Goal: Task Accomplishment & Management: Use online tool/utility

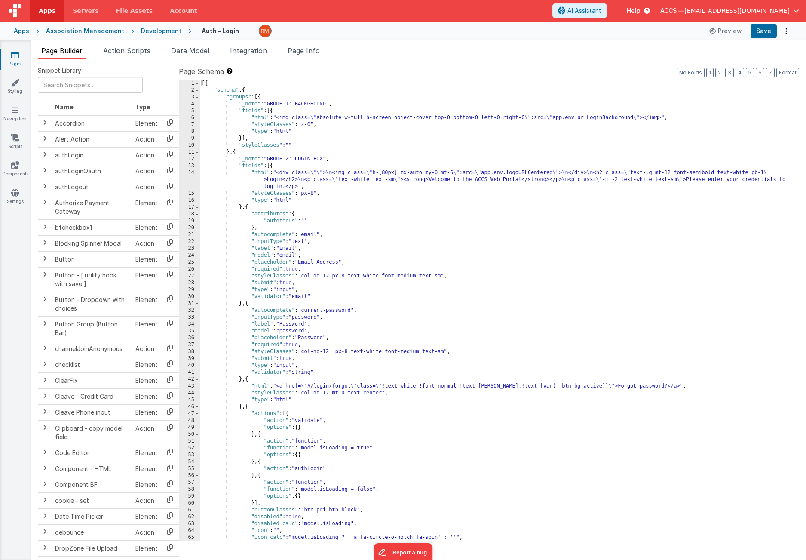
click at [387, 275] on div "[{ "schema" : { "groups" : [{ "_note" : "GROUP 1: BACKGROUND" , "fields" : [{ "…" at bounding box center [496, 317] width 592 height 474
click at [359, 298] on div "[{ "schema" : { "groups" : [{ "_note" : "GROUP 1: BACKGROUND" , "fields" : [{ "…" at bounding box center [496, 317] width 592 height 474
click at [342, 324] on div "[{ "schema" : { "groups" : [{ "_note" : "GROUP 1: BACKGROUND" , "fields" : [{ "…" at bounding box center [496, 317] width 592 height 474
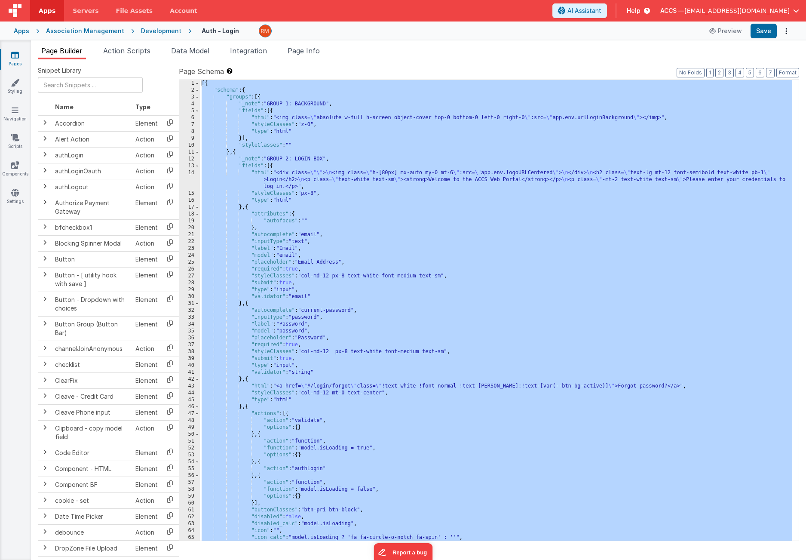
click at [21, 58] on link "Pages" at bounding box center [15, 59] width 31 height 17
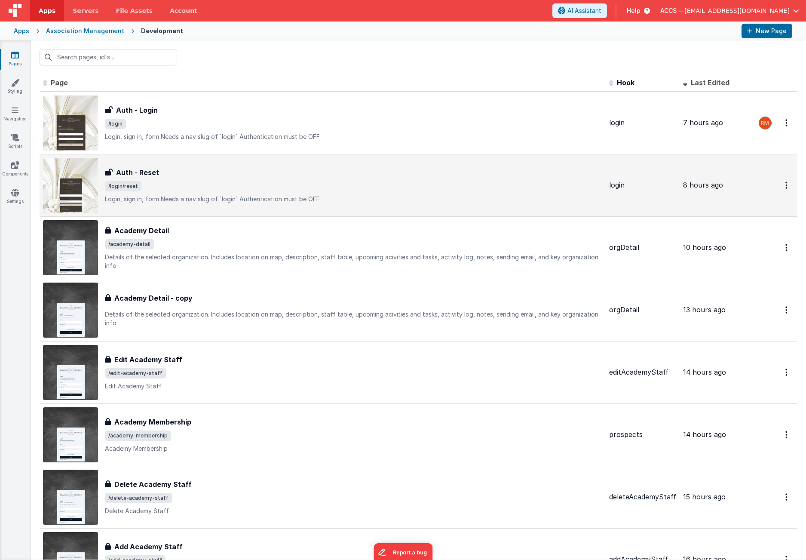
click at [197, 173] on div "Auth - Reset" at bounding box center [353, 172] width 497 height 10
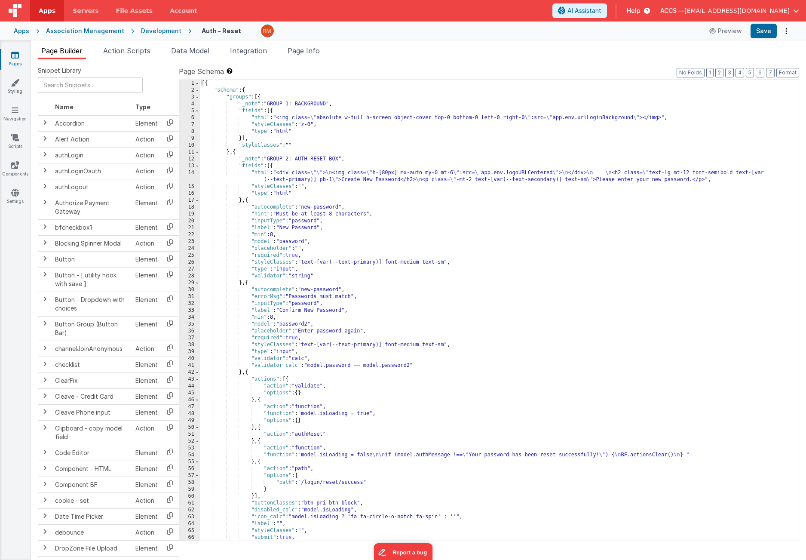
click at [381, 256] on div "[{ "schema" : { "groups" : [{ "_note" : "GROUP 1: BACKGROUND" , "fields" : [{ "…" at bounding box center [496, 317] width 592 height 474
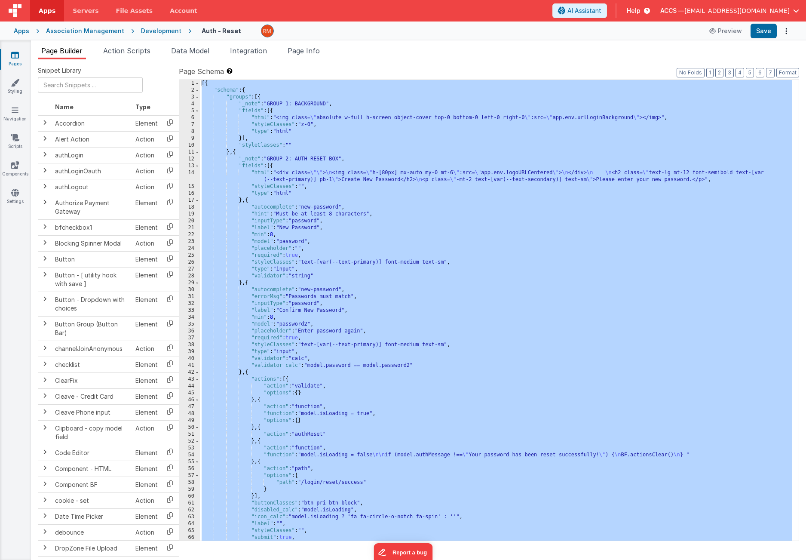
click at [303, 207] on div "[{ "schema" : { "groups" : [{ "_note" : "GROUP 1: BACKGROUND" , "fields" : [{ "…" at bounding box center [496, 317] width 592 height 474
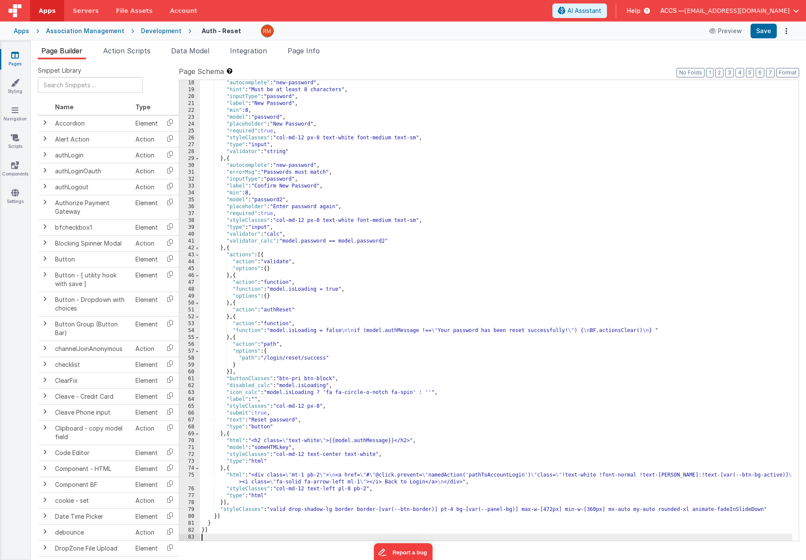
scroll to position [124, 0]
click at [758, 37] on button "Save" at bounding box center [764, 31] width 26 height 15
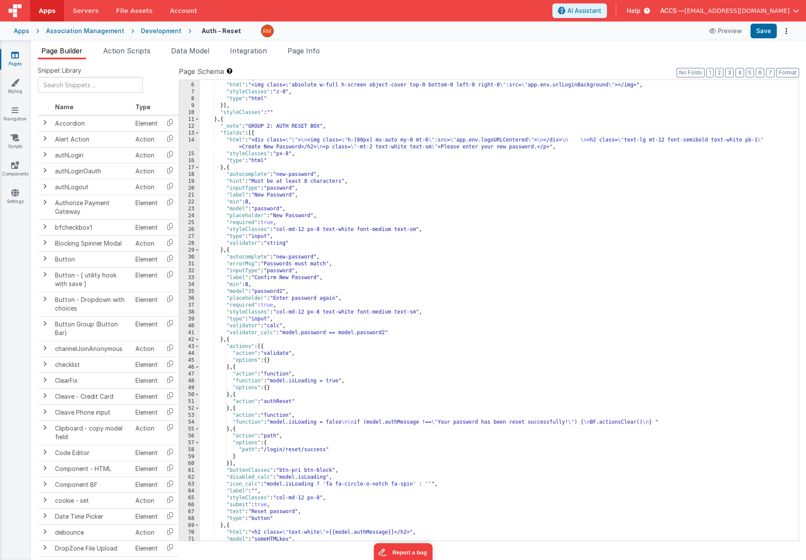
scroll to position [40, 0]
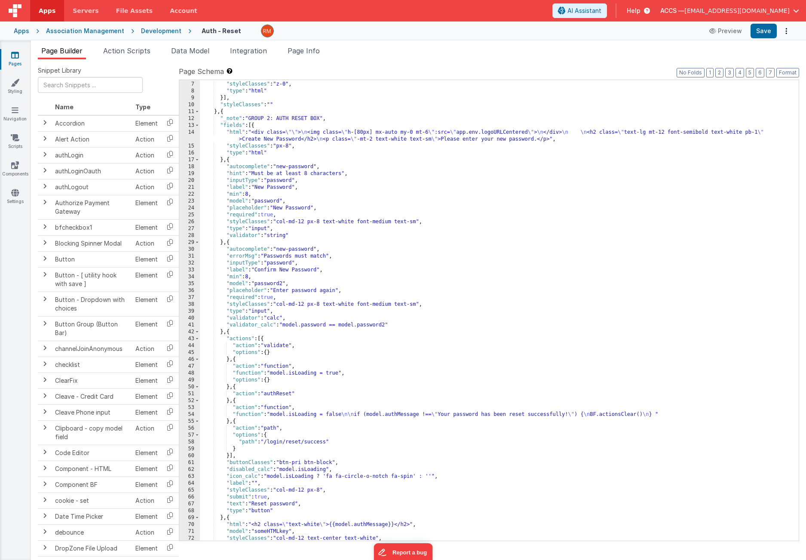
click at [19, 52] on link "Pages" at bounding box center [15, 59] width 31 height 17
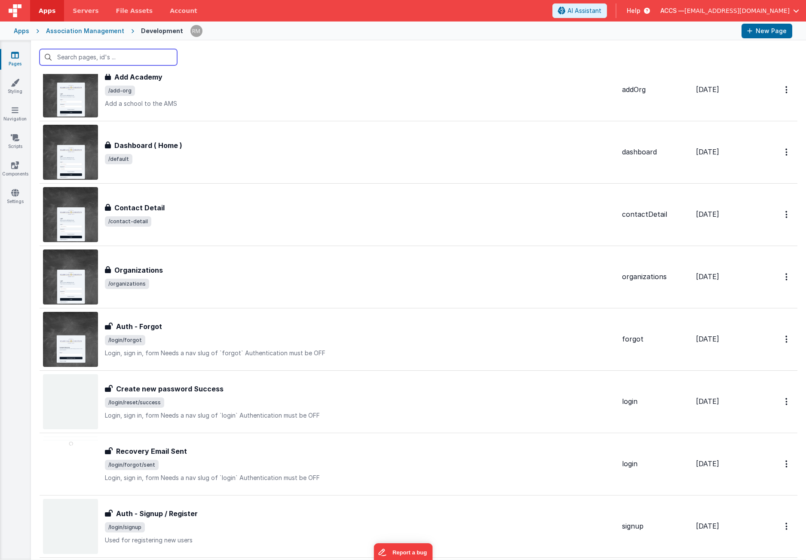
scroll to position [638, 0]
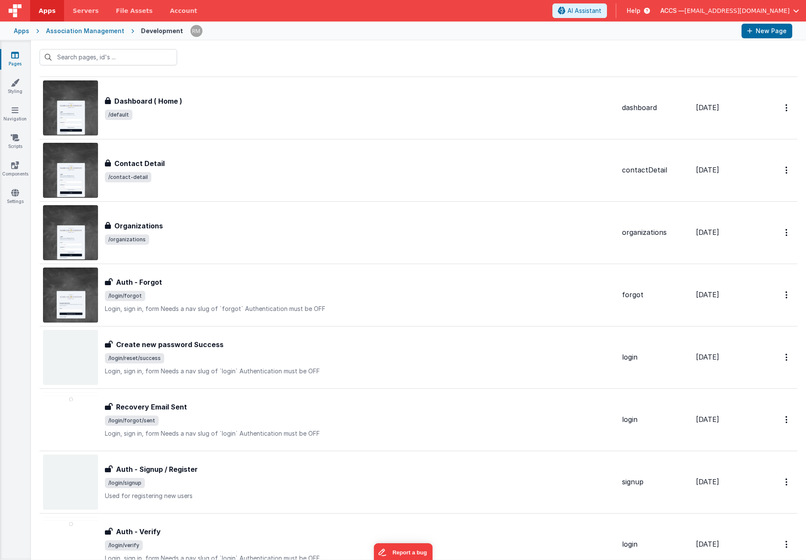
click at [270, 300] on span "/login/forgot" at bounding box center [360, 296] width 510 height 10
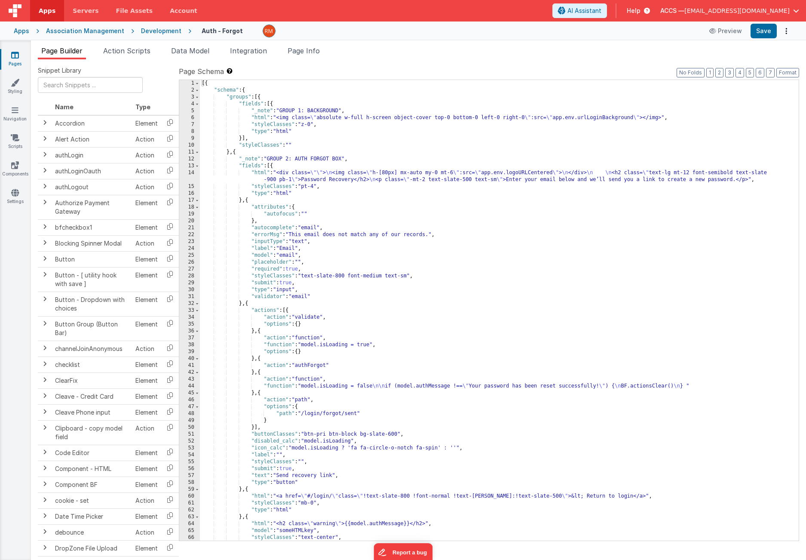
click at [358, 302] on div "[{ "schema" : { "groups" : [{ "fields" : [{ "_note" : "GROUP 1: BACKGROUND" , "…" at bounding box center [496, 317] width 592 height 474
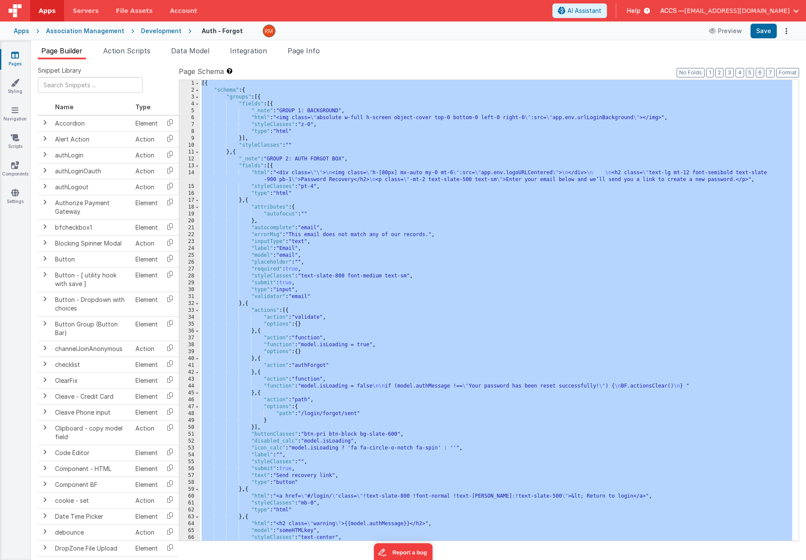
click at [355, 319] on div "[{ "schema" : { "groups" : [{ "fields" : [{ "_note" : "GROUP 1: BACKGROUND" , "…" at bounding box center [496, 317] width 592 height 474
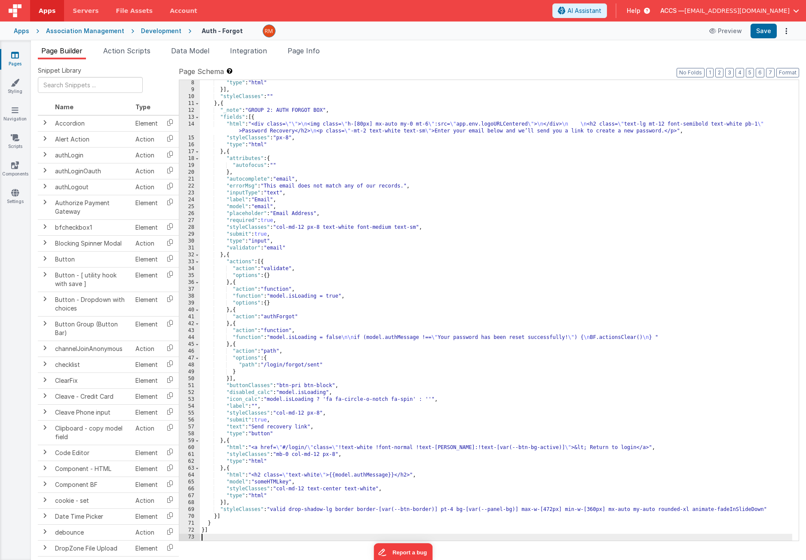
scroll to position [49, 0]
click at [754, 33] on button "Save" at bounding box center [764, 31] width 26 height 15
click at [18, 57] on icon at bounding box center [15, 55] width 8 height 9
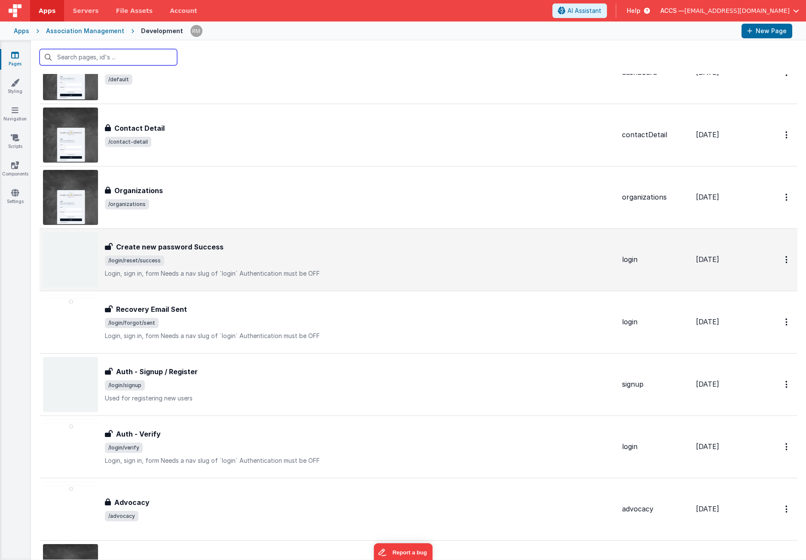
scroll to position [774, 0]
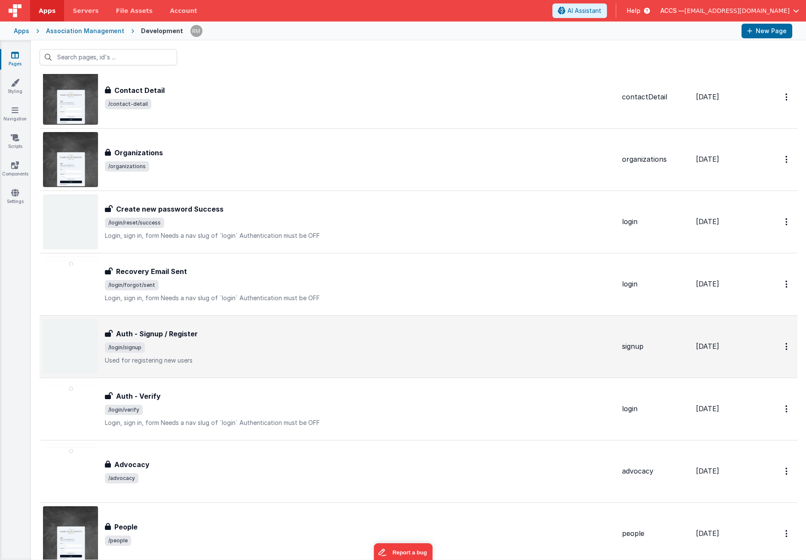
click at [258, 345] on span "/login/signup" at bounding box center [360, 347] width 510 height 10
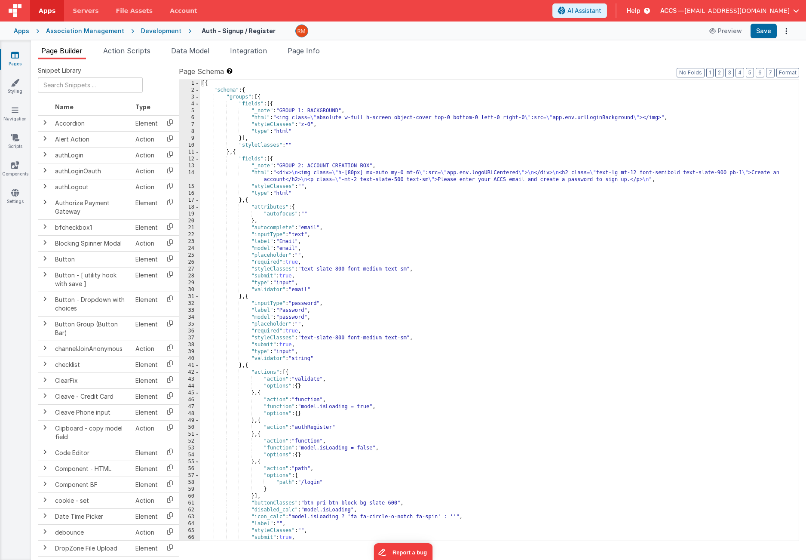
click at [410, 351] on div "[{ "schema" : { "groups" : [{ "fields" : [{ "_note" : "GROUP 1: BACKGROUND" , "…" at bounding box center [496, 317] width 592 height 474
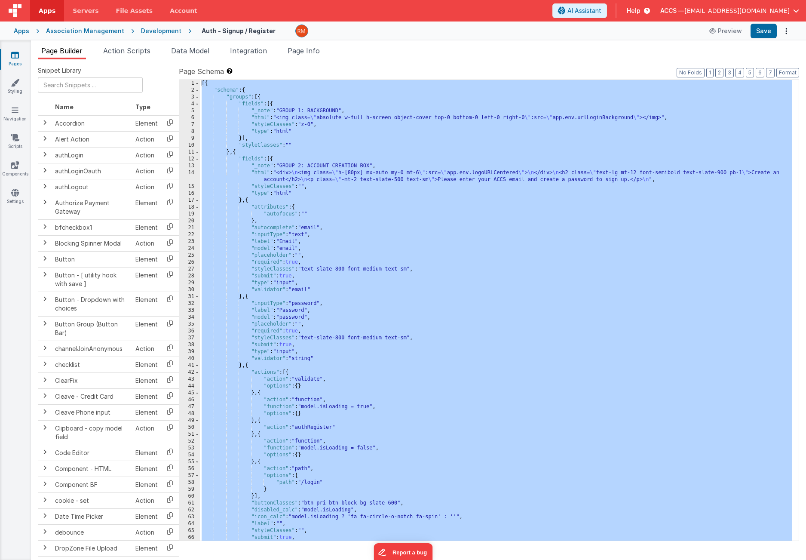
click at [408, 328] on div "[{ "schema" : { "groups" : [{ "fields" : [{ "_note" : "GROUP 1: BACKGROUND" , "…" at bounding box center [496, 317] width 592 height 474
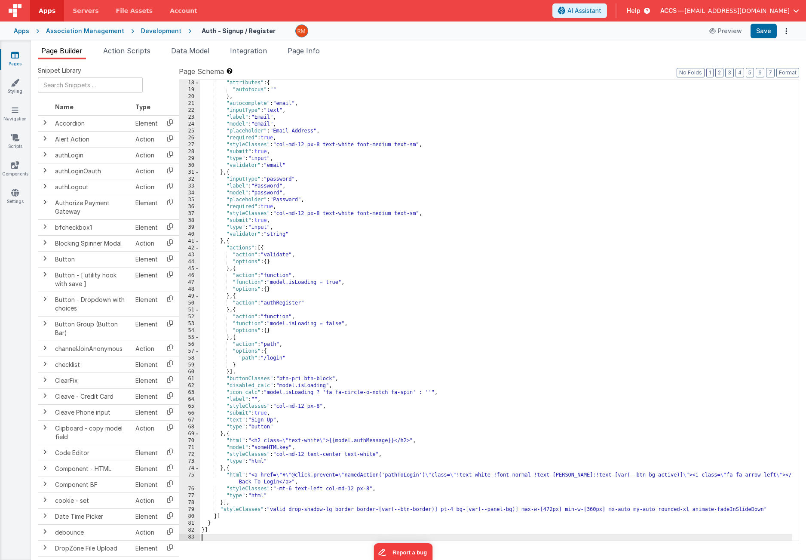
scroll to position [124, 0]
click at [770, 31] on button "Save" at bounding box center [764, 31] width 26 height 15
click at [764, 31] on button "Save" at bounding box center [764, 31] width 26 height 15
click at [18, 55] on icon at bounding box center [15, 55] width 8 height 9
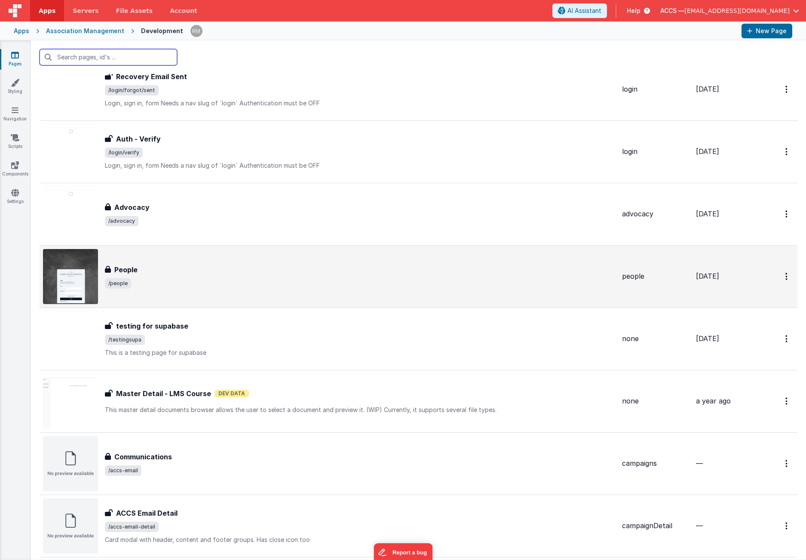
scroll to position [982, 0]
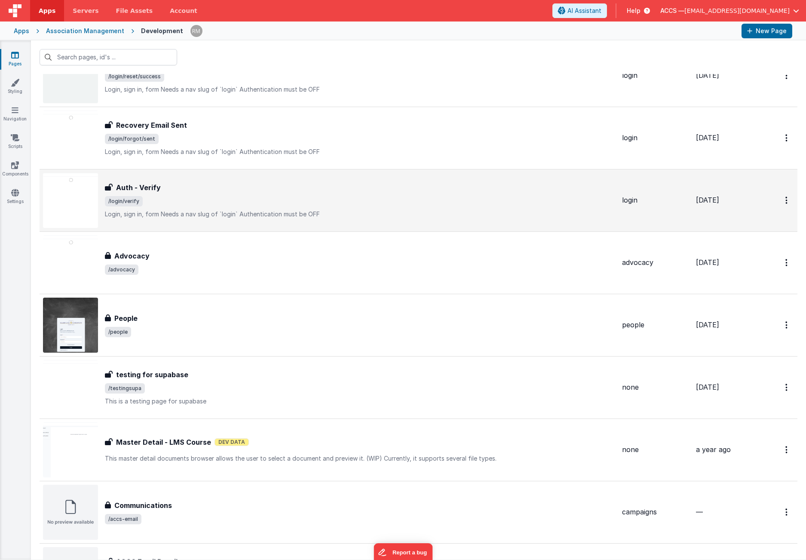
click at [184, 207] on div "Auth - Verify Auth - Verify /login/verify Login, sign in, formNeeds a nav slug…" at bounding box center [360, 200] width 510 height 36
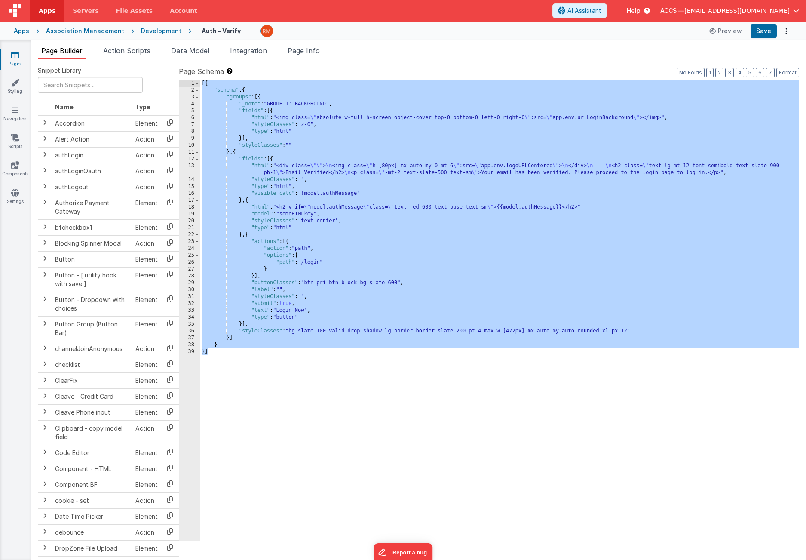
drag, startPoint x: 269, startPoint y: 378, endPoint x: 179, endPoint y: 78, distance: 313.2
click at [179, 79] on div "Format 7 6 5 4 3 2 1 No Folds 1 2 3 4 5 6 7 8 9 10 11 12 13 14 15 16 17 18 19 2…" at bounding box center [489, 309] width 620 height 461
drag, startPoint x: 246, startPoint y: 371, endPoint x: 175, endPoint y: 83, distance: 296.7
click at [175, 83] on div "Snippet Library Name Type Accordion Element Alert Action Action authLogin Actio…" at bounding box center [418, 316] width 761 height 500
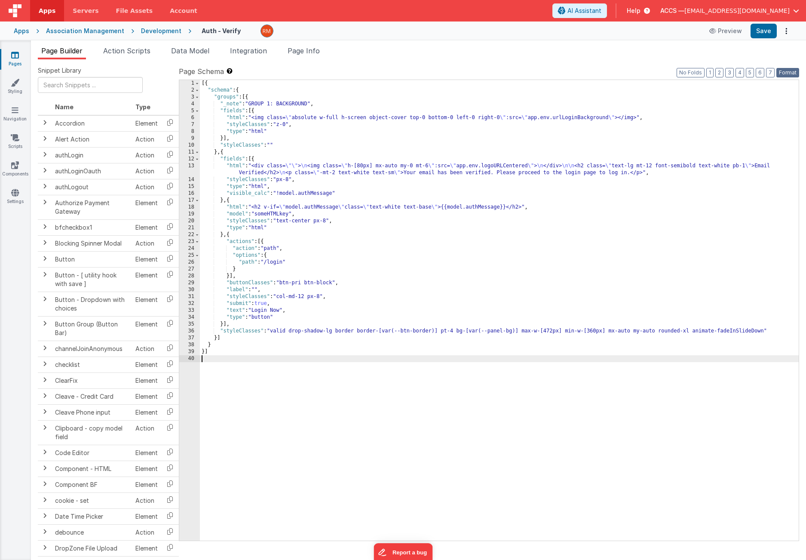
click at [791, 73] on button "Format" at bounding box center [788, 72] width 23 height 9
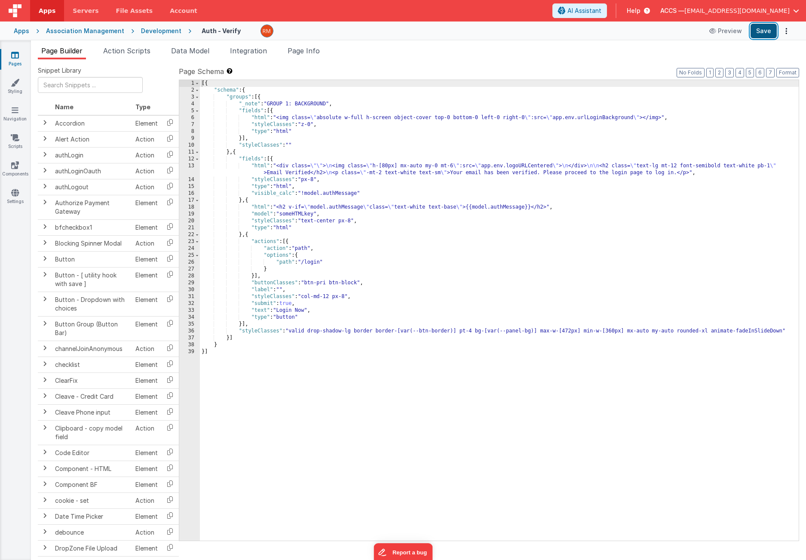
click at [768, 31] on button "Save" at bounding box center [764, 31] width 26 height 15
click at [21, 56] on link "Pages" at bounding box center [15, 59] width 31 height 17
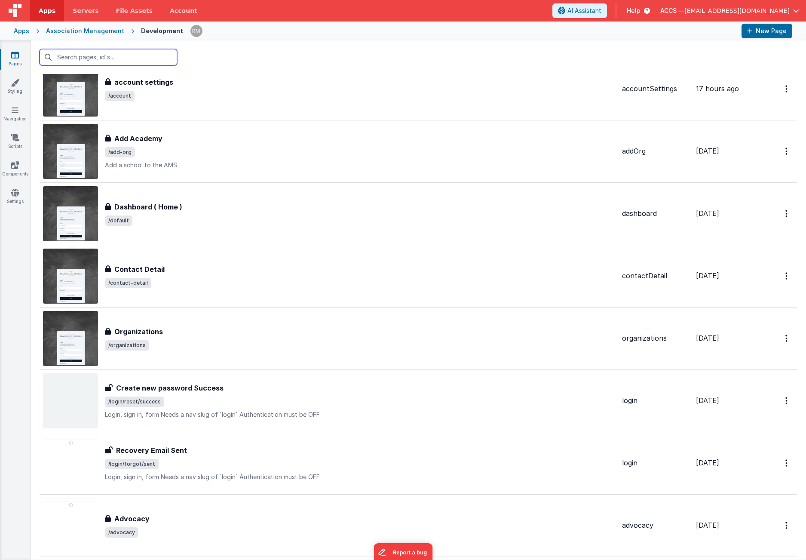
scroll to position [749, 0]
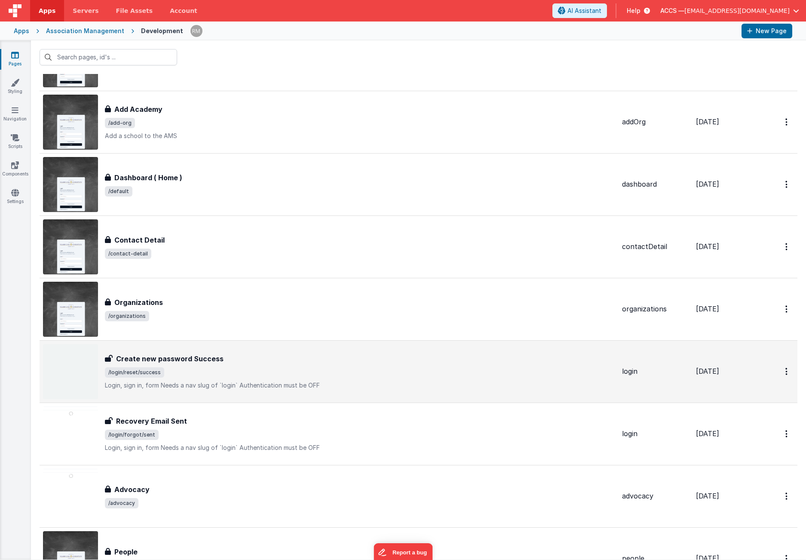
click at [270, 363] on div "Create new password Success" at bounding box center [360, 358] width 510 height 10
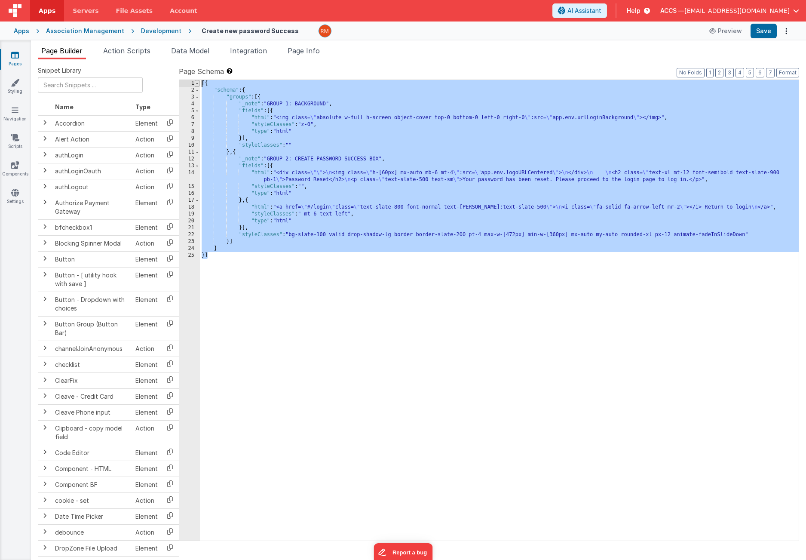
drag, startPoint x: 231, startPoint y: 301, endPoint x: 196, endPoint y: 81, distance: 222.5
click at [196, 81] on div "1 2 3 4 5 6 7 8 9 10 11 12 13 14 15 16 17 18 19 20 21 22 23 24 25 [{ "schema" :…" at bounding box center [489, 310] width 620 height 461
drag, startPoint x: 235, startPoint y: 293, endPoint x: 187, endPoint y: 69, distance: 229.1
click at [187, 69] on div "Page Schema Shortcuts: Find: command-f Fold: command-option-L Unfold: command-o…" at bounding box center [489, 303] width 620 height 474
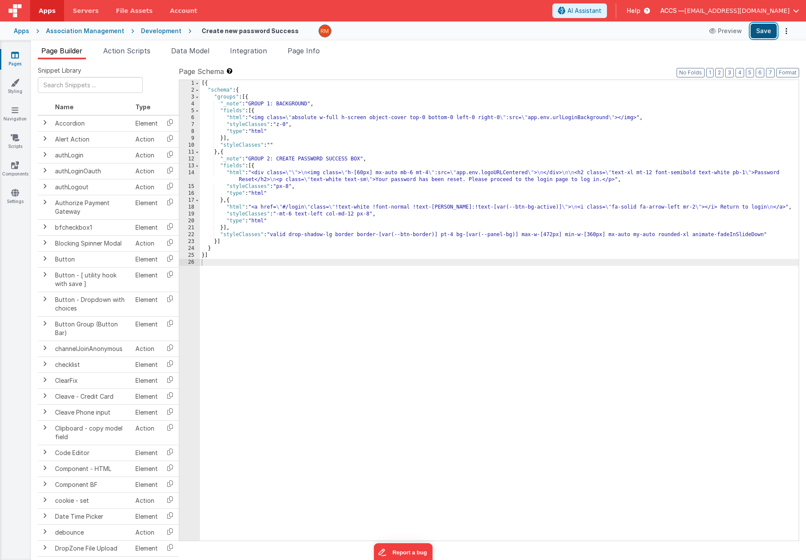
click at [760, 34] on button "Save" at bounding box center [764, 31] width 26 height 15
click at [14, 57] on icon at bounding box center [15, 55] width 8 height 9
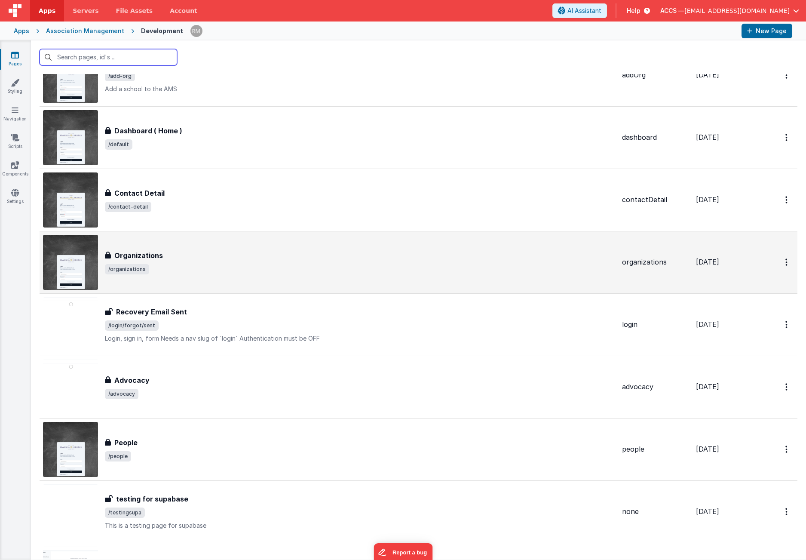
scroll to position [864, 0]
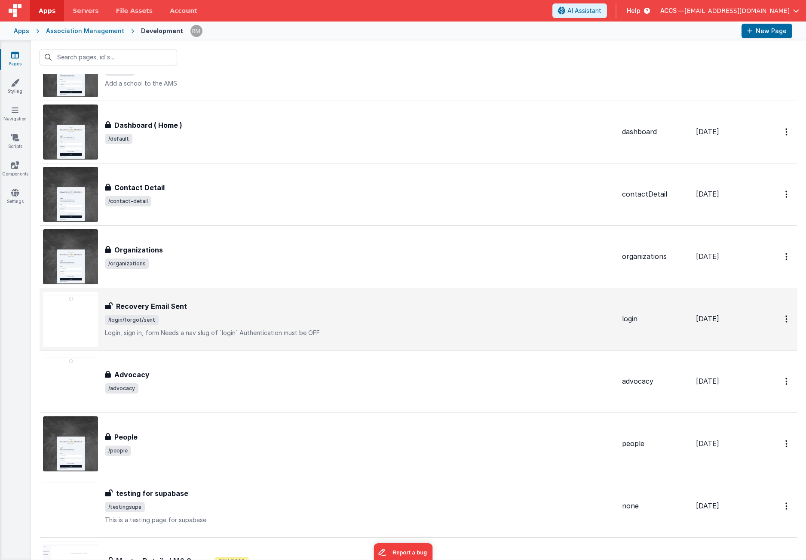
click at [252, 308] on div "Recovery Email Sent" at bounding box center [360, 306] width 510 height 10
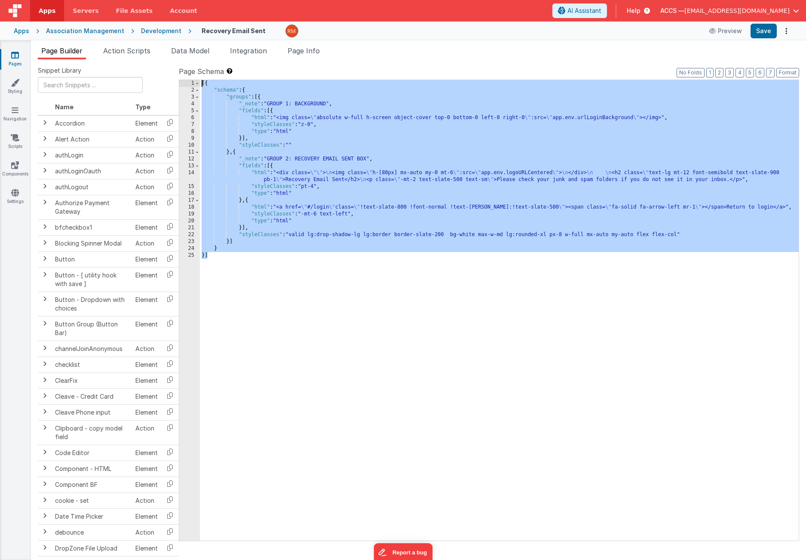
drag, startPoint x: 233, startPoint y: 275, endPoint x: 172, endPoint y: 60, distance: 223.9
click at [172, 60] on div "Snippet Library Name Type Accordion Element Alert Action Action authLogin Actio…" at bounding box center [418, 316] width 775 height 514
drag, startPoint x: 226, startPoint y: 298, endPoint x: 176, endPoint y: 71, distance: 232.4
click at [176, 71] on div "Snippet Library Name Type Accordion Element Alert Action Action authLogin Actio…" at bounding box center [418, 316] width 761 height 500
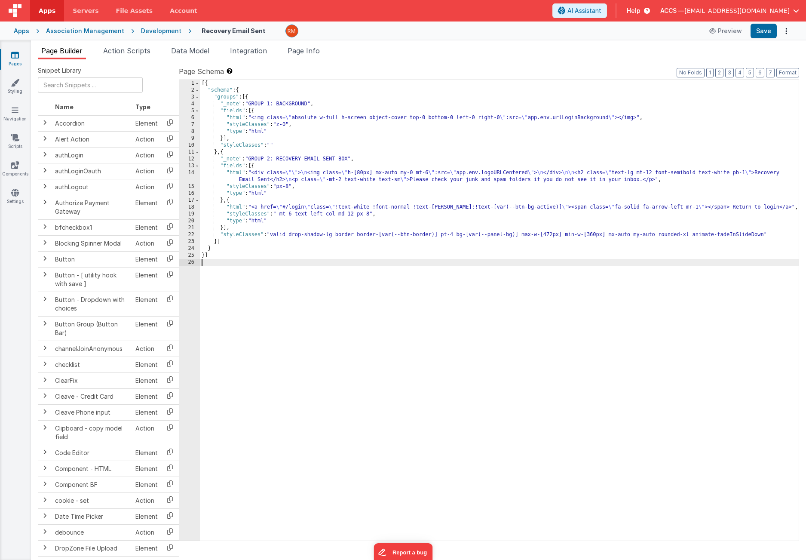
click at [617, 117] on div "[{ "schema" : { "groups" : [{ "_note" : "GROUP 1: BACKGROUND" , "fields" : [{ "…" at bounding box center [499, 317] width 599 height 474
click at [650, 96] on div "[{ "schema" : { "groups" : [{ "_note" : "GROUP 1: BACKGROUND" , "fields" : [{ "…" at bounding box center [499, 317] width 599 height 474
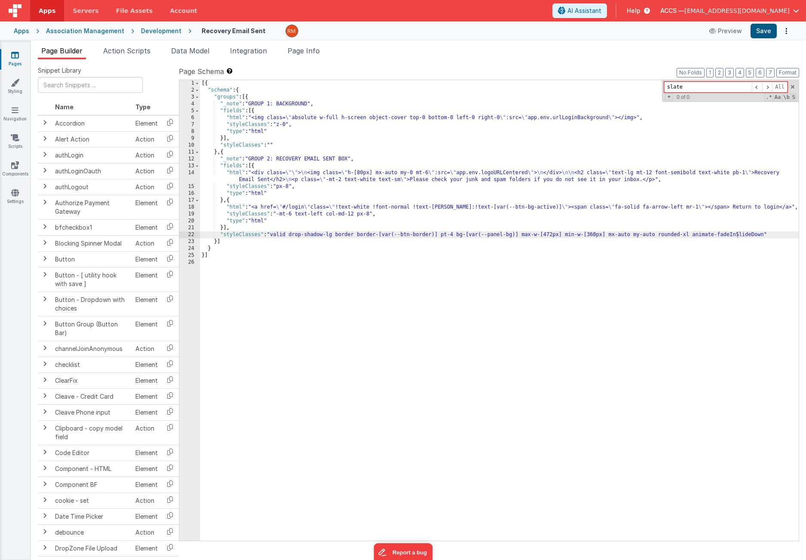
type input "slate"
click at [768, 34] on button "Save" at bounding box center [764, 31] width 26 height 15
click at [782, 73] on button "Format" at bounding box center [788, 72] width 23 height 9
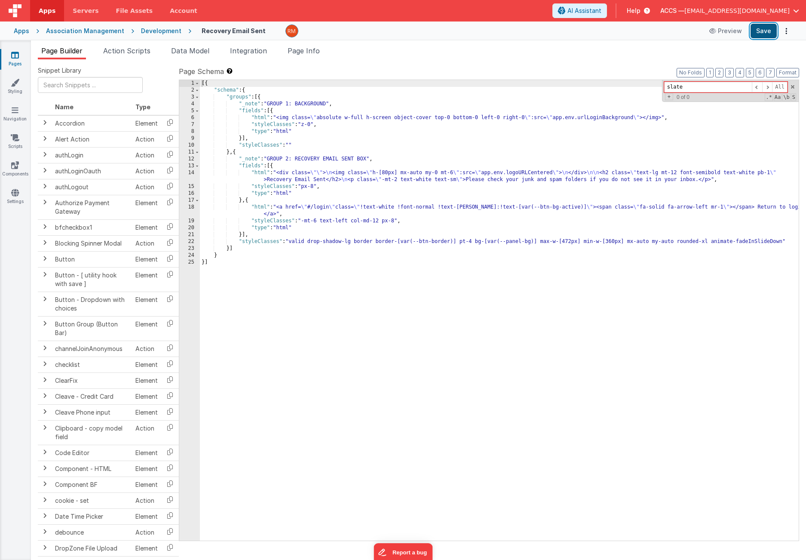
click at [759, 32] on button "Save" at bounding box center [764, 31] width 26 height 15
click at [794, 88] on span at bounding box center [793, 87] width 6 height 6
click at [18, 168] on icon at bounding box center [15, 165] width 8 height 9
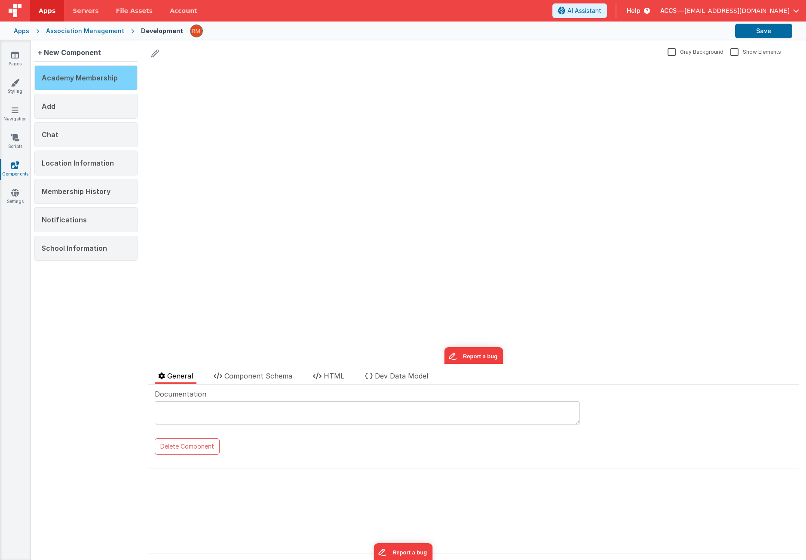
click at [91, 82] on span "Academy Membership" at bounding box center [80, 78] width 76 height 9
click at [273, 376] on span "Component Schema" at bounding box center [258, 375] width 68 height 9
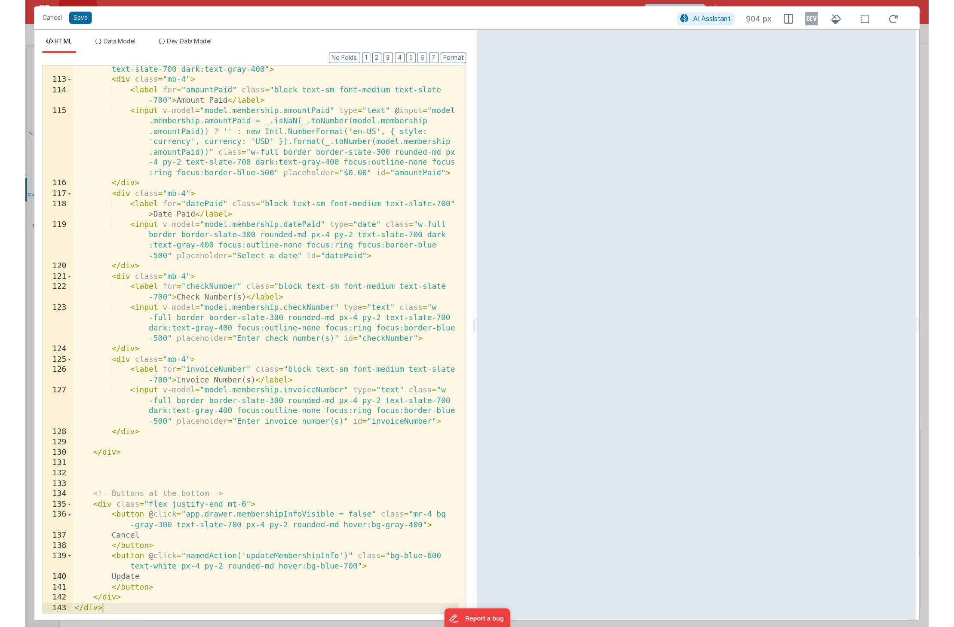
scroll to position [2405, 0]
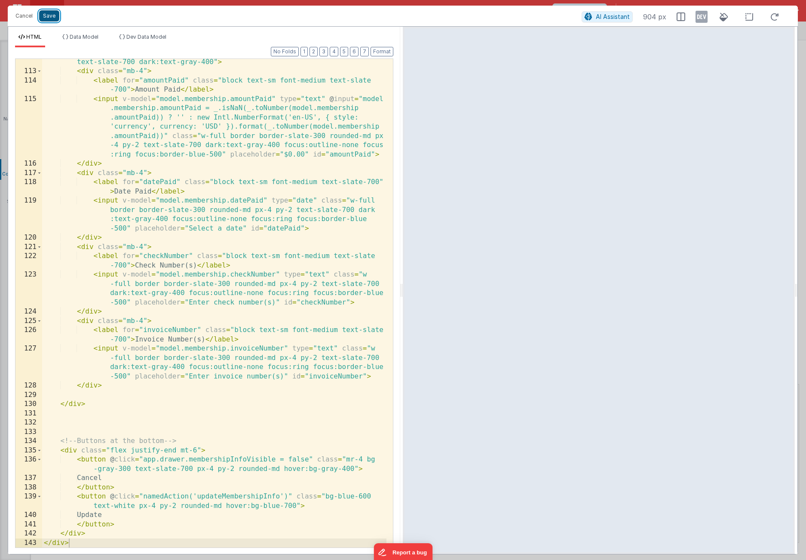
click at [52, 19] on button "Save" at bounding box center [49, 15] width 20 height 11
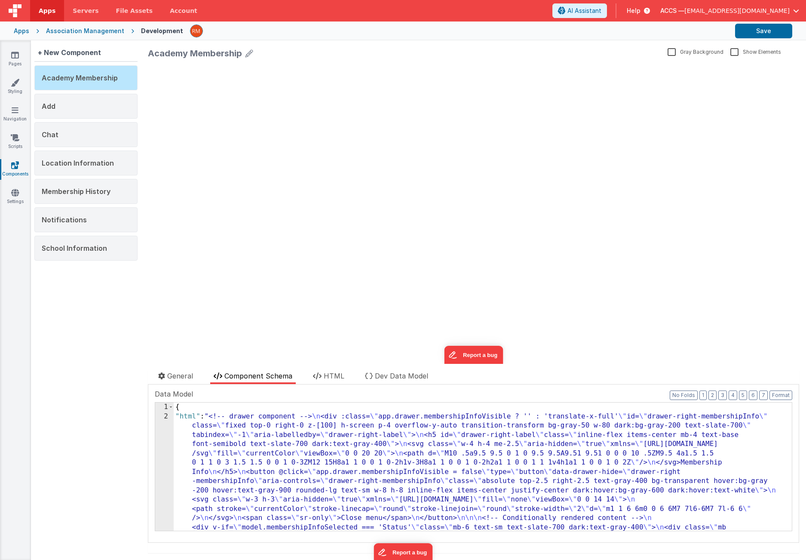
click at [95, 27] on div "Association Management" at bounding box center [85, 31] width 78 height 9
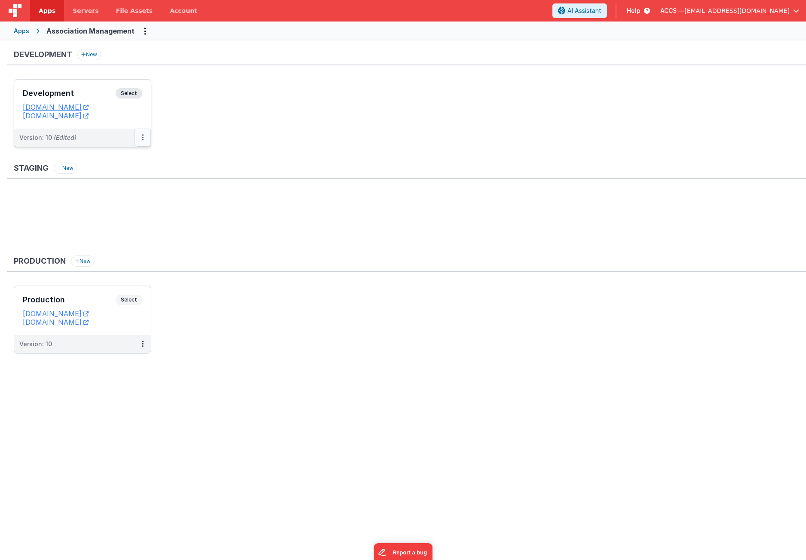
click at [142, 137] on icon at bounding box center [143, 137] width 2 height 0
click at [124, 185] on link "Deploy..." at bounding box center [113, 187] width 76 height 15
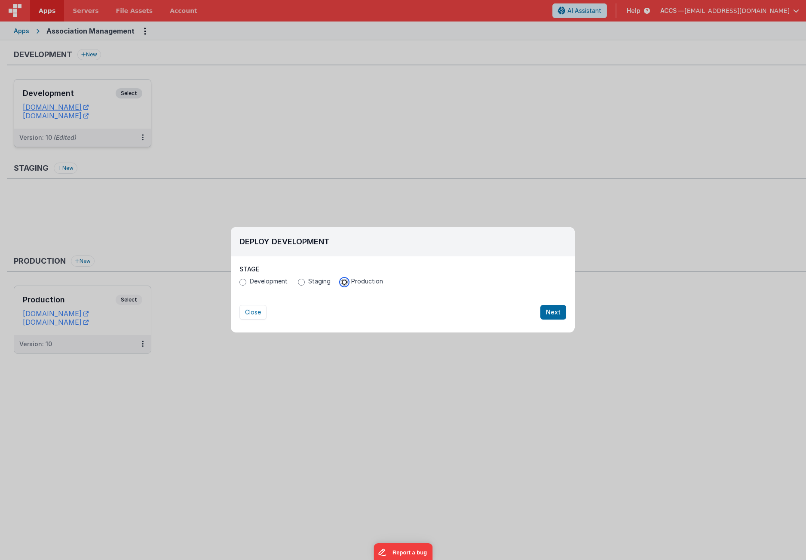
click at [343, 282] on input "Production" at bounding box center [344, 282] width 7 height 7
radio input "true"
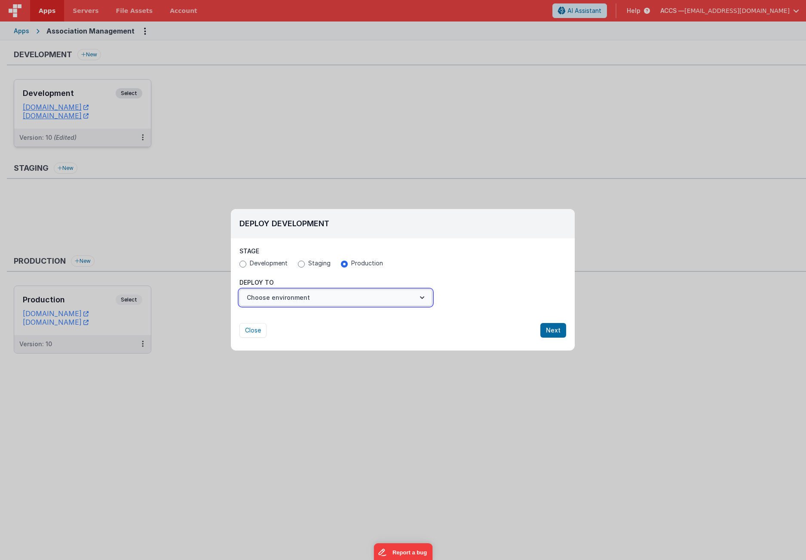
click at [405, 295] on button "Choose environment" at bounding box center [335, 297] width 193 height 16
click at [400, 316] on link "Production" at bounding box center [335, 318] width 193 height 15
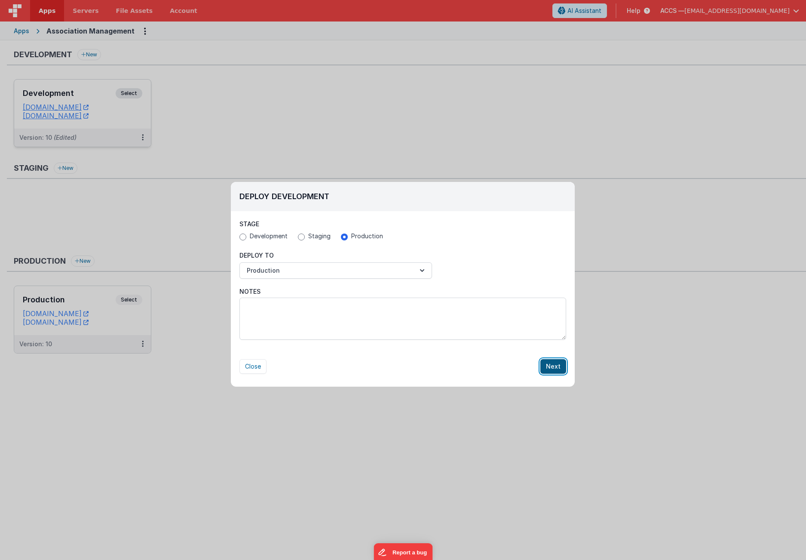
click at [547, 362] on button "Next" at bounding box center [553, 366] width 26 height 15
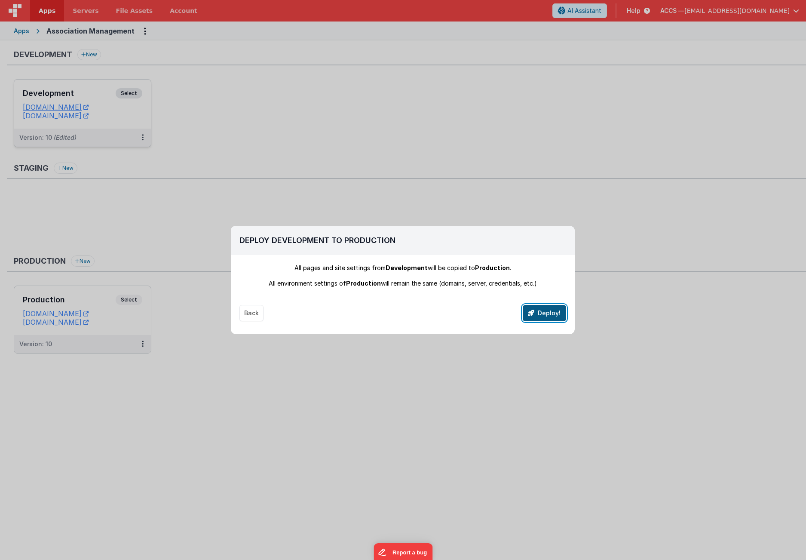
click at [546, 318] on button "Deploy!" at bounding box center [544, 313] width 43 height 16
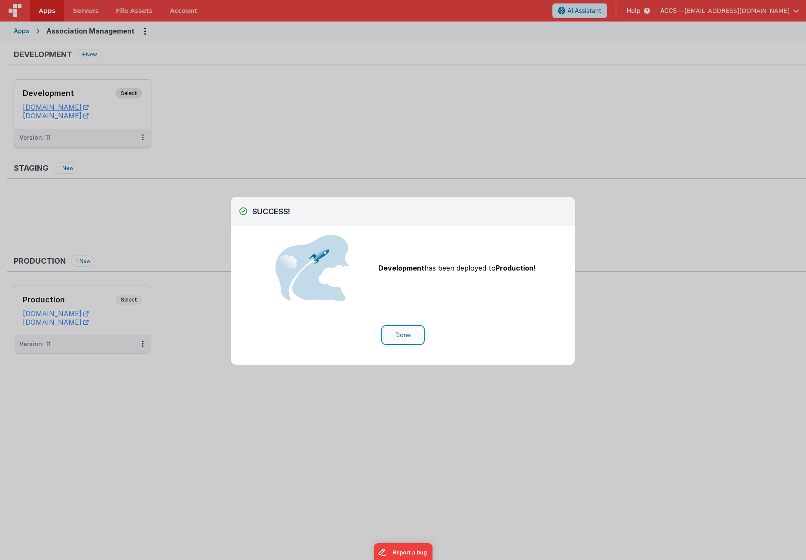
click at [410, 333] on button "Done" at bounding box center [403, 335] width 40 height 16
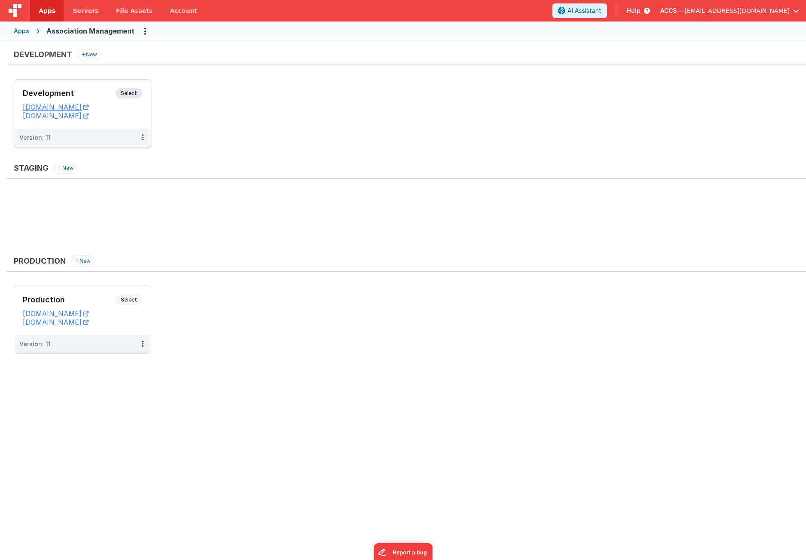
click at [110, 83] on div "Development Select URLs [DOMAIN_NAME] [DOMAIN_NAME]" at bounding box center [82, 104] width 137 height 49
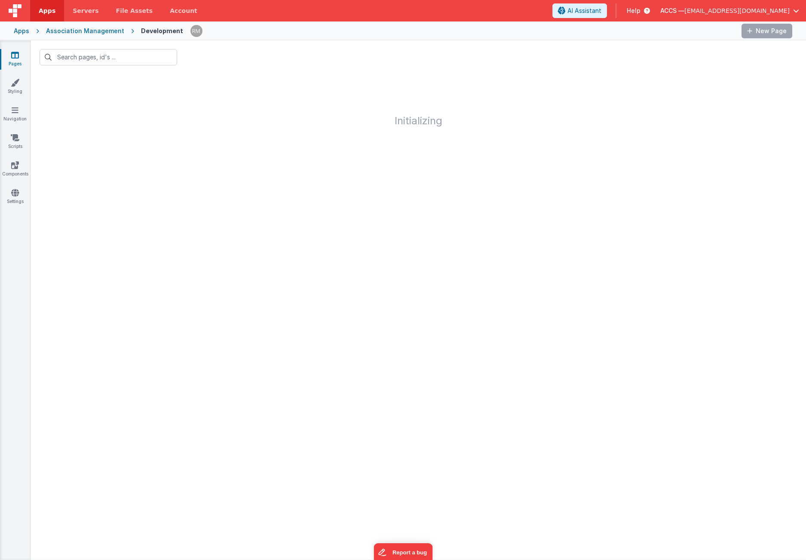
click at [315, 167] on div at bounding box center [418, 346] width 775 height 426
click at [84, 34] on div "Association Management" at bounding box center [85, 31] width 78 height 9
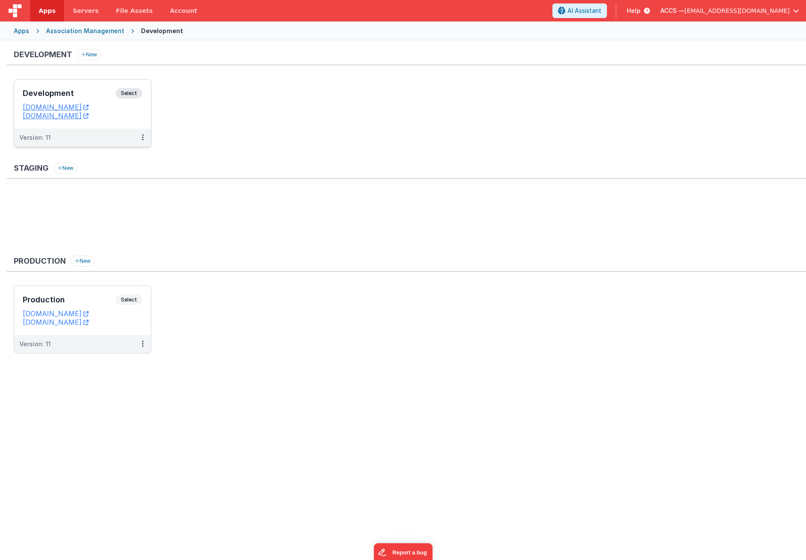
click at [88, 92] on h3 "Development" at bounding box center [69, 93] width 93 height 9
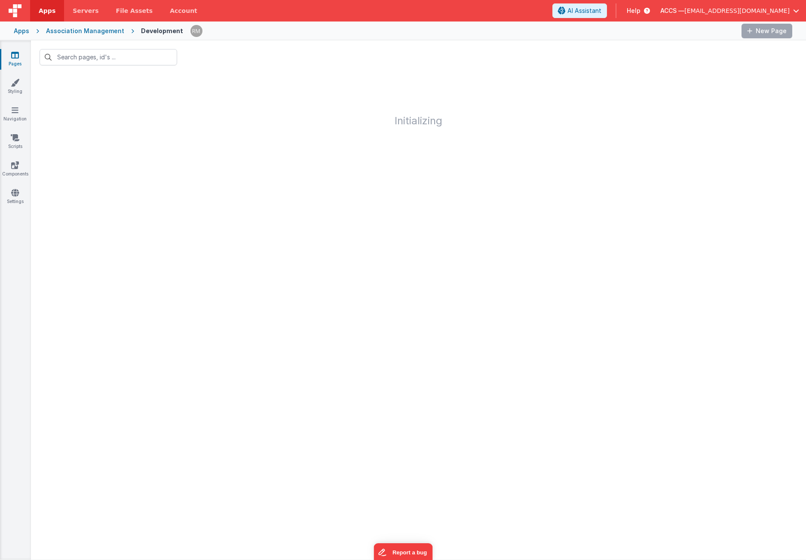
click at [14, 60] on link "Pages" at bounding box center [15, 59] width 31 height 17
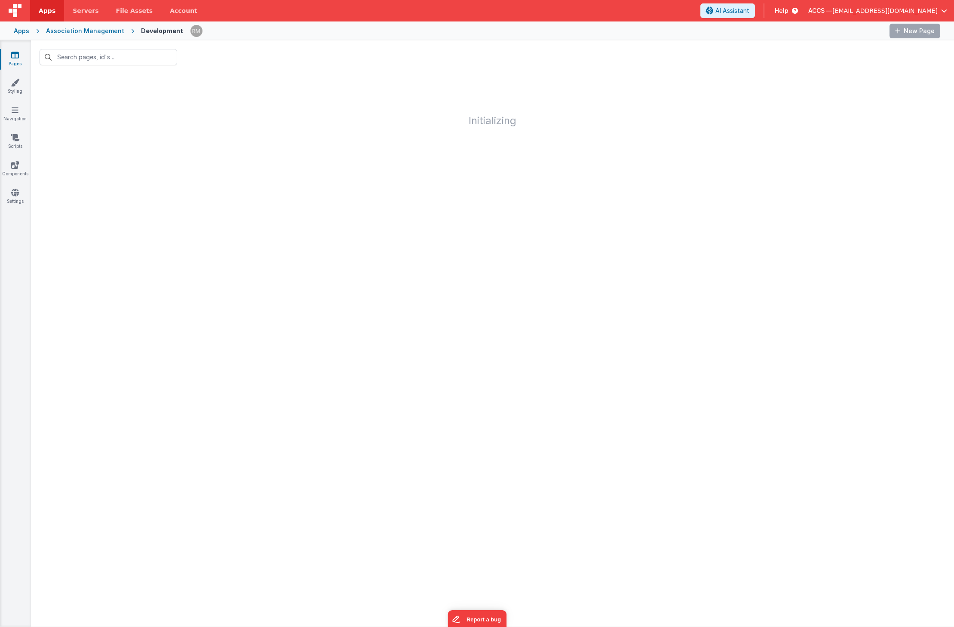
click at [806, 10] on span "[EMAIL_ADDRESS][DOMAIN_NAME]" at bounding box center [884, 10] width 105 height 9
click at [806, 77] on div "Logout" at bounding box center [878, 73] width 127 height 9
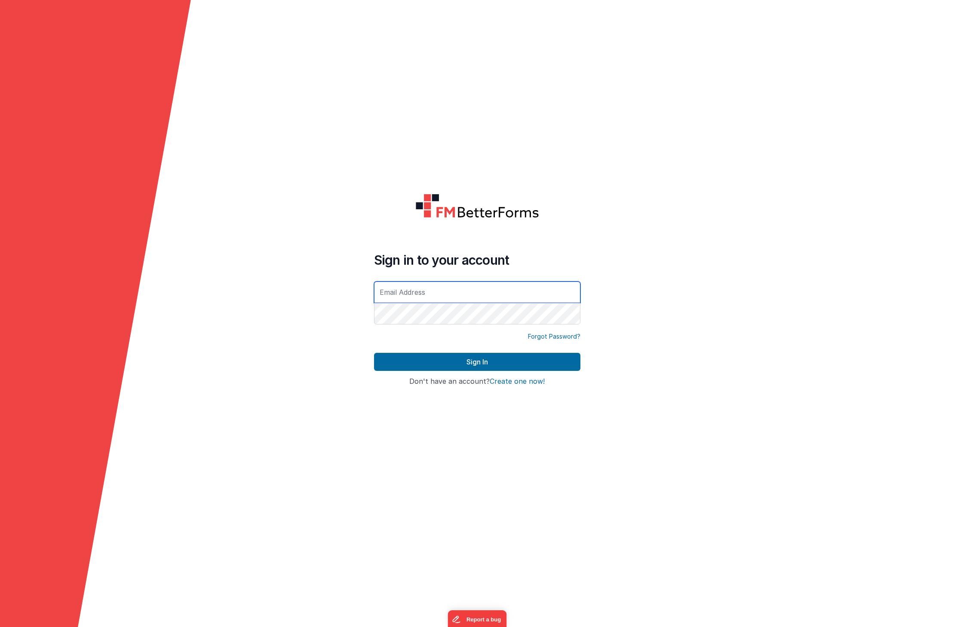
type input "[EMAIL_ADDRESS][DOMAIN_NAME]"
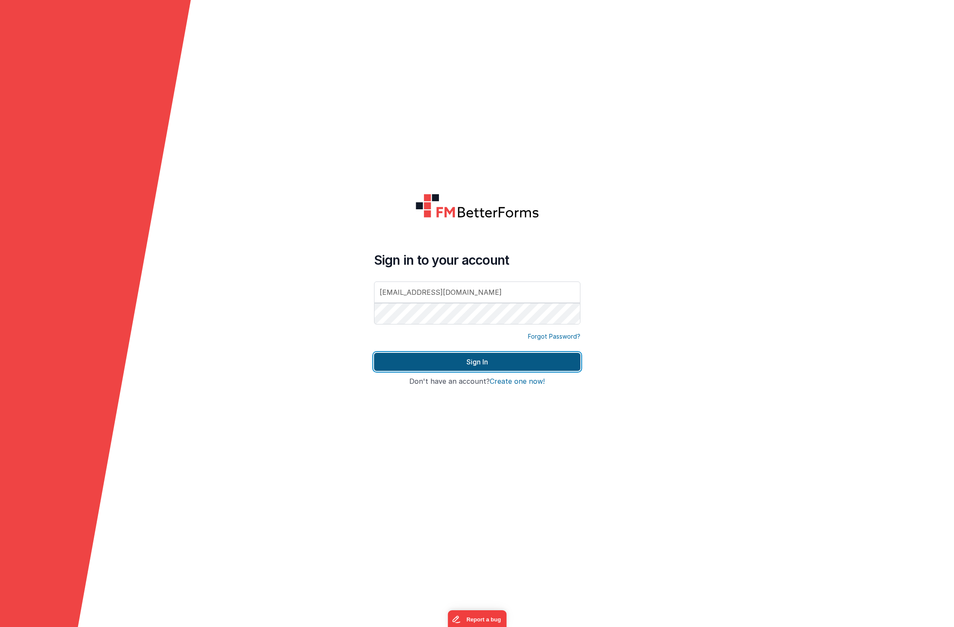
click at [548, 359] on button "Sign In" at bounding box center [477, 362] width 206 height 18
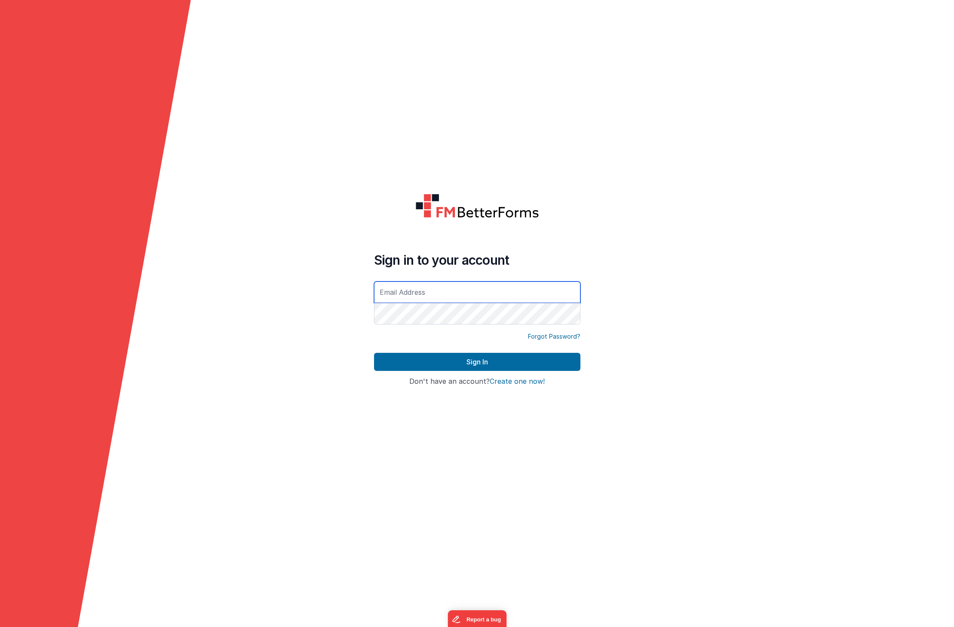
type input "[EMAIL_ADDRESS][DOMAIN_NAME]"
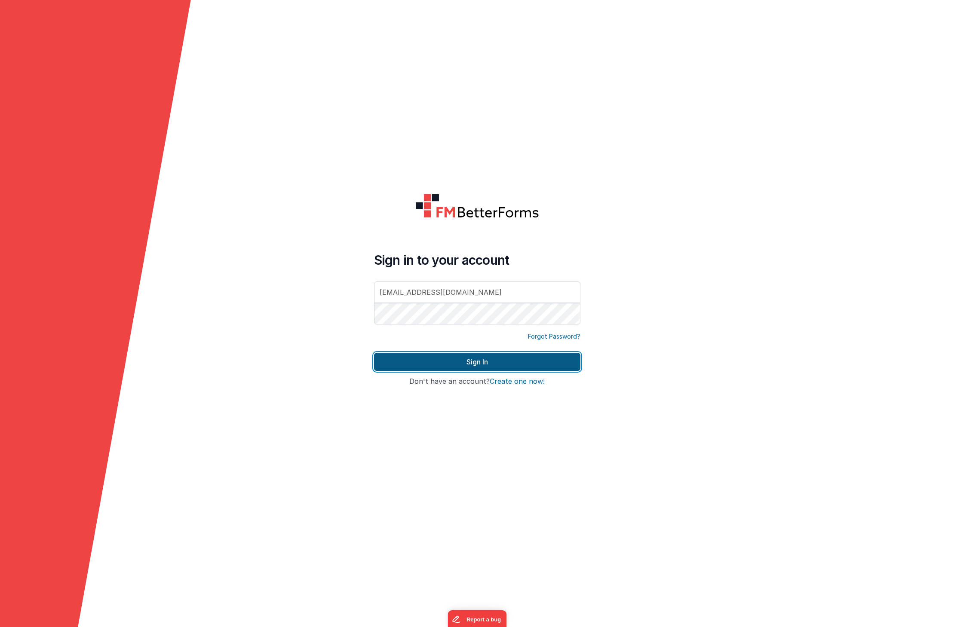
click at [525, 367] on button "Sign In" at bounding box center [477, 362] width 206 height 18
type input "[EMAIL_ADDRESS][DOMAIN_NAME]"
click at [550, 356] on button "Sign In" at bounding box center [477, 362] width 206 height 18
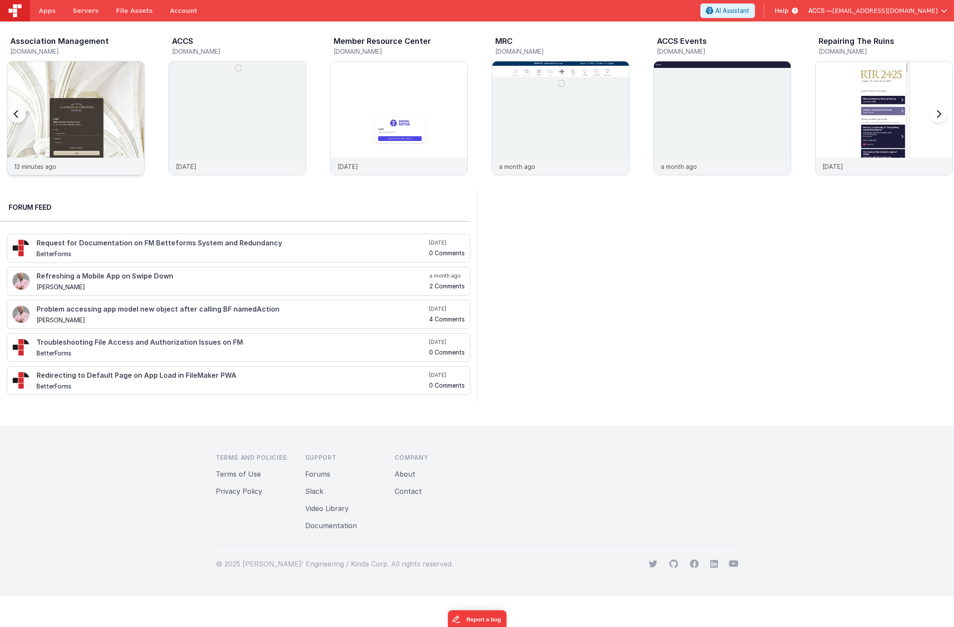
click at [125, 88] on img at bounding box center [75, 129] width 137 height 137
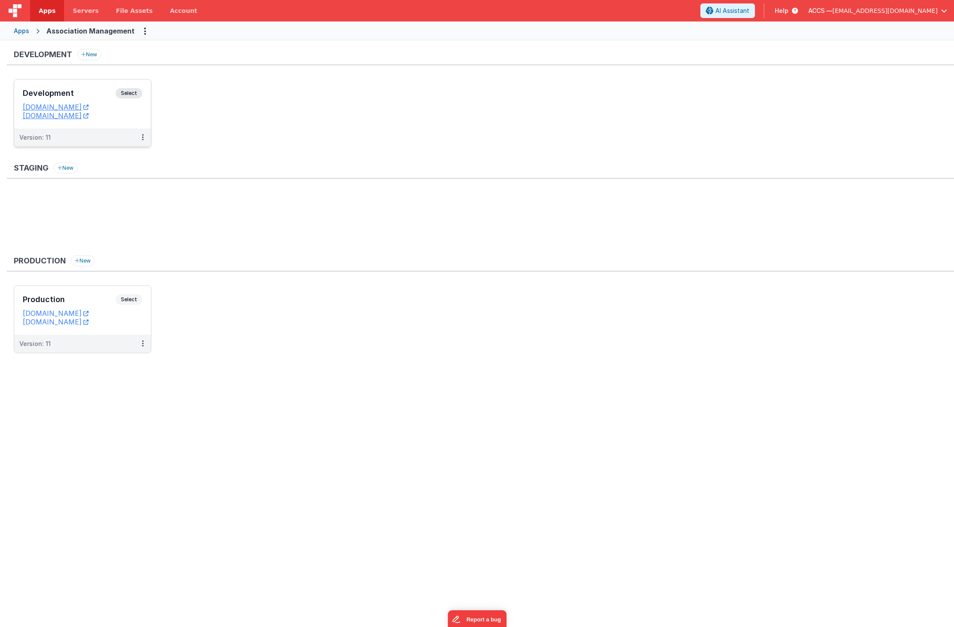
click at [100, 98] on div "Development Select" at bounding box center [83, 95] width 120 height 15
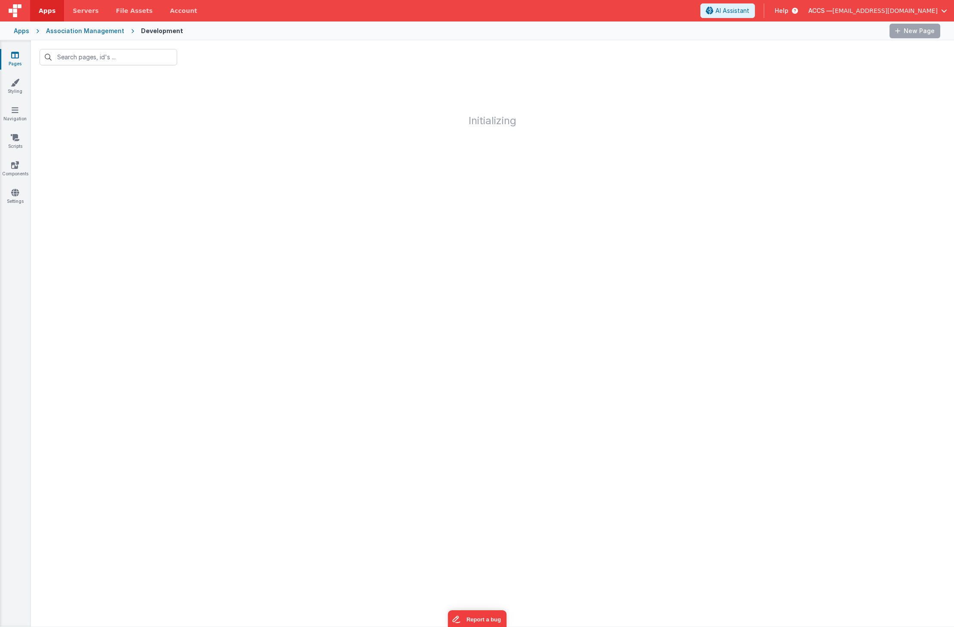
click at [943, 14] on button "ACCS — [EMAIL_ADDRESS][DOMAIN_NAME]" at bounding box center [877, 10] width 139 height 9
click at [855, 71] on div "Logout" at bounding box center [878, 73] width 127 height 9
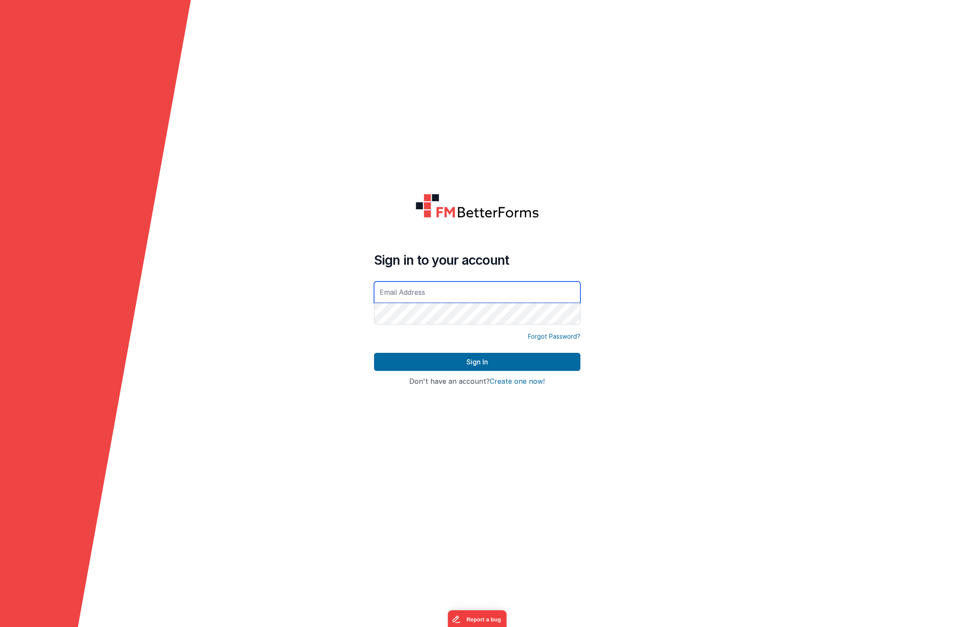
type input "[EMAIL_ADDRESS][DOMAIN_NAME]"
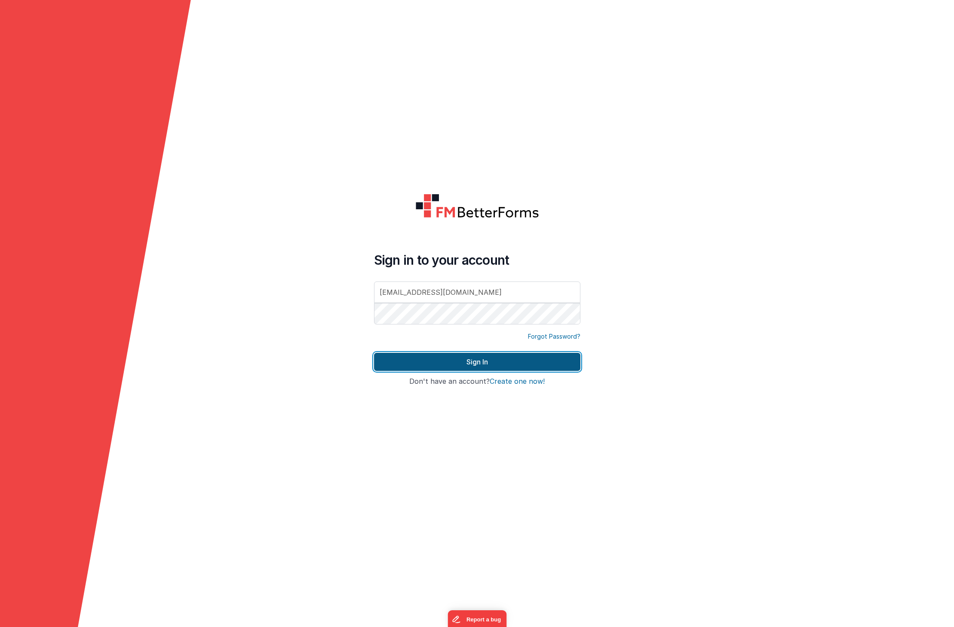
click at [495, 363] on button "Sign In" at bounding box center [477, 362] width 206 height 18
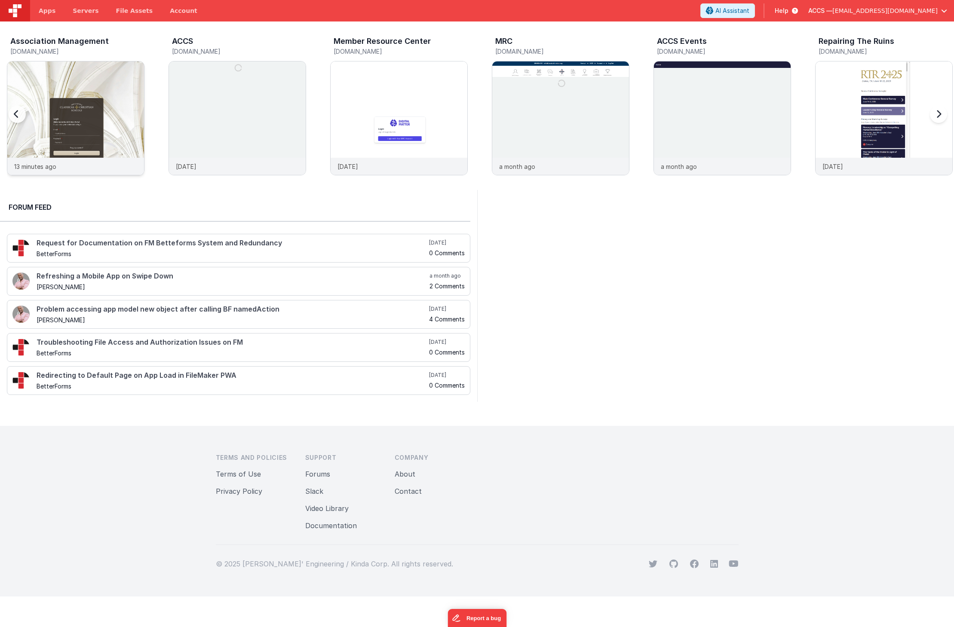
click at [109, 69] on img at bounding box center [75, 129] width 137 height 137
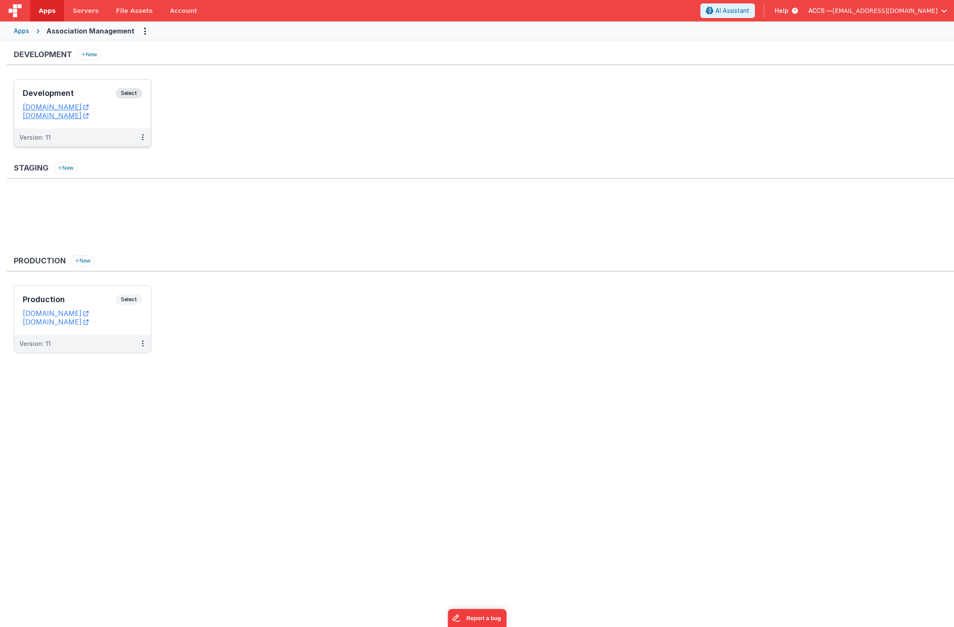
click at [88, 91] on h3 "Development" at bounding box center [69, 93] width 93 height 9
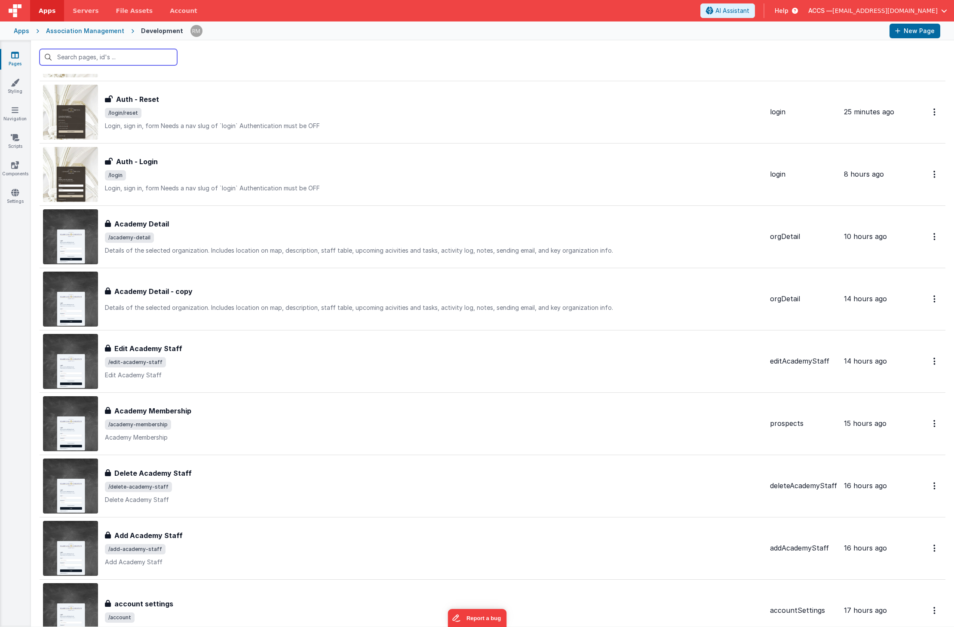
scroll to position [368, 0]
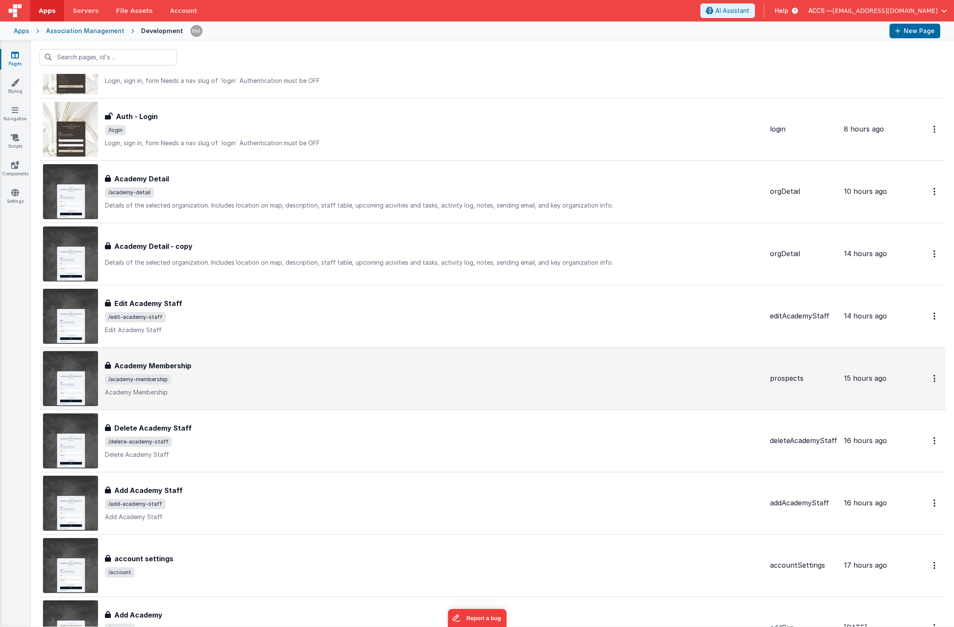
click at [260, 374] on div "Academy Membership Academy Membership /academy-membership Academy Membership" at bounding box center [434, 379] width 658 height 36
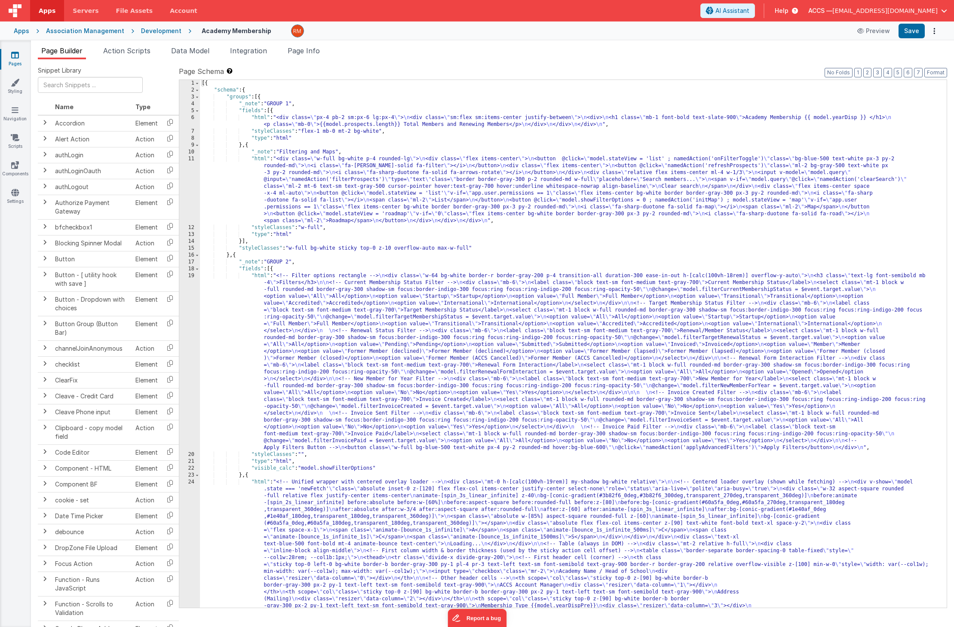
click at [191, 159] on div "11" at bounding box center [189, 190] width 21 height 69
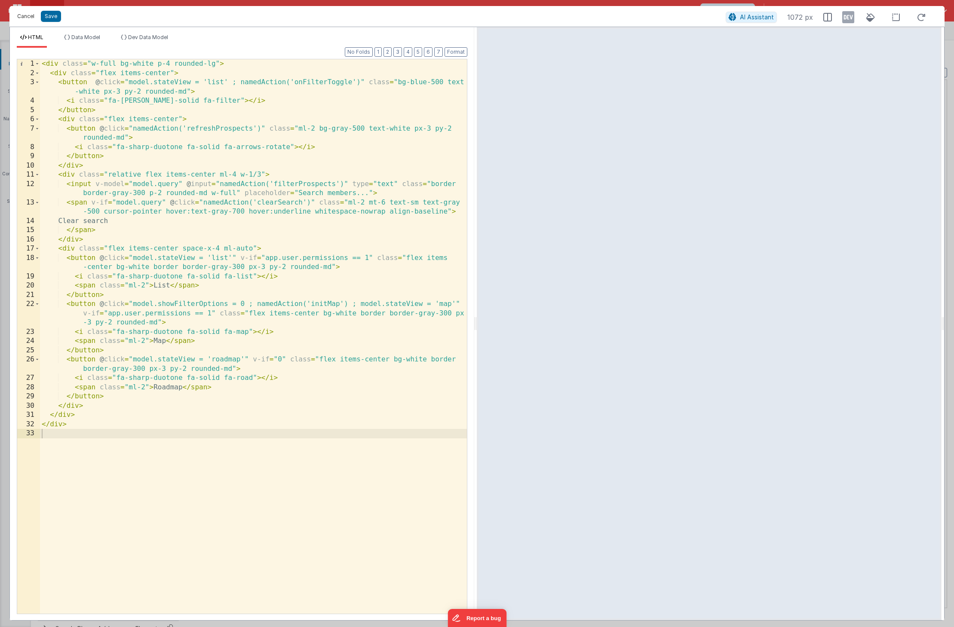
click at [33, 19] on button "Cancel" at bounding box center [26, 16] width 26 height 12
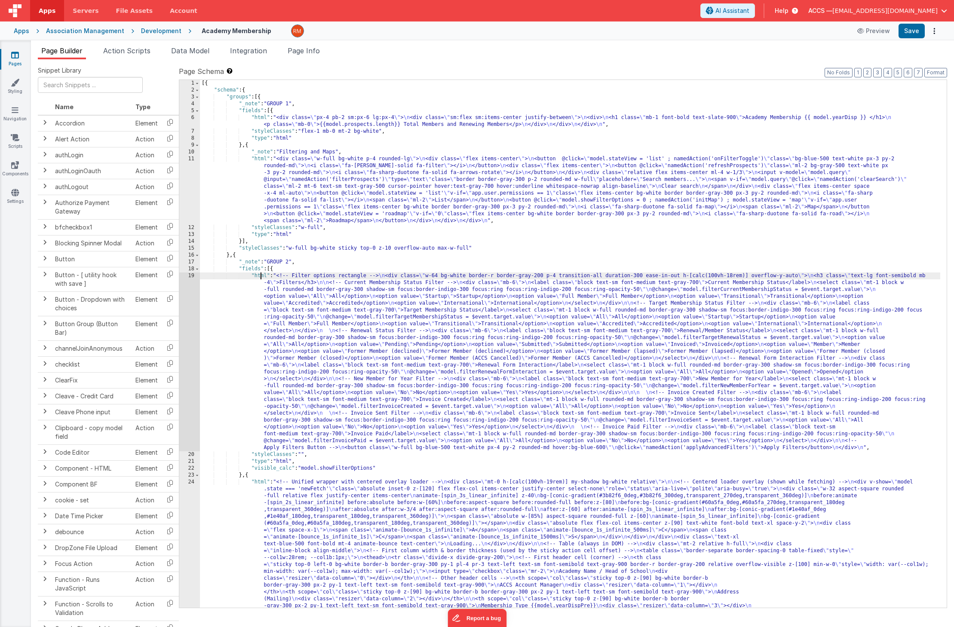
click at [193, 276] on div "19" at bounding box center [189, 362] width 21 height 179
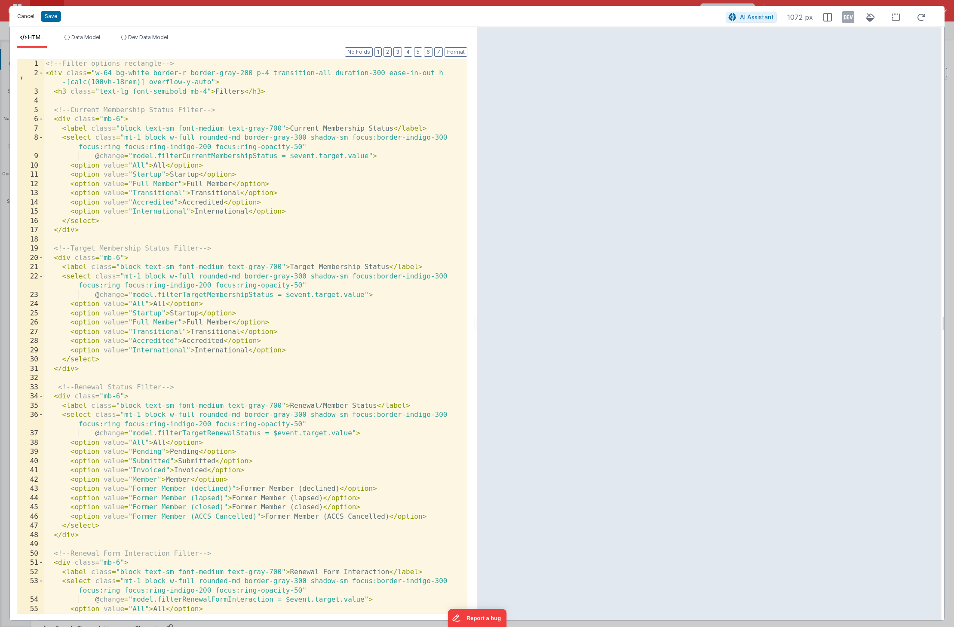
click at [38, 21] on button "Cancel" at bounding box center [26, 16] width 26 height 12
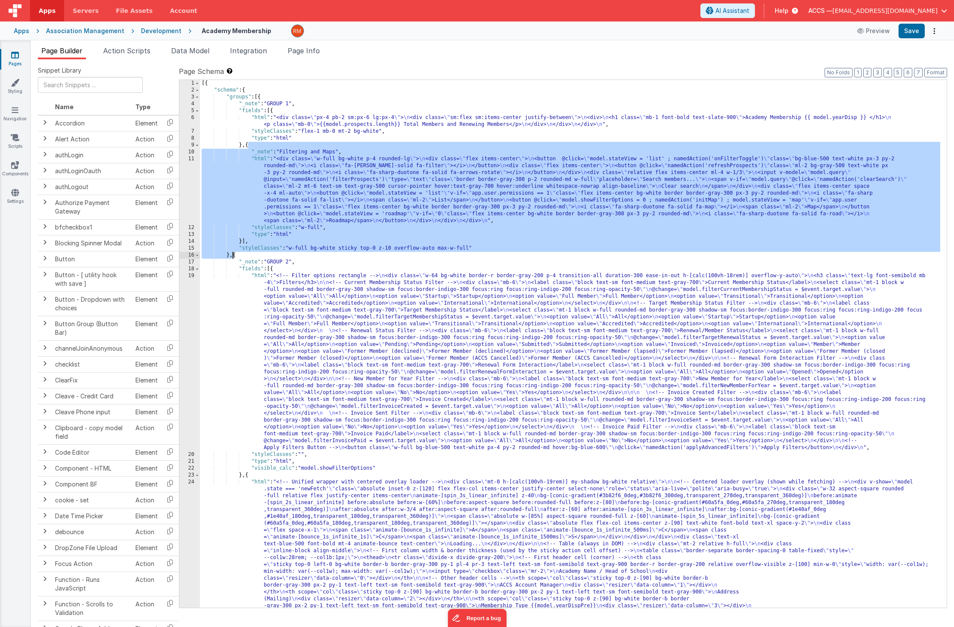
drag, startPoint x: 248, startPoint y: 146, endPoint x: 232, endPoint y: 256, distance: 111.2
click at [10, 199] on link "Settings" at bounding box center [15, 196] width 31 height 17
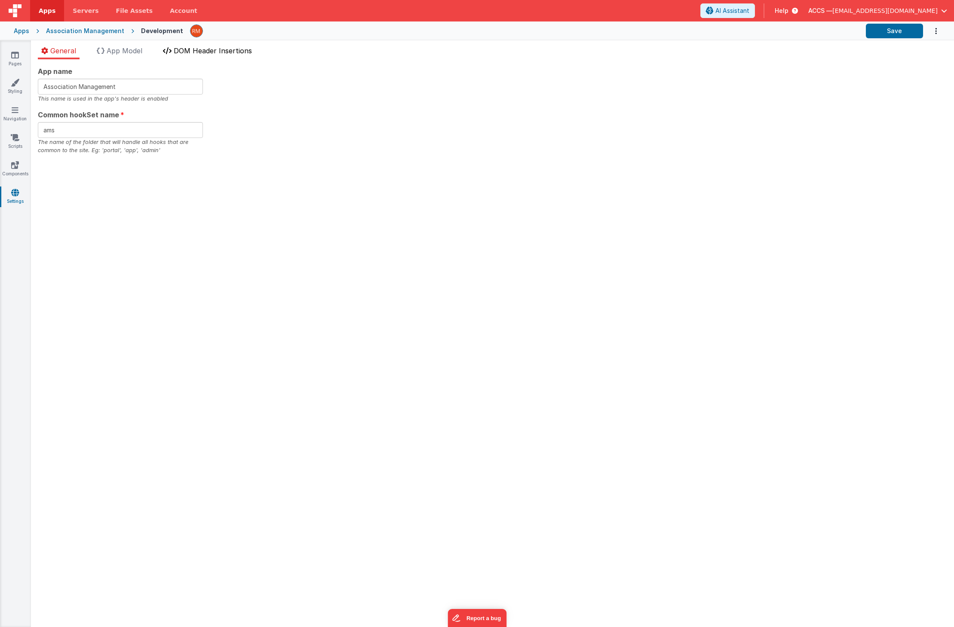
click at [202, 52] on span "DOM Header Insertions" at bounding box center [213, 50] width 78 height 9
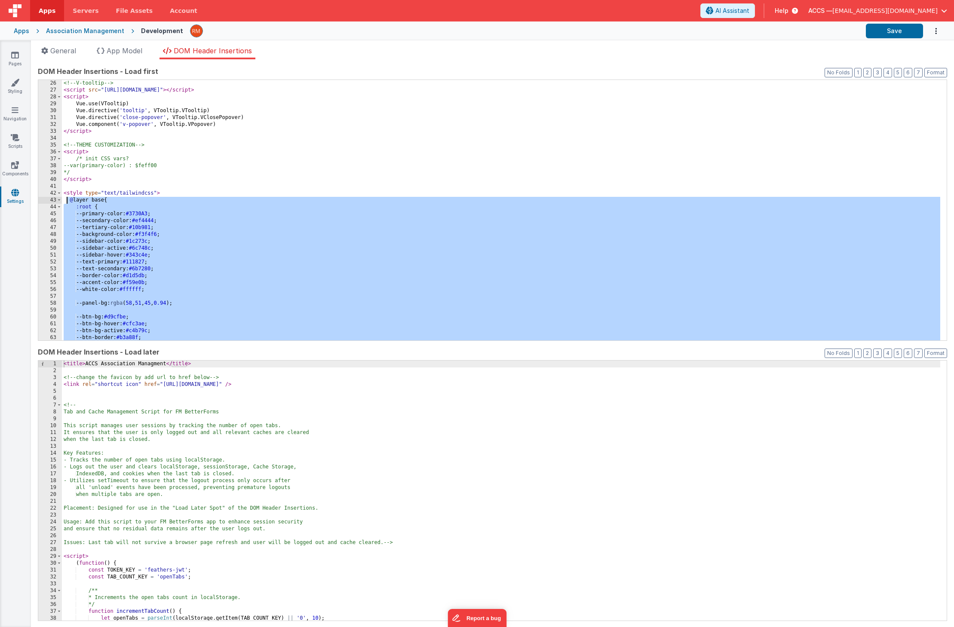
scroll to position [172, 0]
drag, startPoint x: 100, startPoint y: 326, endPoint x: 62, endPoint y: 192, distance: 139.8
click at [62, 192] on div "<!-- V-tooltip --> < script src = "https://unpkg.com/v-tooltip" > </ script > <…" at bounding box center [501, 217] width 878 height 274
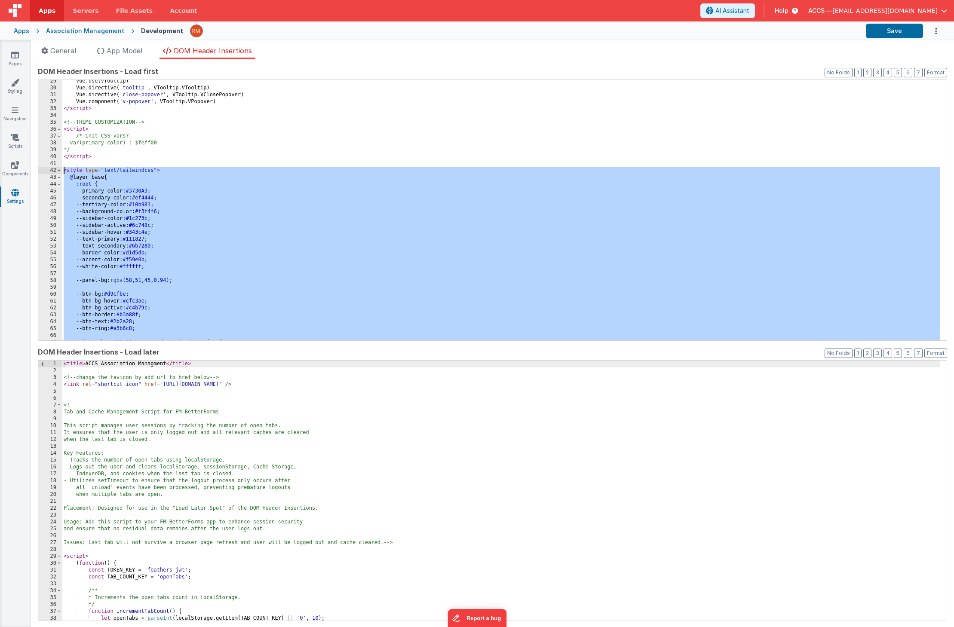
scroll to position [236, 0]
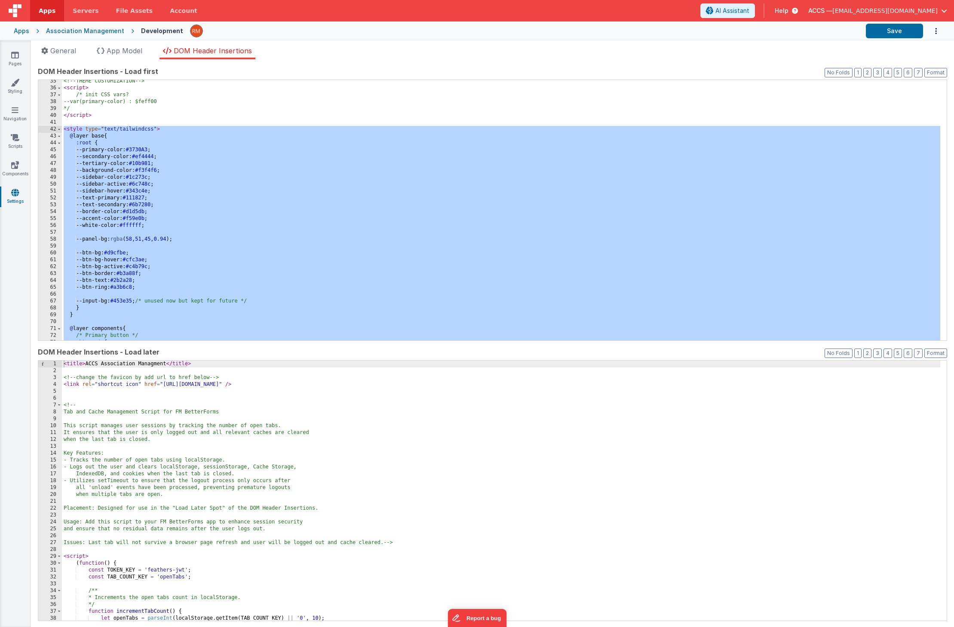
click at [86, 178] on div "<!-- THEME CUSTOMIZATION --> < script > /* init CSS vars? --var(primary-color) …" at bounding box center [501, 215] width 878 height 274
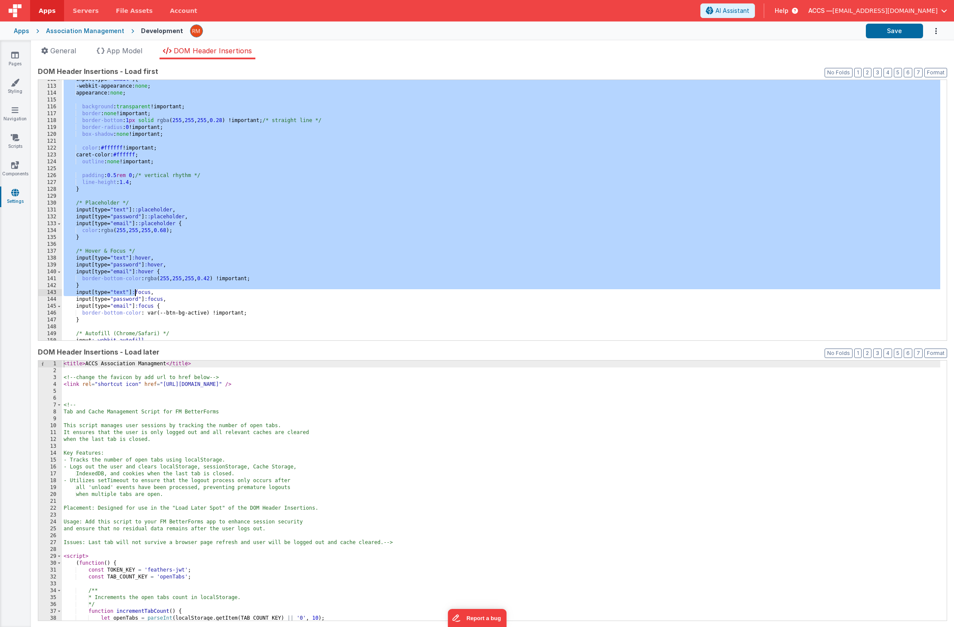
scroll to position [998, 0]
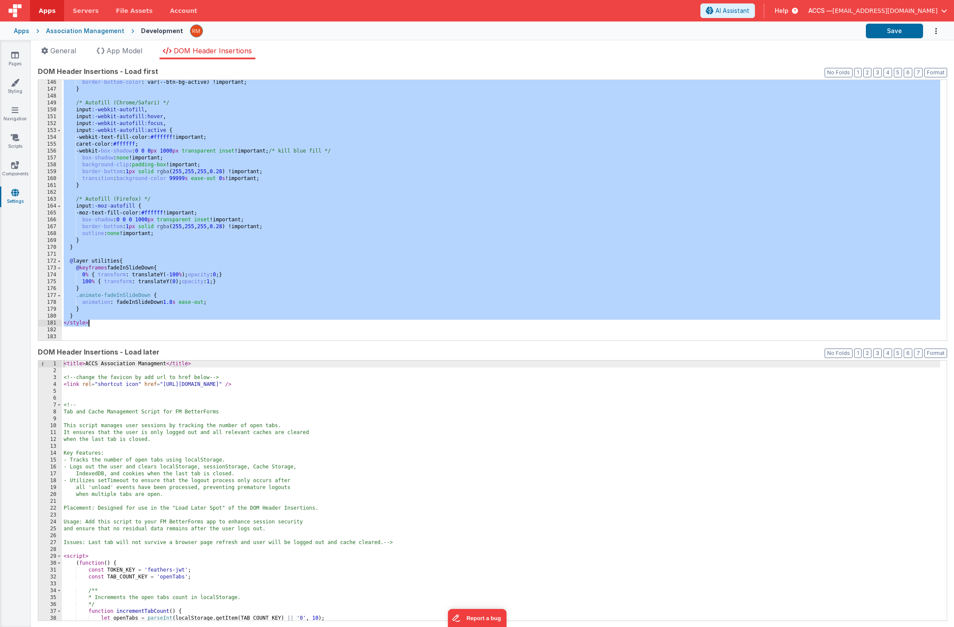
drag, startPoint x: 64, startPoint y: 130, endPoint x: 121, endPoint y: 320, distance: 198.5
click at [121, 320] on div "border-bottom-color : var(--btn-bg-active) !important; } /* Autofill (Chrome/Sa…" at bounding box center [501, 216] width 878 height 274
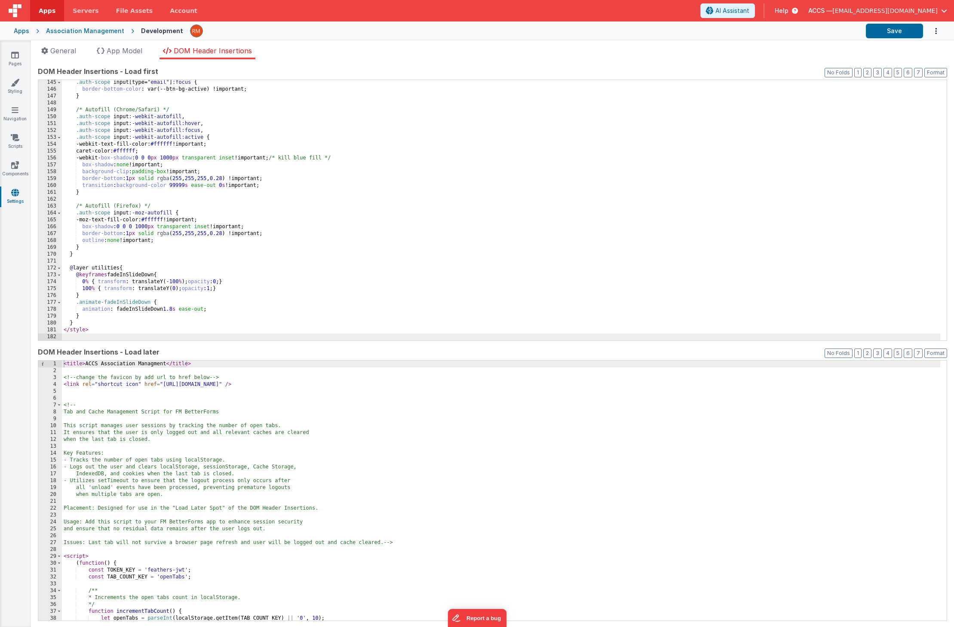
scroll to position [985, 0]
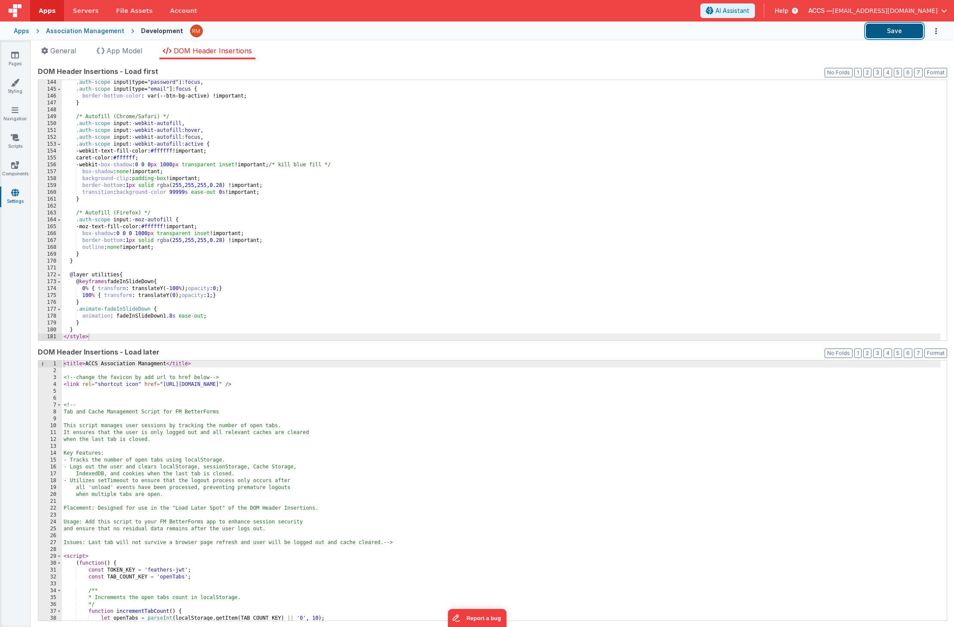
click at [890, 34] on button "Save" at bounding box center [894, 31] width 57 height 15
click at [15, 55] on icon at bounding box center [15, 55] width 8 height 9
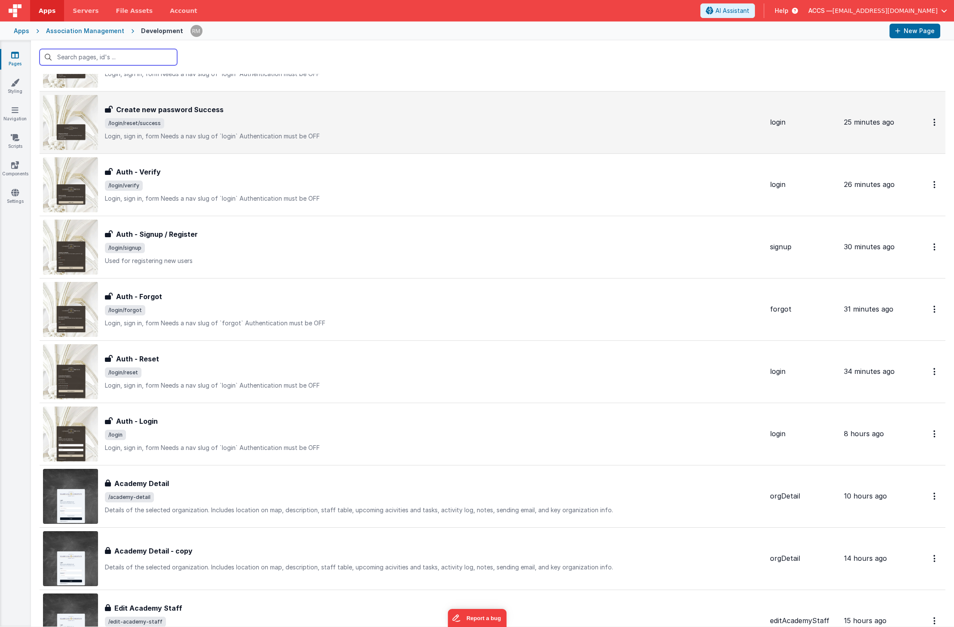
scroll to position [79, 0]
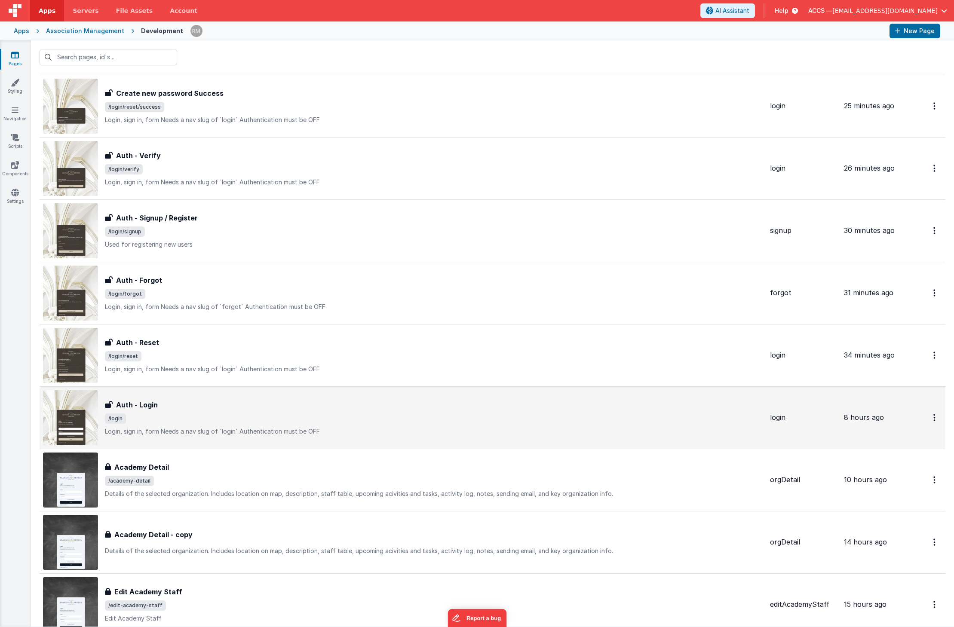
click at [204, 428] on p "Login, sign in, formNeeds a nav slug of `login`Authentication must be OFF" at bounding box center [434, 431] width 658 height 9
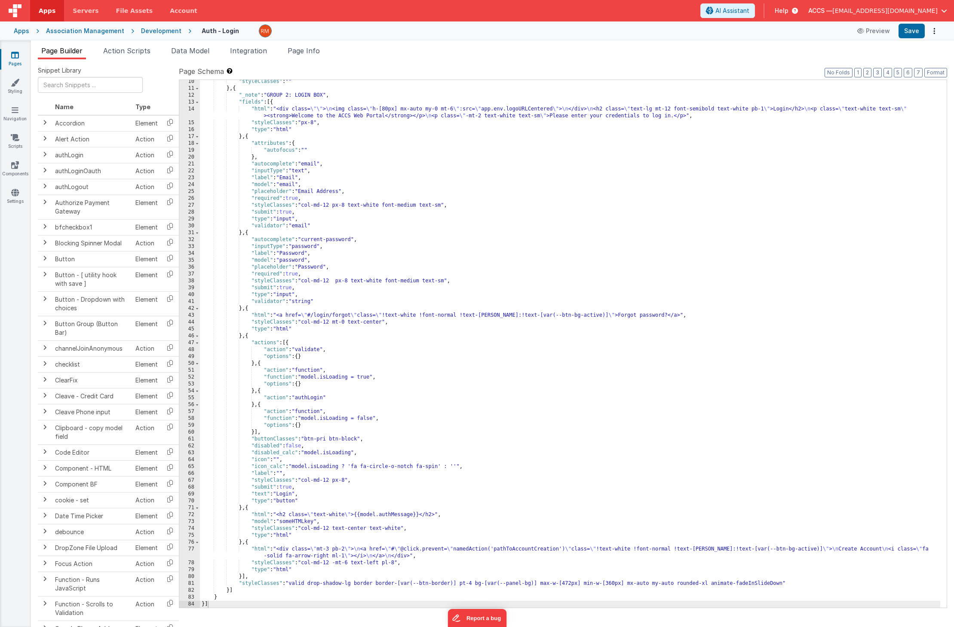
scroll to position [64, 0]
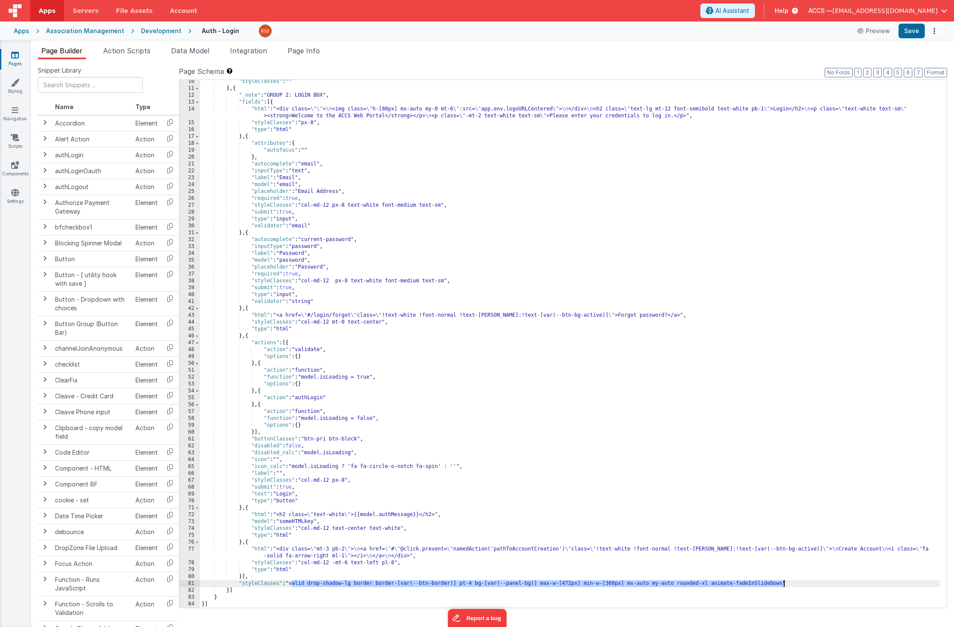
drag, startPoint x: 291, startPoint y: 585, endPoint x: 783, endPoint y: 584, distance: 491.9
click at [783, 584] on div ""styleClasses" : "" } , { "_note" : "GROUP 2: LOGIN BOX" , "fields" : [{ "html"…" at bounding box center [570, 349] width 740 height 542
click at [908, 34] on button "Save" at bounding box center [912, 31] width 26 height 15
click at [16, 62] on link "Pages" at bounding box center [15, 59] width 31 height 17
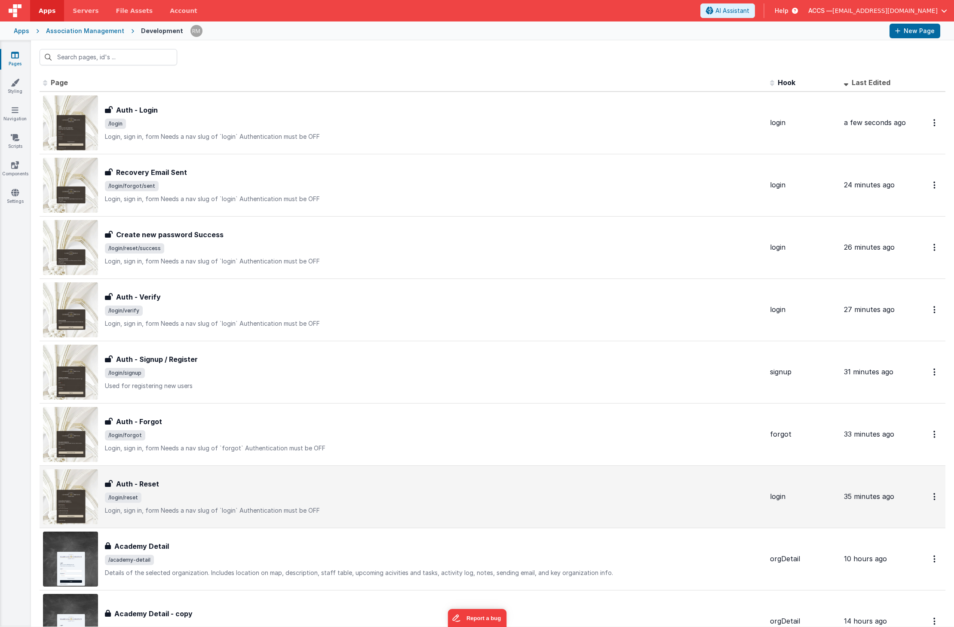
click at [252, 486] on div "Auth - Reset" at bounding box center [434, 484] width 658 height 10
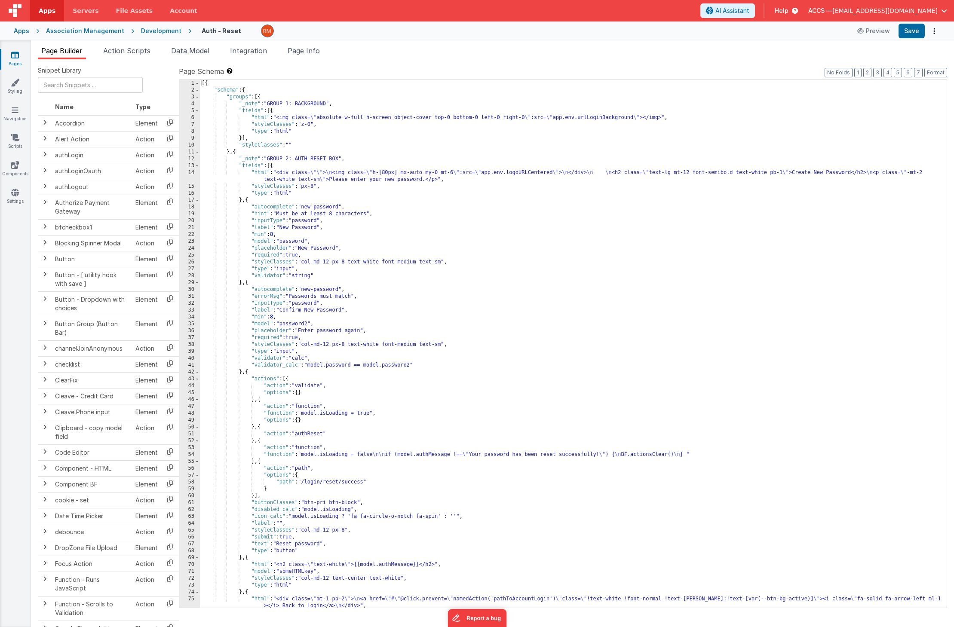
scroll to position [50, 0]
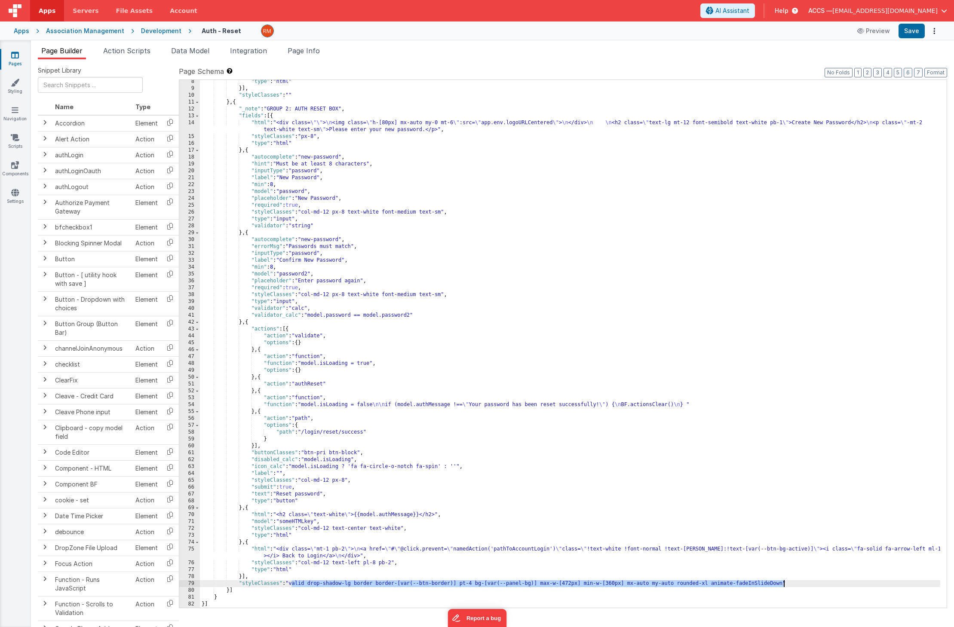
drag, startPoint x: 291, startPoint y: 583, endPoint x: 783, endPoint y: 582, distance: 492.3
click at [783, 582] on div ""type" : "html" }] , "styleClasses" : "" } , { "_note" : "GROUP 2: AUTH RESET B…" at bounding box center [570, 349] width 740 height 542
click at [907, 36] on button "Save" at bounding box center [912, 31] width 26 height 15
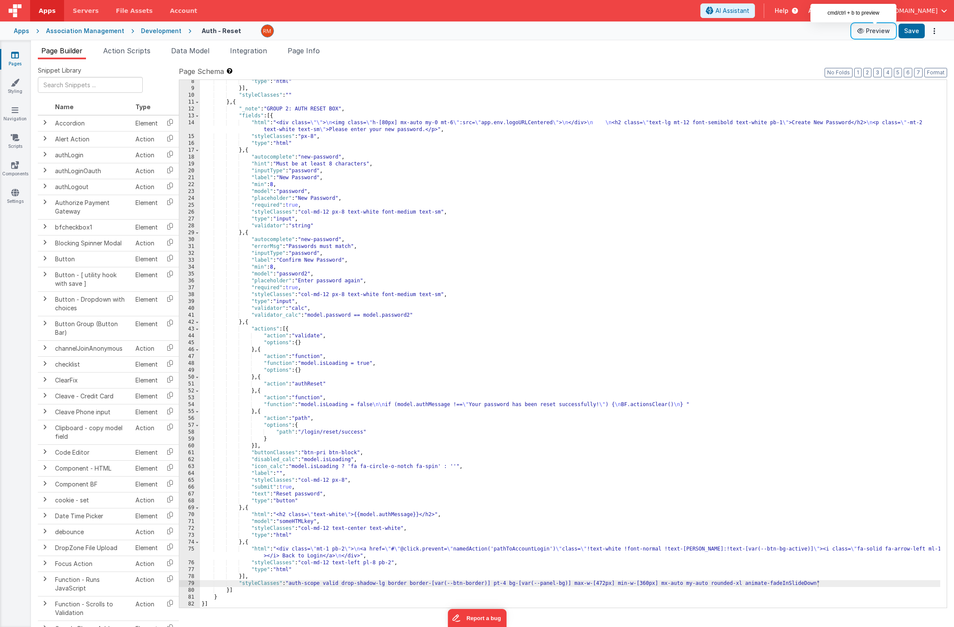
click at [886, 33] on button "Preview" at bounding box center [873, 31] width 43 height 14
click at [14, 62] on link "Pages" at bounding box center [15, 59] width 31 height 17
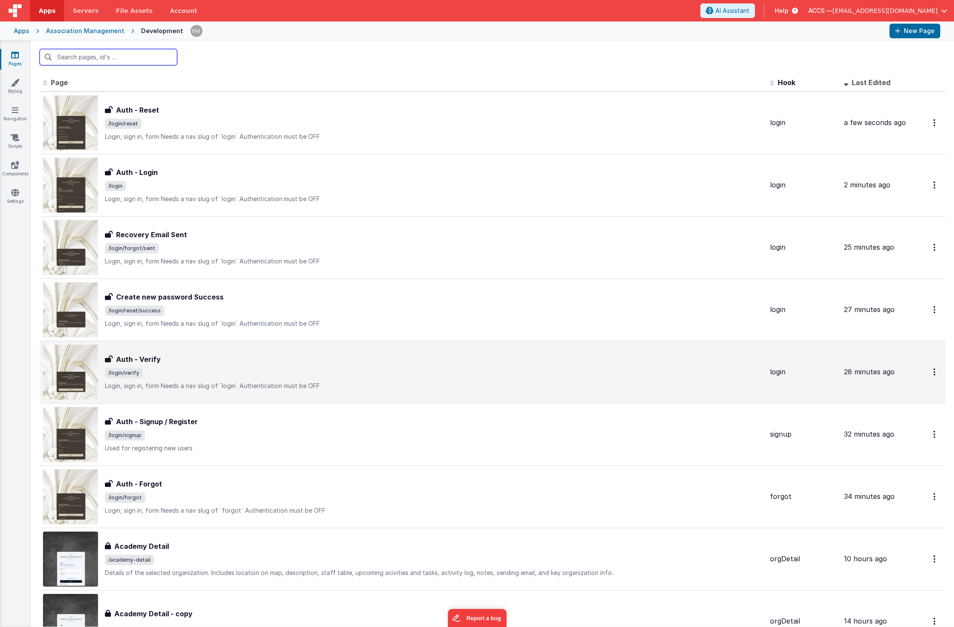
scroll to position [22, 0]
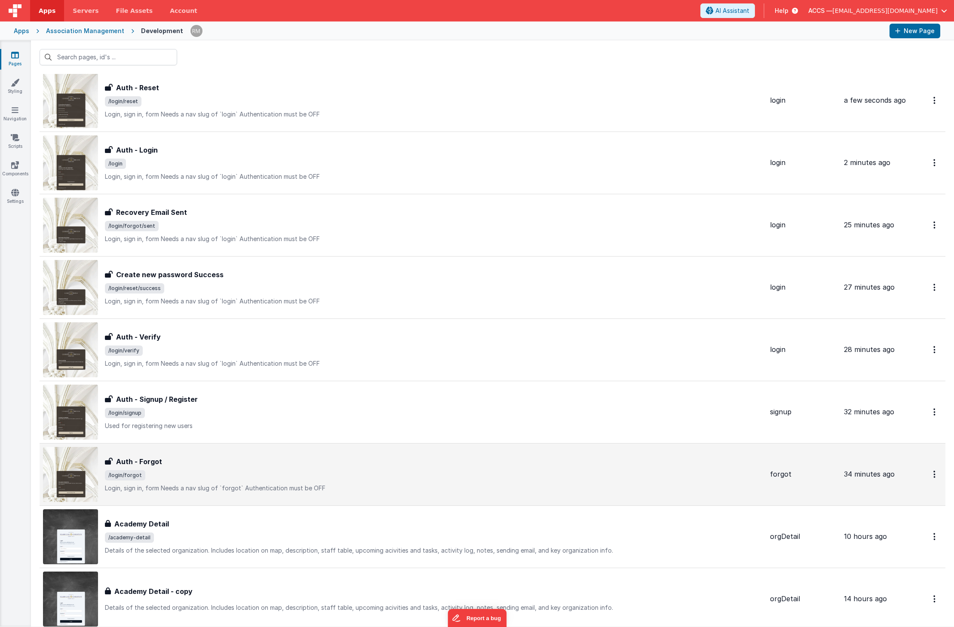
click at [204, 453] on div "Auth - Forgot Auth - Forgot /login/forgot Login, sign in, formNeeds a nav slug…" at bounding box center [403, 474] width 720 height 55
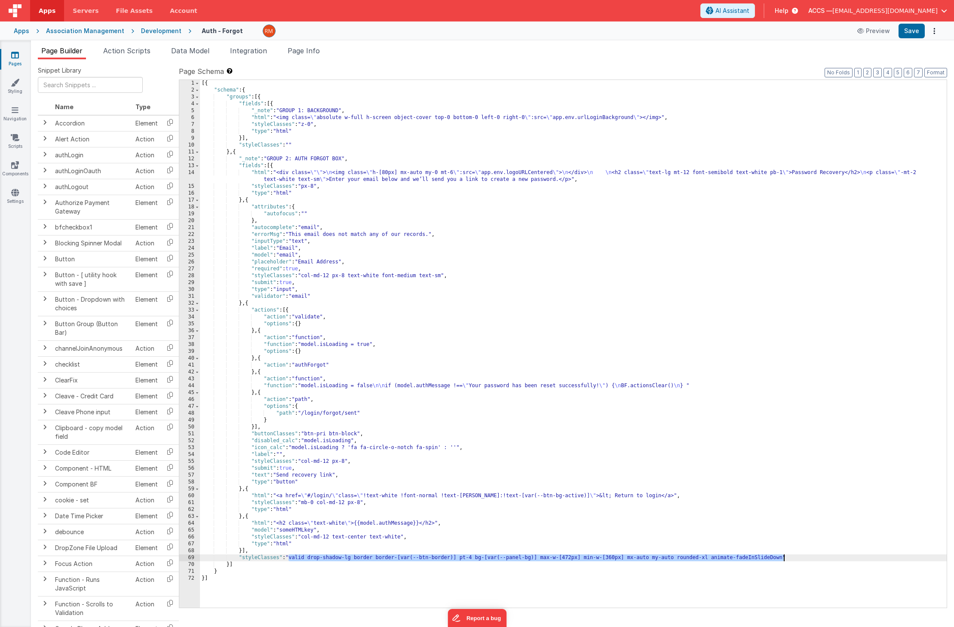
drag, startPoint x: 290, startPoint y: 558, endPoint x: 784, endPoint y: 558, distance: 494.0
click at [784, 558] on div "[{ "schema" : { "groups" : [{ "fields" : [{ "_note" : "GROUP 1: BACKGROUND" , "…" at bounding box center [573, 351] width 747 height 542
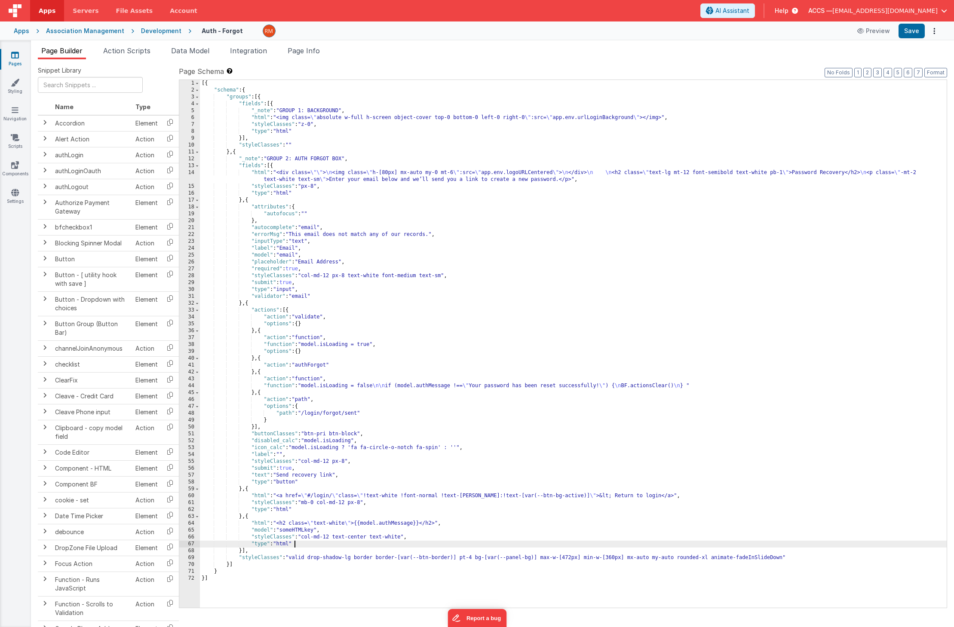
click at [304, 546] on div "[{ "schema" : { "groups" : [{ "fields" : [{ "_note" : "GROUP 1: BACKGROUND" , "…" at bounding box center [573, 351] width 747 height 542
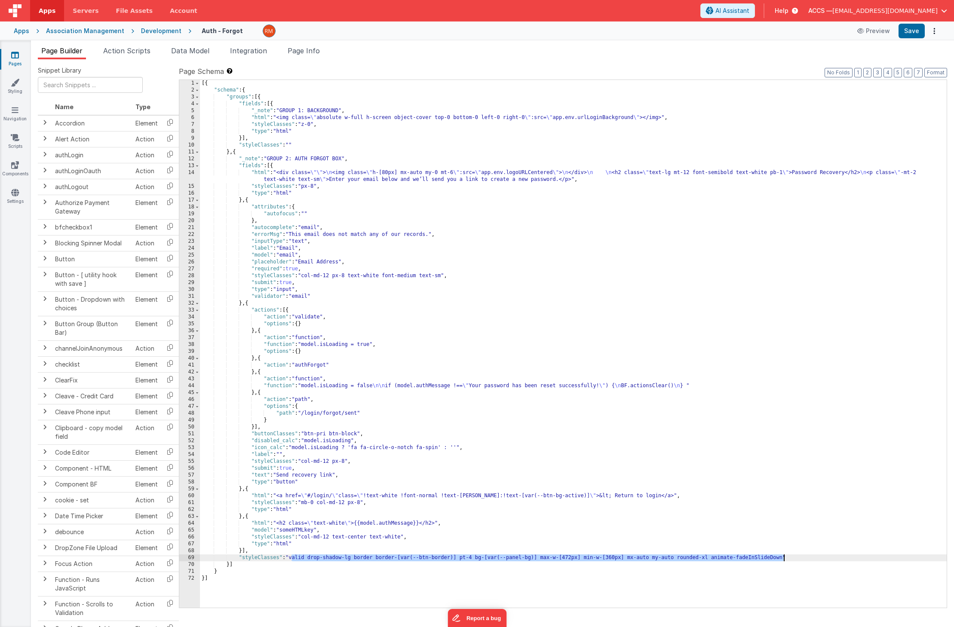
drag, startPoint x: 292, startPoint y: 559, endPoint x: 783, endPoint y: 559, distance: 491.4
click at [783, 559] on div "[{ "schema" : { "groups" : [{ "fields" : [{ "_note" : "GROUP 1: BACKGROUND" , "…" at bounding box center [573, 351] width 747 height 542
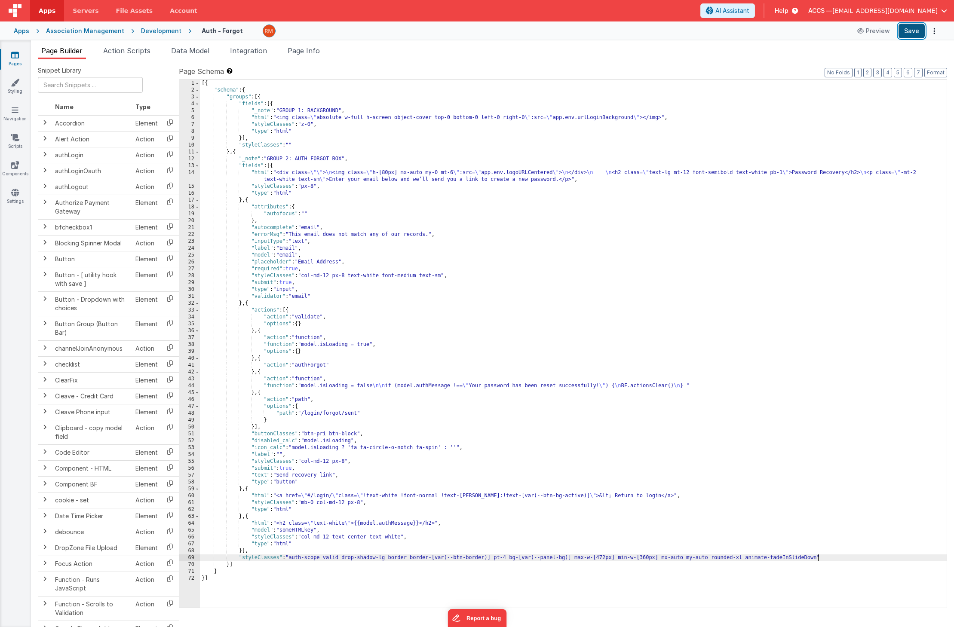
click at [918, 28] on button "Save" at bounding box center [912, 31] width 26 height 15
click at [862, 29] on icon at bounding box center [861, 31] width 9 height 6
click at [12, 55] on icon at bounding box center [15, 55] width 8 height 9
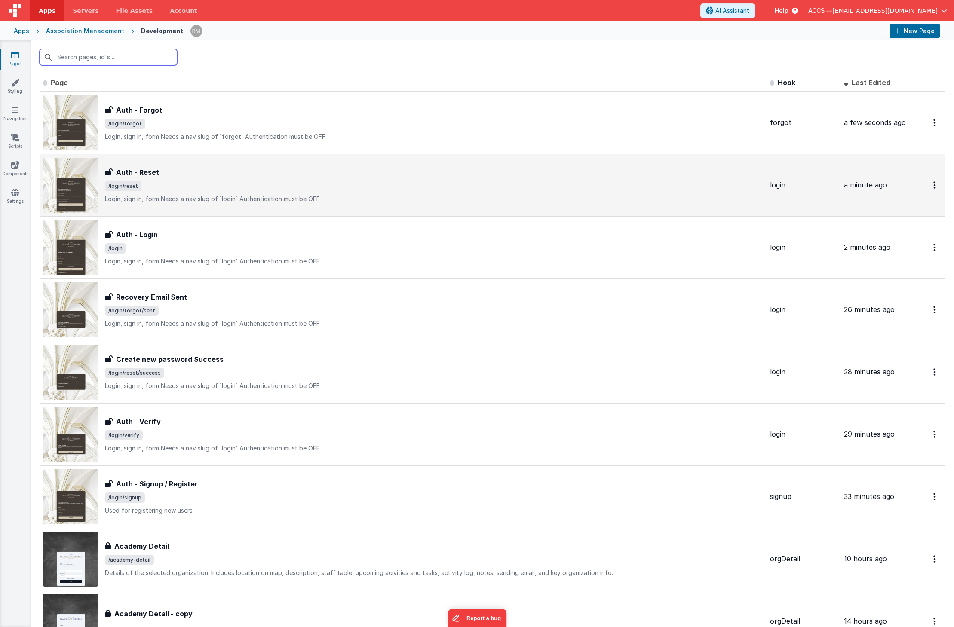
scroll to position [17, 0]
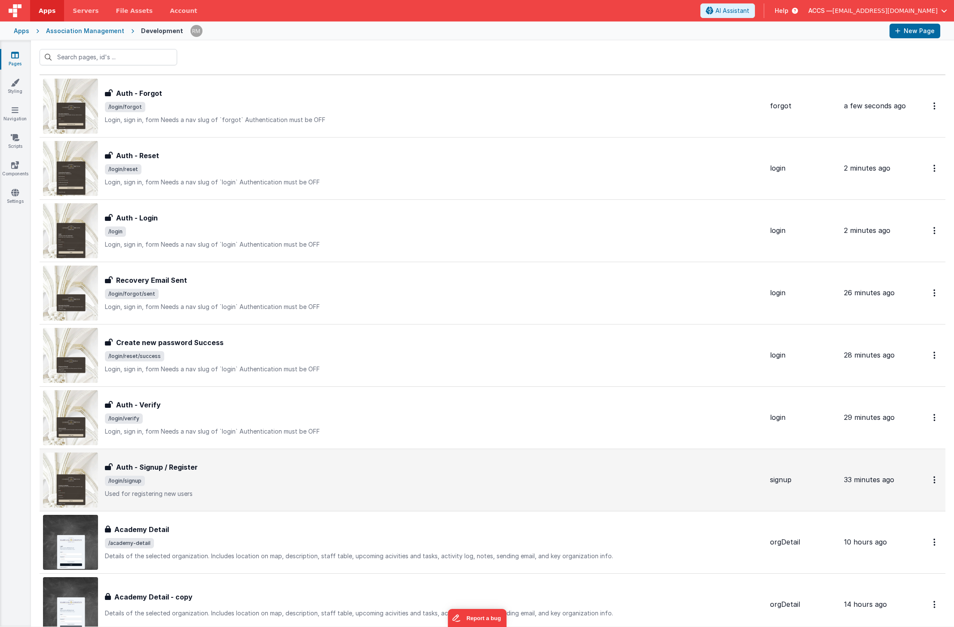
click at [238, 477] on span "/login/signup" at bounding box center [434, 481] width 658 height 10
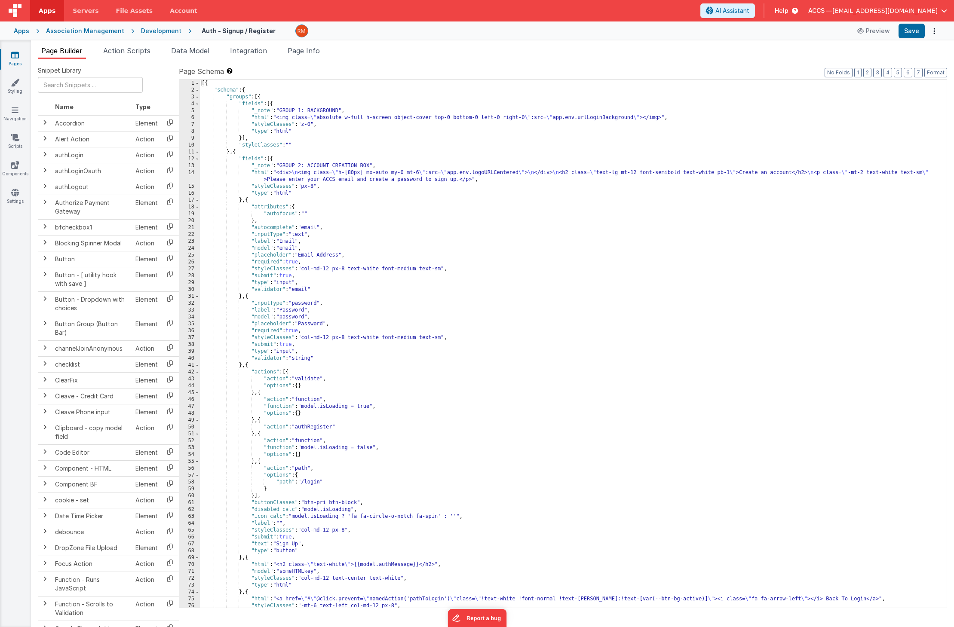
scroll to position [43, 0]
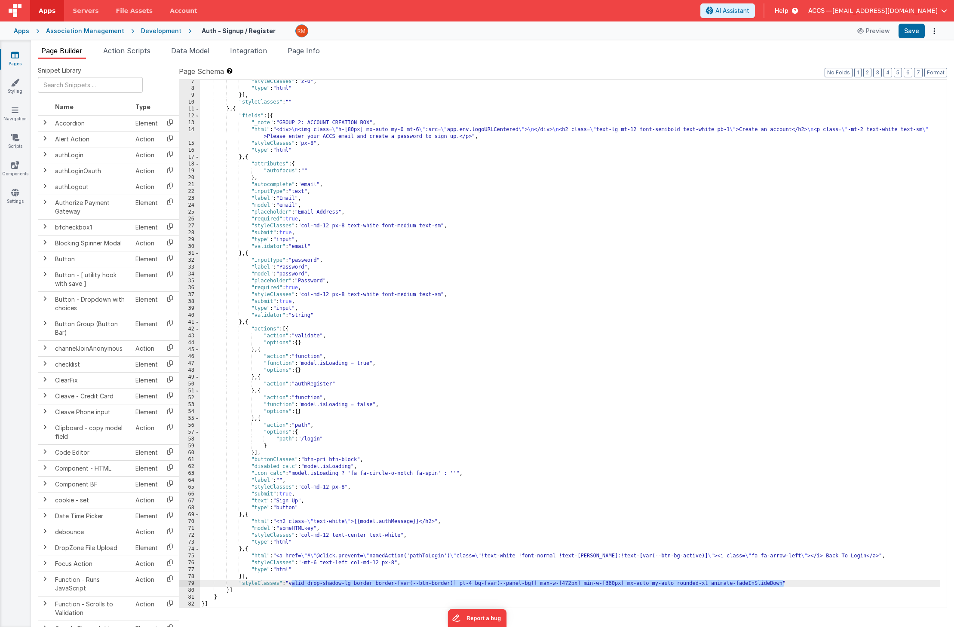
drag, startPoint x: 291, startPoint y: 583, endPoint x: 785, endPoint y: 586, distance: 494.0
click at [785, 586] on div ""styleClasses" : "z-0" , "type" : "html" }] , "styleClasses" : "" } , { "fields…" at bounding box center [570, 349] width 740 height 542
click at [917, 31] on button "Save" at bounding box center [912, 31] width 26 height 15
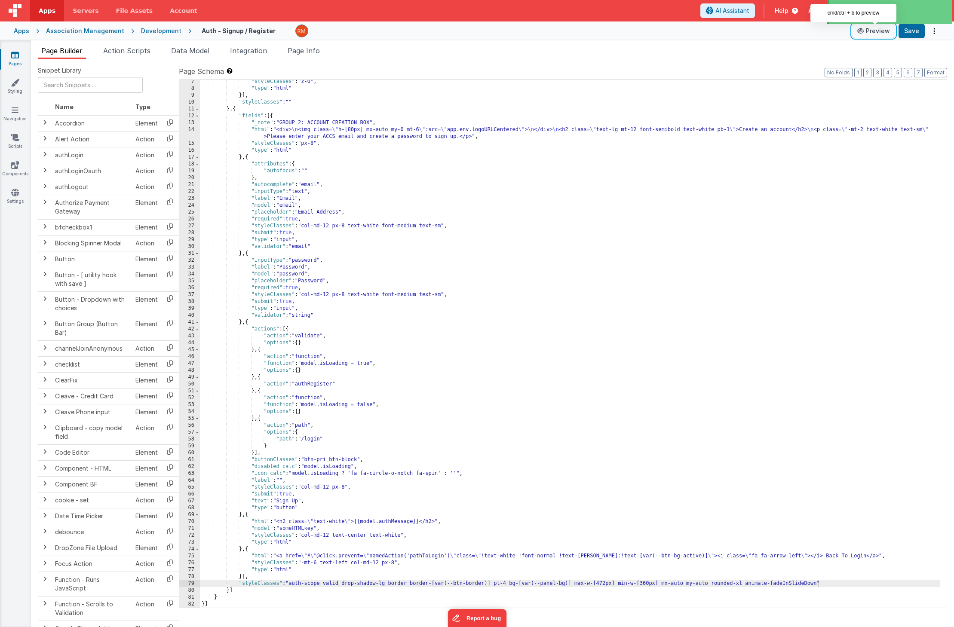
click at [869, 34] on button "Preview" at bounding box center [873, 31] width 43 height 14
click at [19, 60] on link "Pages" at bounding box center [15, 59] width 31 height 17
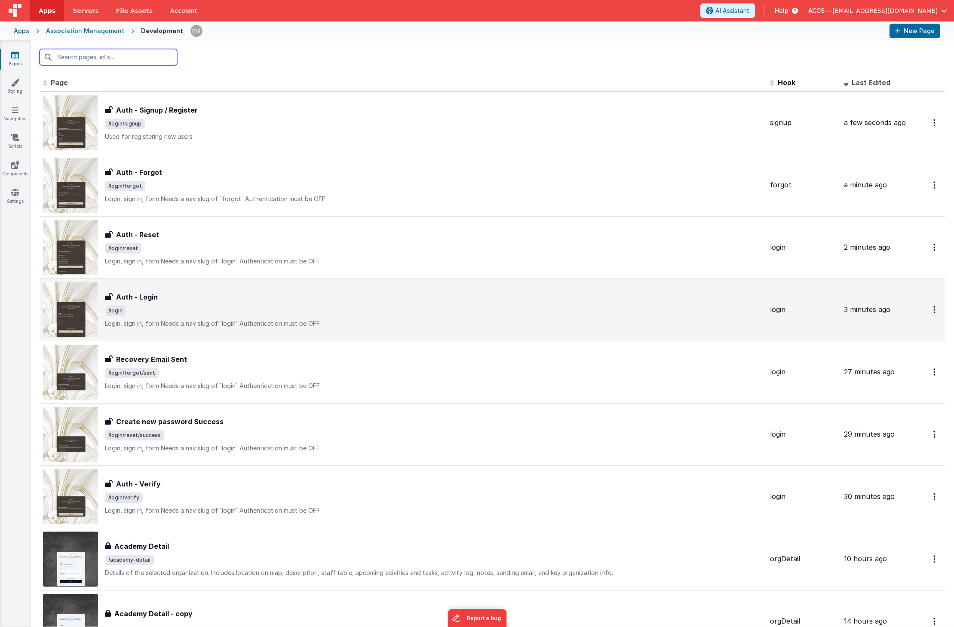
scroll to position [22, 0]
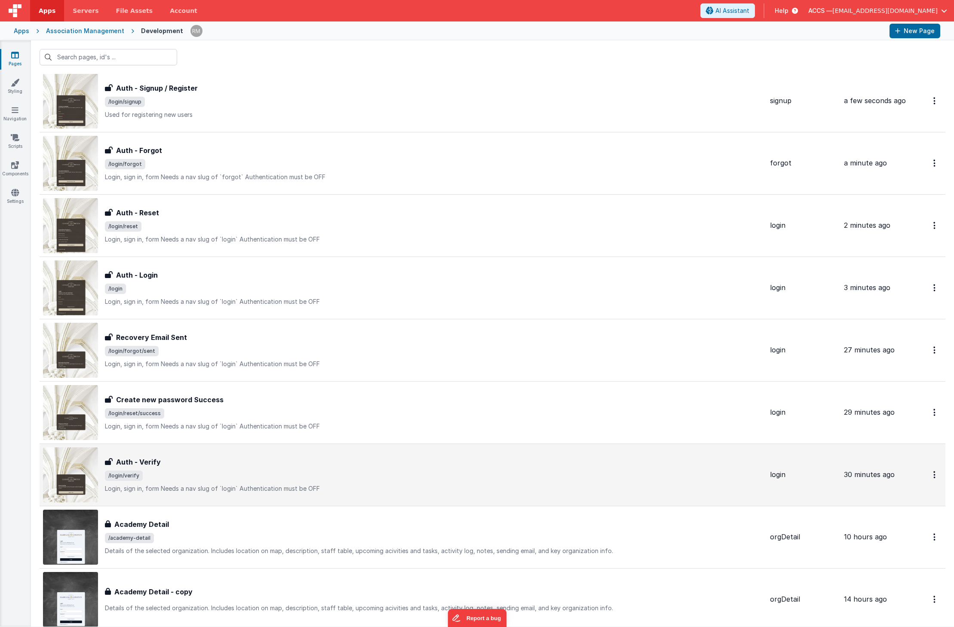
click at [212, 464] on div "Auth - Verify" at bounding box center [434, 462] width 658 height 10
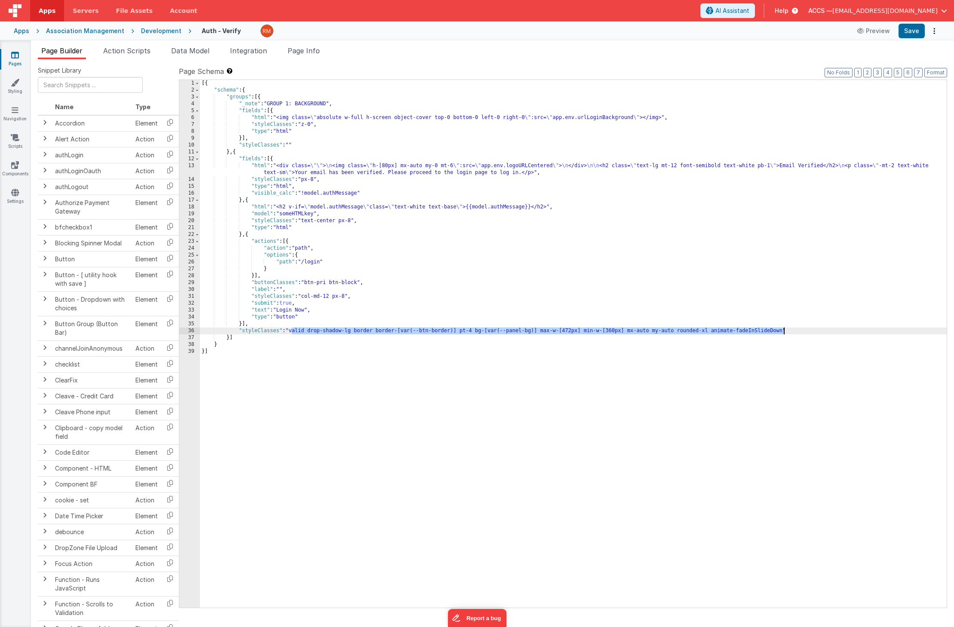
drag, startPoint x: 291, startPoint y: 331, endPoint x: 783, endPoint y: 333, distance: 492.3
click at [783, 333] on div "[{ "schema" : { "groups" : [{ "_note" : "GROUP 1: BACKGROUND" , "fields" : [{ "…" at bounding box center [573, 351] width 747 height 542
click at [909, 33] on button "Save" at bounding box center [912, 31] width 26 height 15
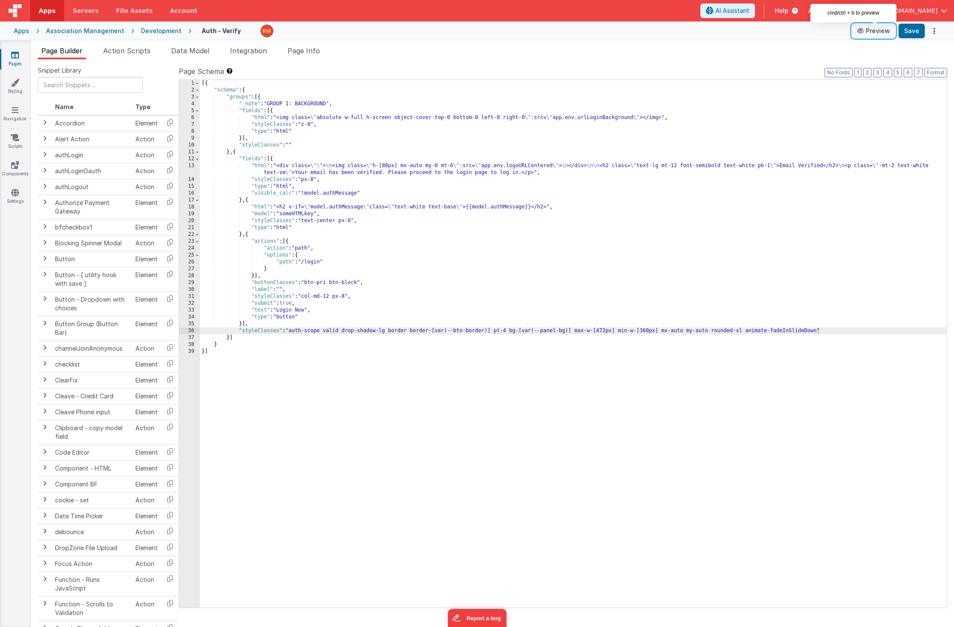
click at [865, 33] on icon at bounding box center [861, 31] width 9 height 6
click at [15, 59] on icon at bounding box center [15, 55] width 8 height 9
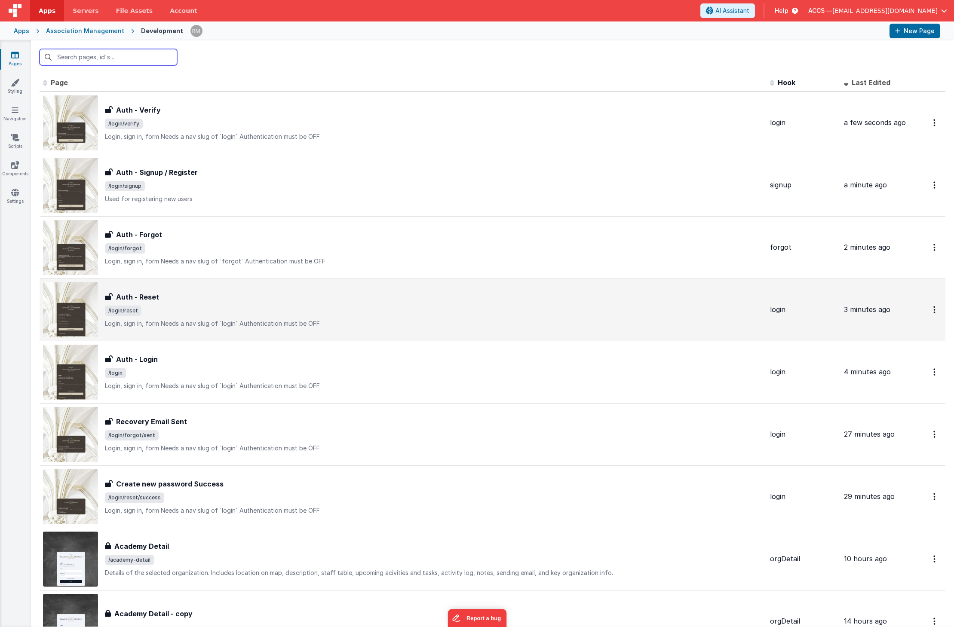
scroll to position [17, 0]
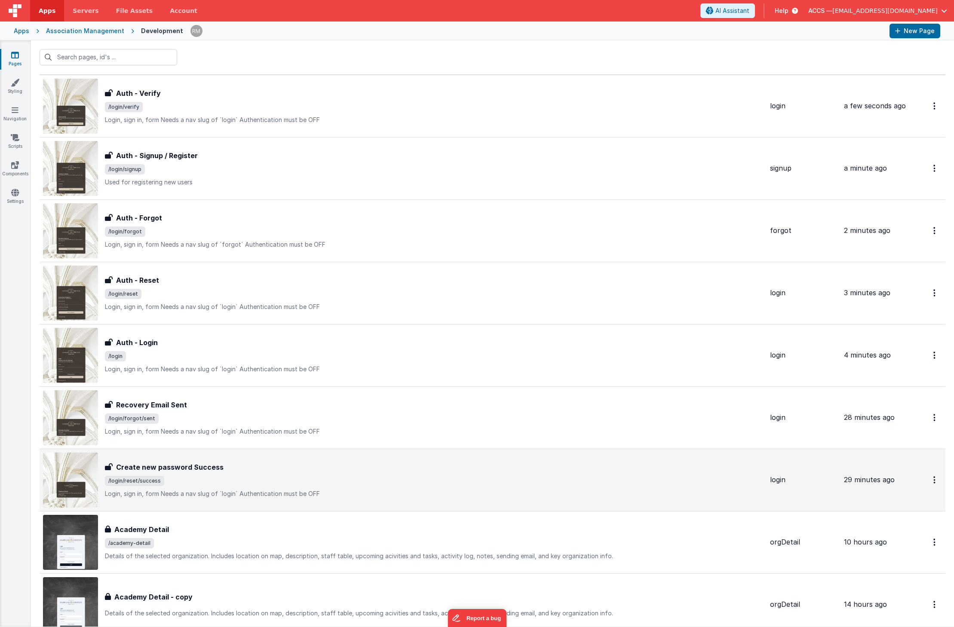
click at [276, 468] on div "Create new password Success" at bounding box center [434, 467] width 658 height 10
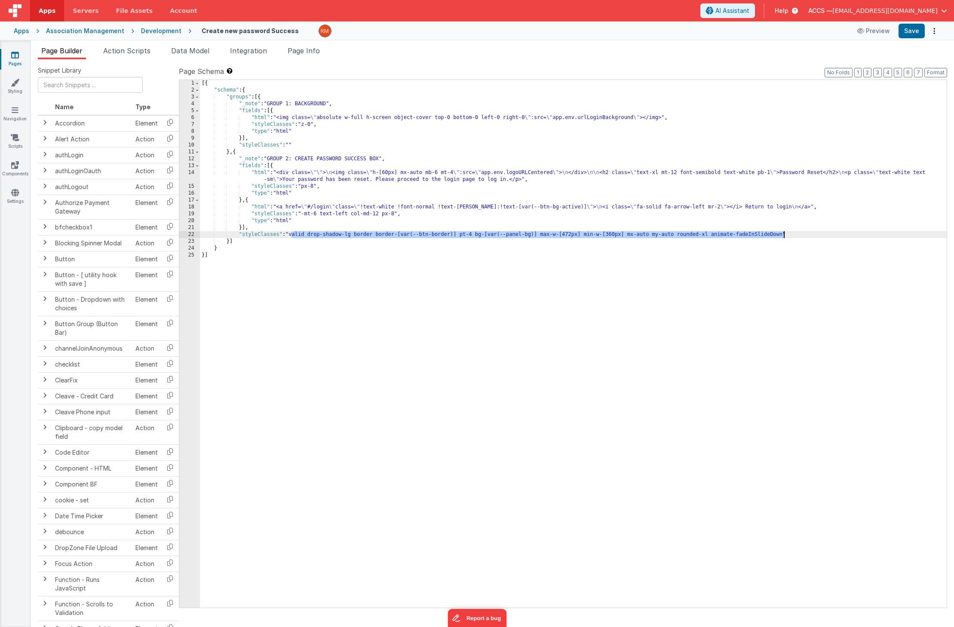
drag, startPoint x: 292, startPoint y: 235, endPoint x: 785, endPoint y: 237, distance: 493.2
click at [785, 237] on div "[{ "schema" : { "groups" : [{ "_note" : "GROUP 1: BACKGROUND" , "fields" : [{ "…" at bounding box center [573, 351] width 747 height 542
click at [914, 28] on button "Save" at bounding box center [912, 31] width 26 height 15
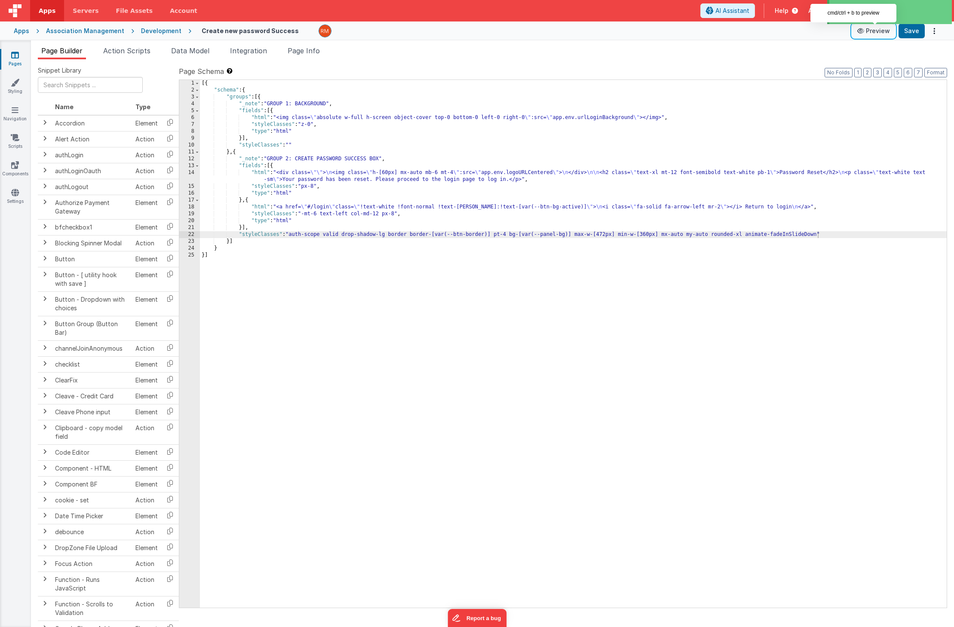
click at [869, 34] on button "Preview" at bounding box center [873, 31] width 43 height 14
click at [19, 58] on link "Pages" at bounding box center [15, 59] width 31 height 17
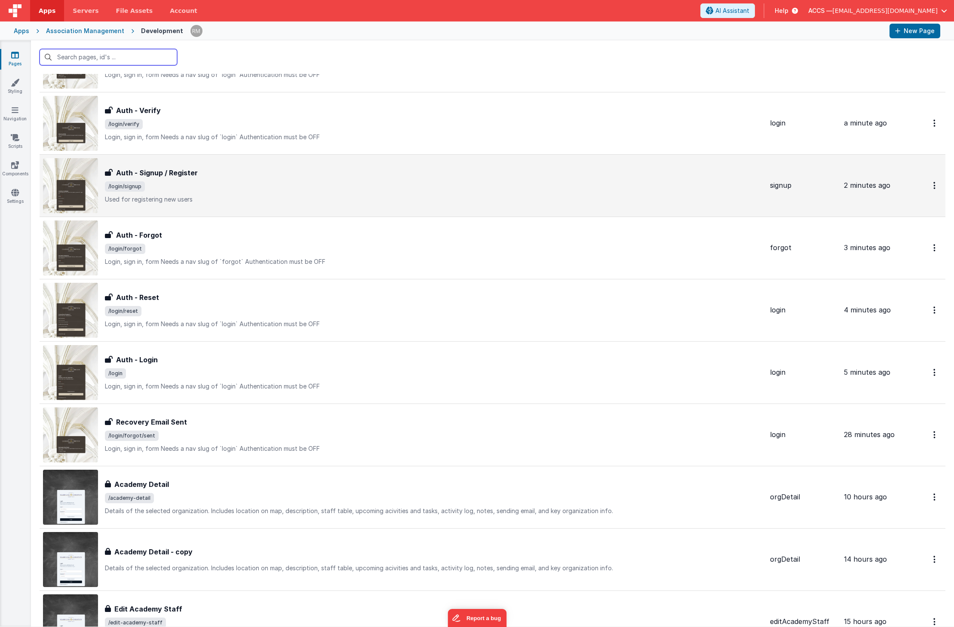
scroll to position [106, 0]
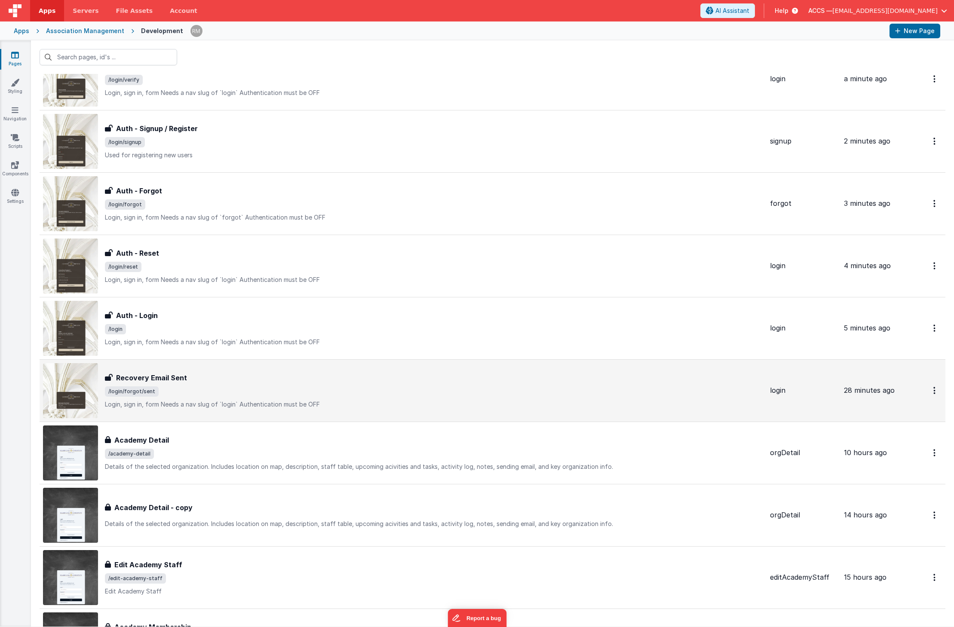
click at [225, 378] on div "Recovery Email Sent" at bounding box center [434, 378] width 658 height 10
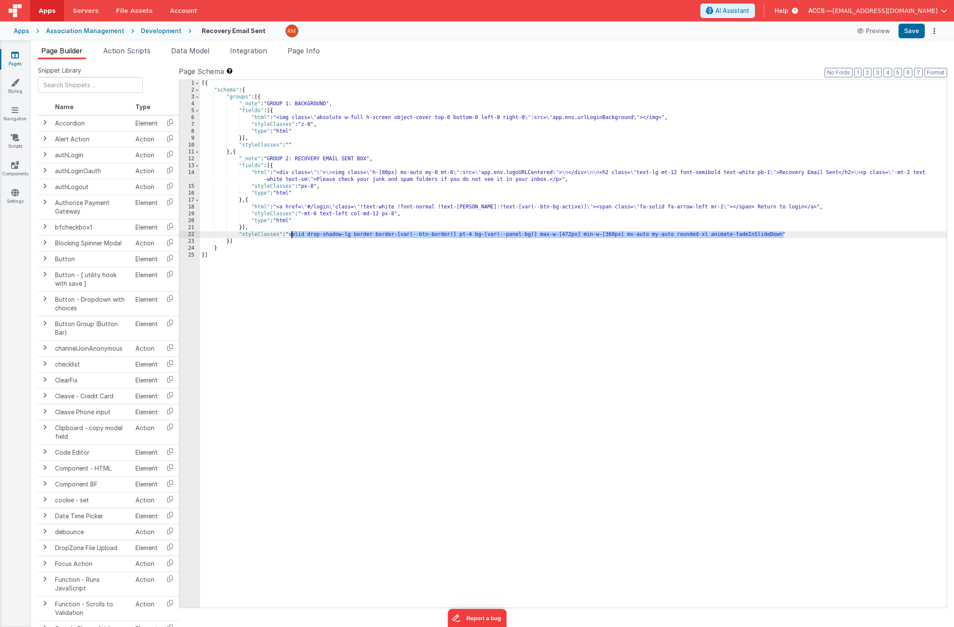
drag, startPoint x: 783, startPoint y: 234, endPoint x: 292, endPoint y: 237, distance: 491.4
click at [292, 237] on div "[{ "schema" : { "groups" : [{ "_note" : "GROUP 1: BACKGROUND" , "fields" : [{ "…" at bounding box center [573, 351] width 747 height 542
click at [905, 37] on button "Save" at bounding box center [912, 31] width 26 height 15
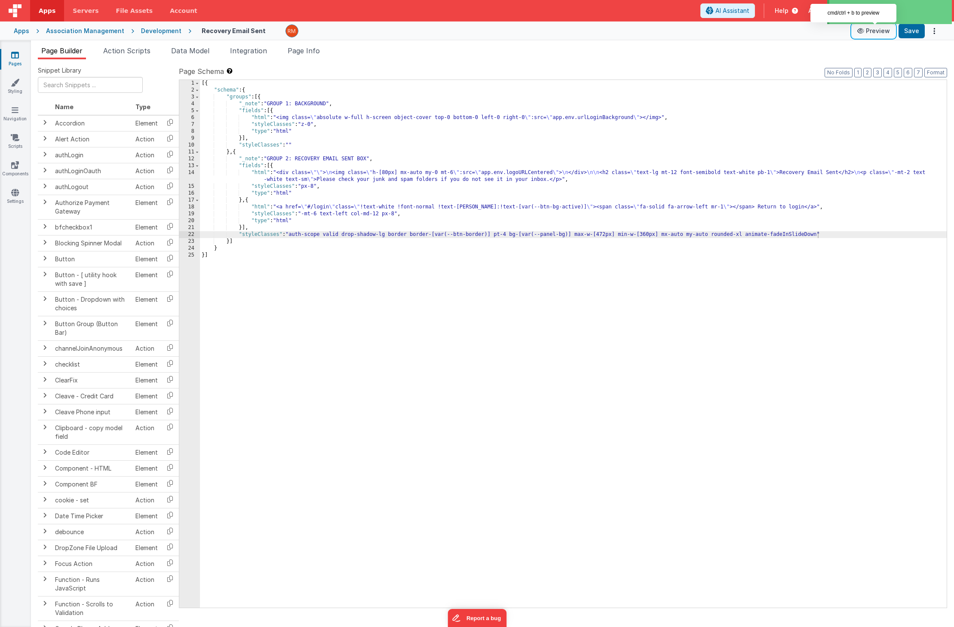
click at [873, 34] on button "Preview" at bounding box center [873, 31] width 43 height 14
click at [918, 31] on button "Save" at bounding box center [912, 31] width 26 height 15
click at [14, 55] on icon at bounding box center [15, 55] width 8 height 9
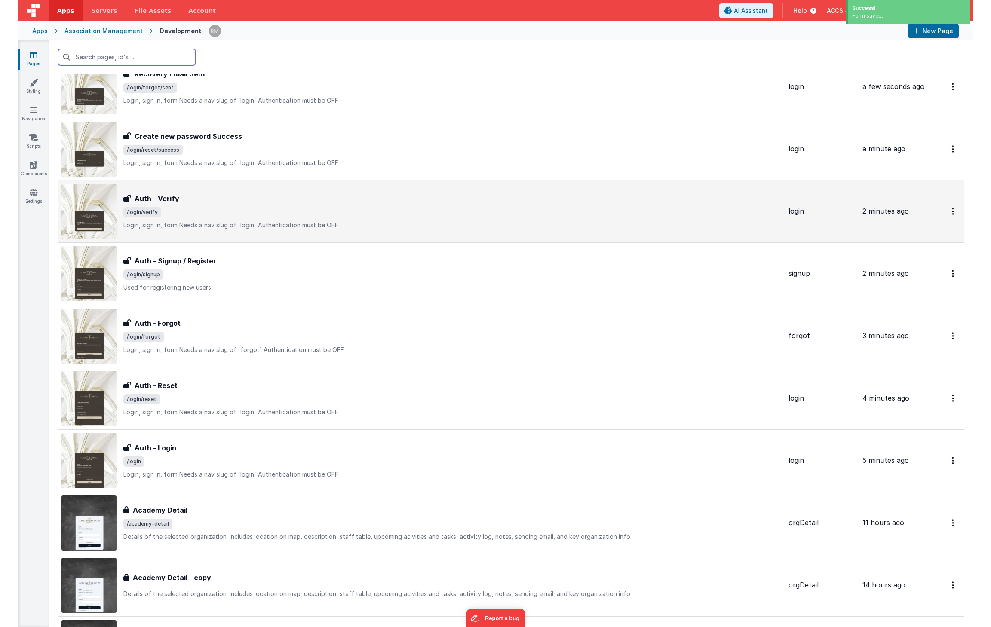
scroll to position [102, 0]
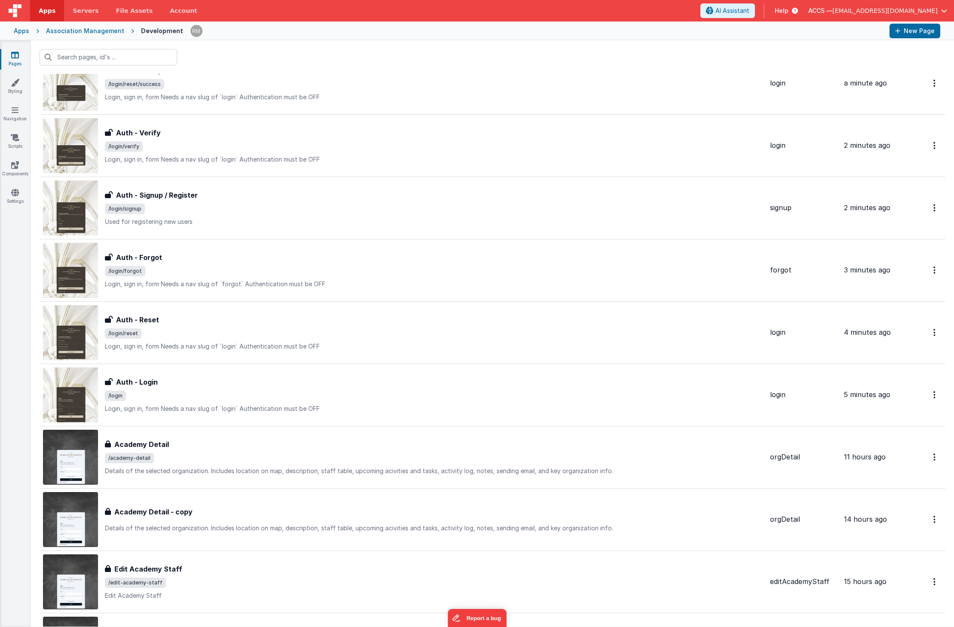
click at [90, 34] on div "Association Management" at bounding box center [85, 31] width 78 height 9
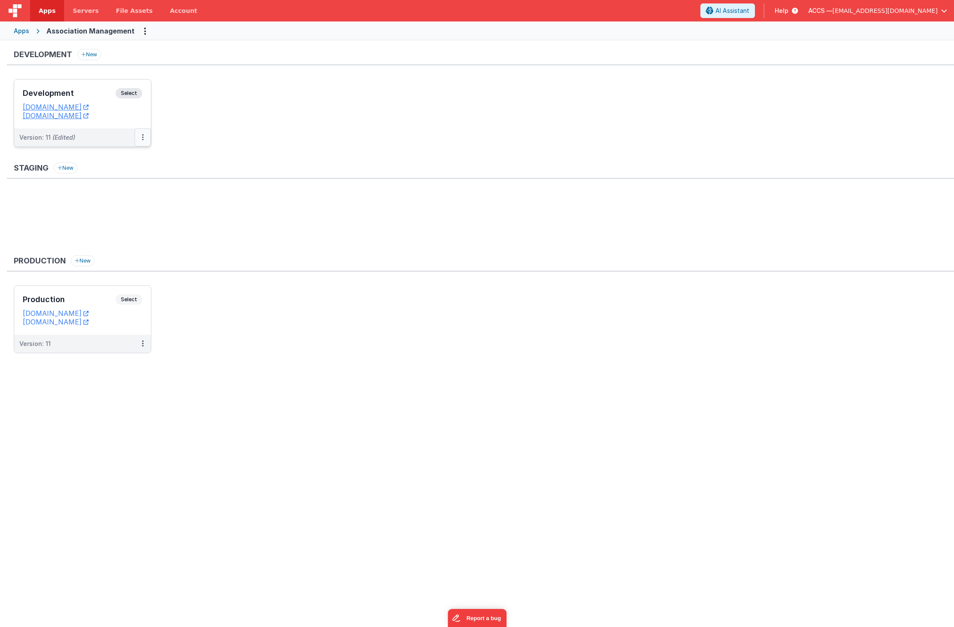
click at [141, 139] on button at bounding box center [143, 138] width 16 height 18
click at [116, 183] on link "Deploy..." at bounding box center [113, 187] width 76 height 15
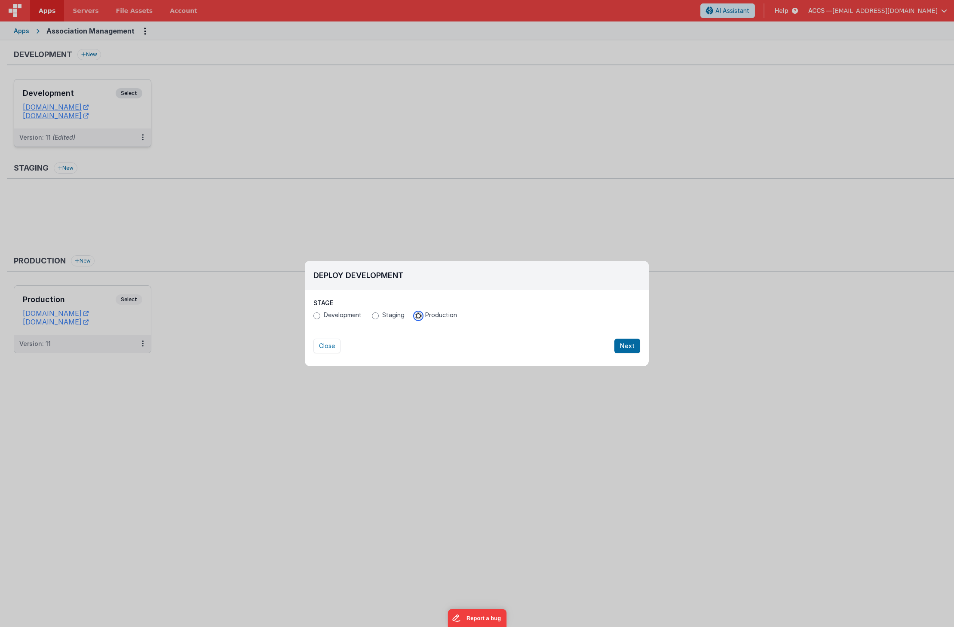
click at [415, 316] on input "Production" at bounding box center [418, 316] width 7 height 7
radio input "true"
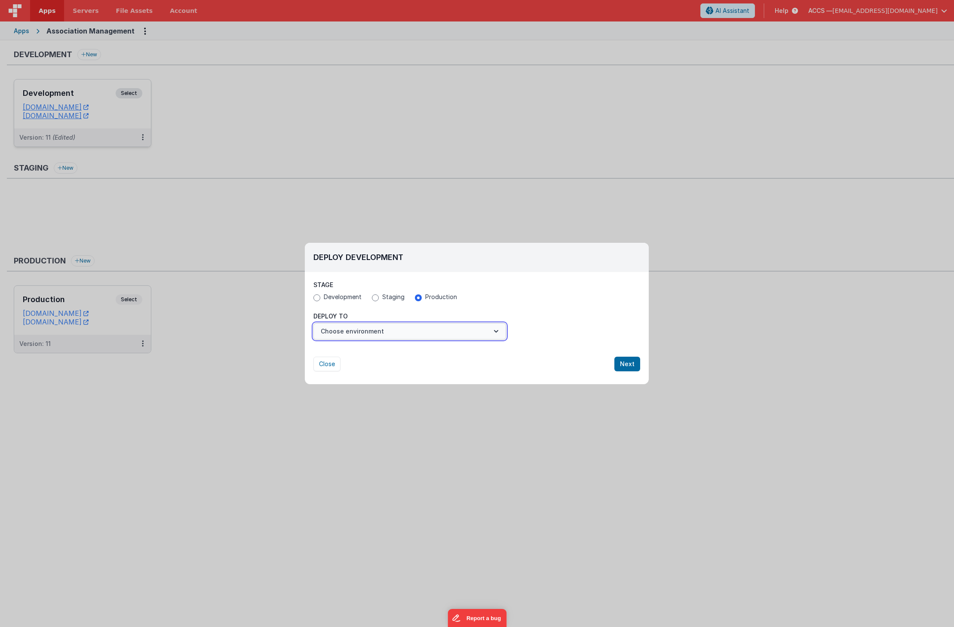
click at [484, 336] on button "Choose environment" at bounding box center [409, 331] width 193 height 16
click at [468, 353] on link "Production" at bounding box center [409, 352] width 193 height 15
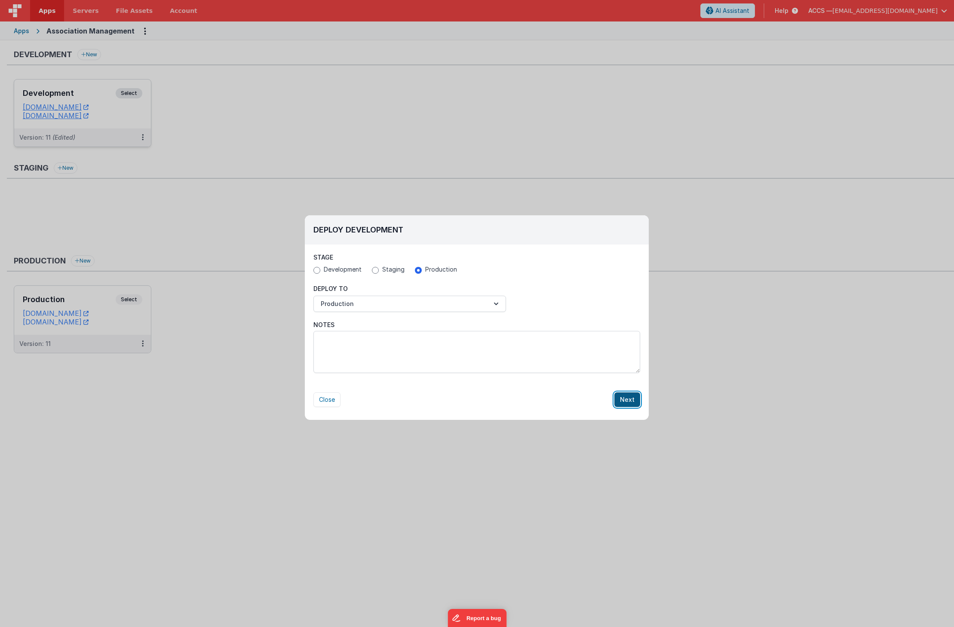
click at [630, 398] on button "Next" at bounding box center [627, 400] width 26 height 15
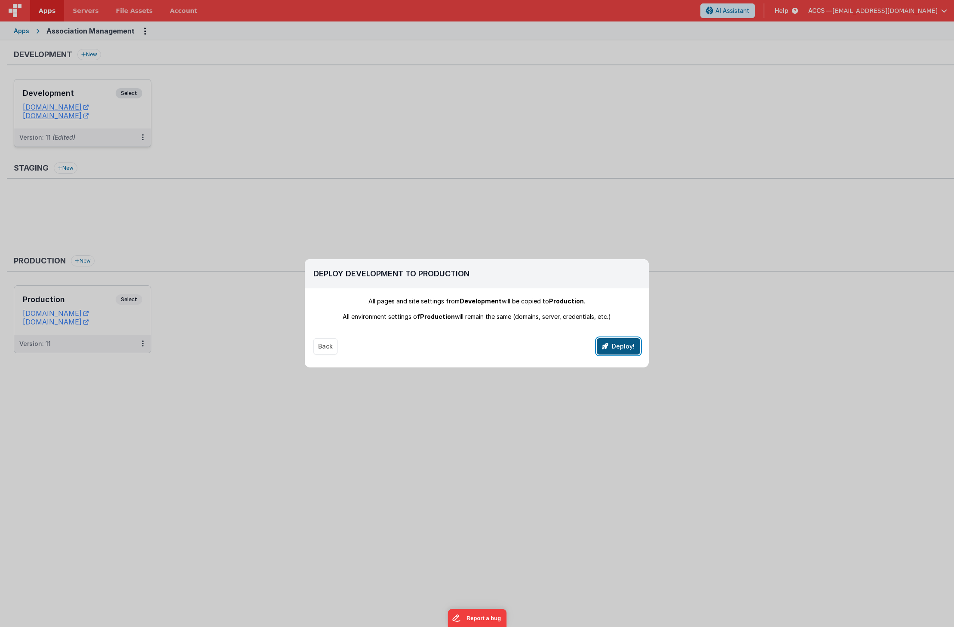
click at [617, 352] on button "Deploy!" at bounding box center [618, 346] width 43 height 16
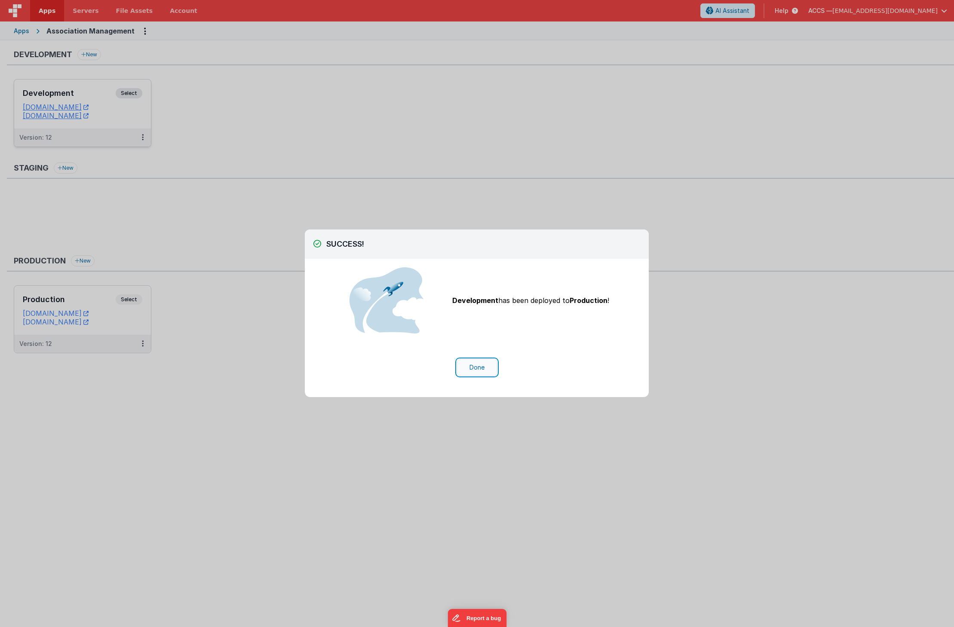
click at [472, 365] on button "Done" at bounding box center [477, 367] width 40 height 16
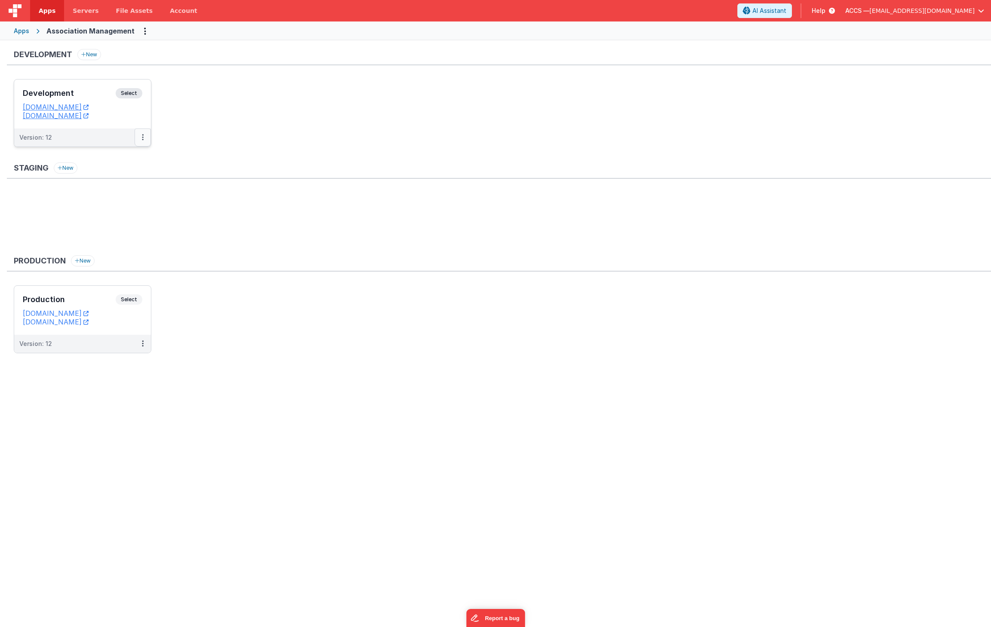
click at [144, 139] on button at bounding box center [143, 138] width 16 height 18
click at [132, 157] on link "Edit" at bounding box center [113, 156] width 76 height 15
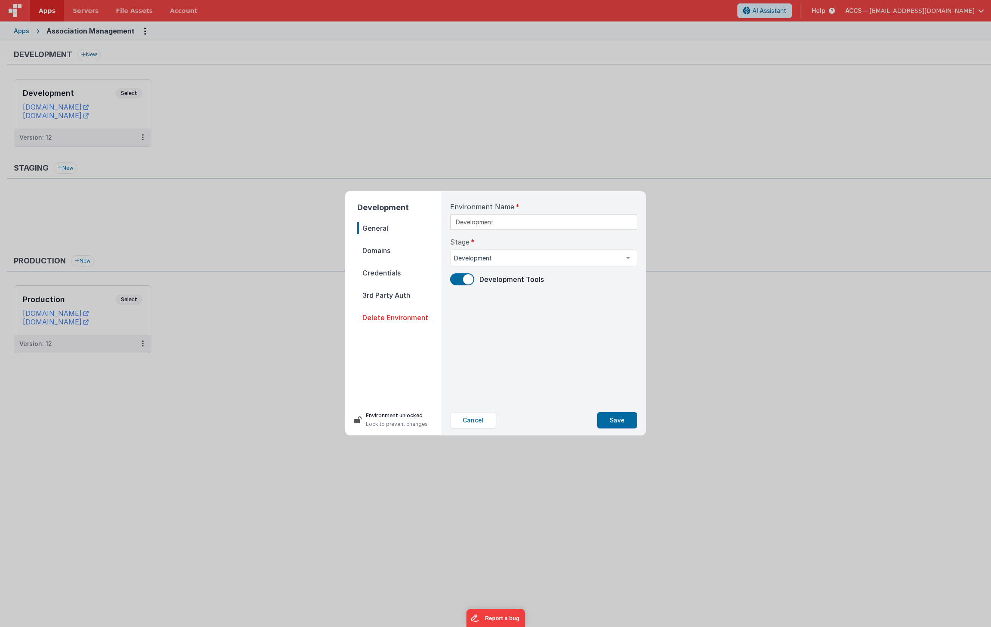
click at [393, 248] on span "Domains" at bounding box center [399, 251] width 84 height 12
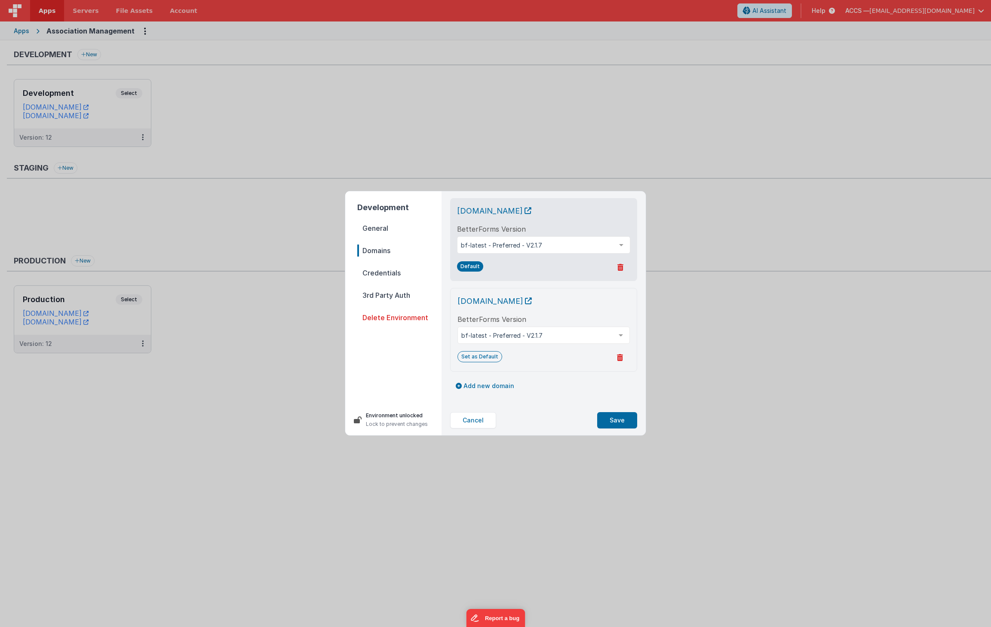
click at [528, 147] on div "Development General Domains Credentials 3rd Party Auth Delete Environment Envir…" at bounding box center [495, 313] width 991 height 627
click at [484, 418] on button "Cancel" at bounding box center [473, 420] width 46 height 16
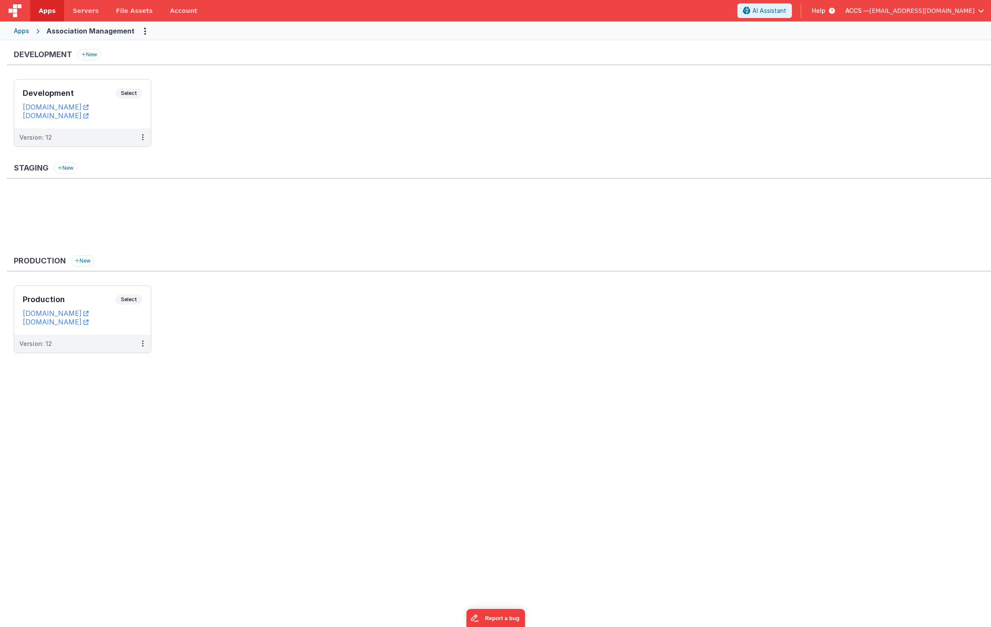
click at [835, 9] on icon at bounding box center [830, 10] width 9 height 9
click at [837, 107] on div "Road Map" at bounding box center [851, 104] width 60 height 9
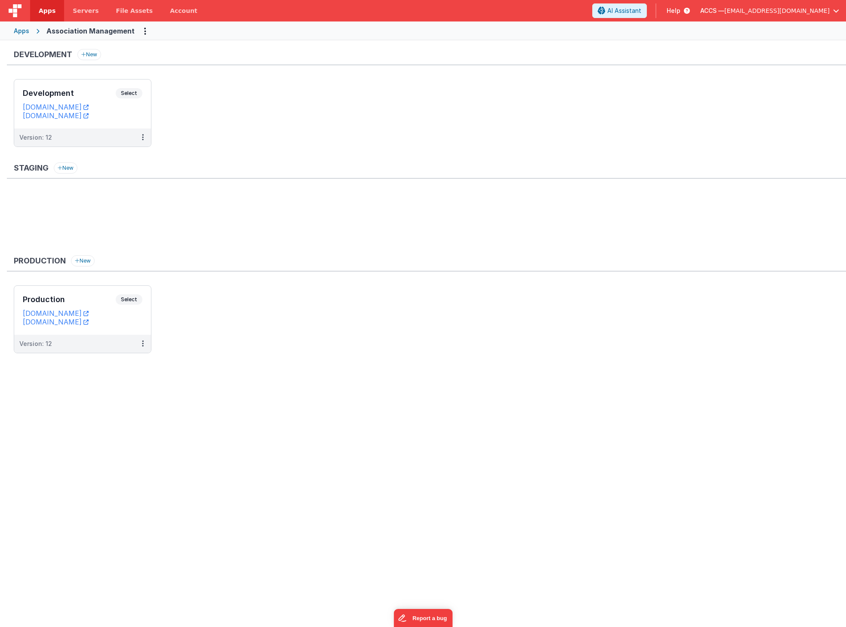
click at [25, 33] on div "Apps" at bounding box center [21, 31] width 15 height 9
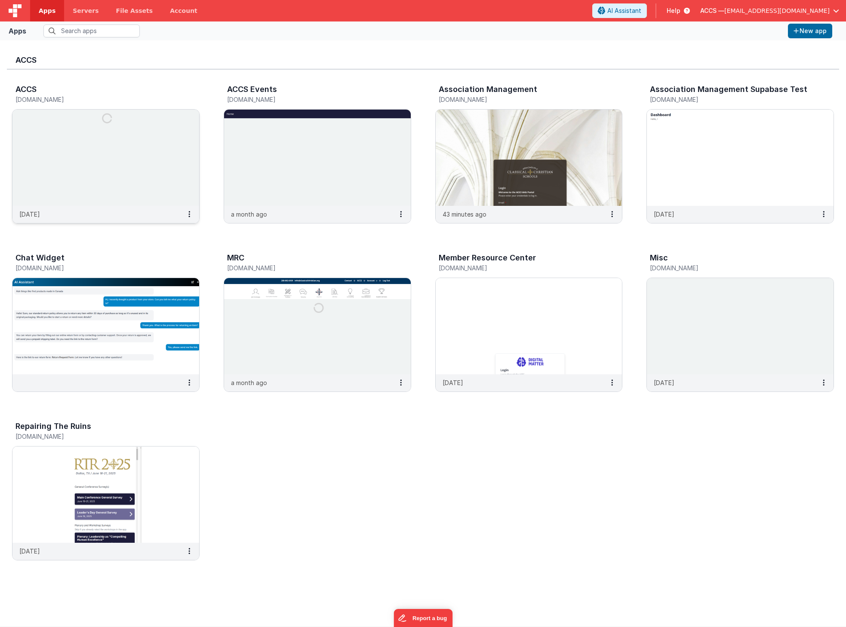
click at [137, 151] on img at bounding box center [105, 158] width 187 height 96
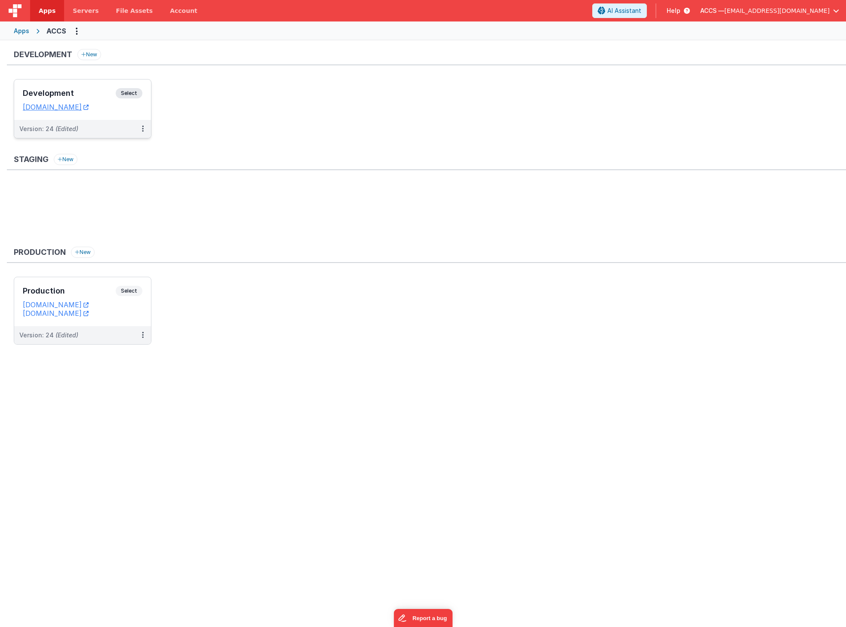
click at [107, 94] on h3 "Development" at bounding box center [69, 93] width 93 height 9
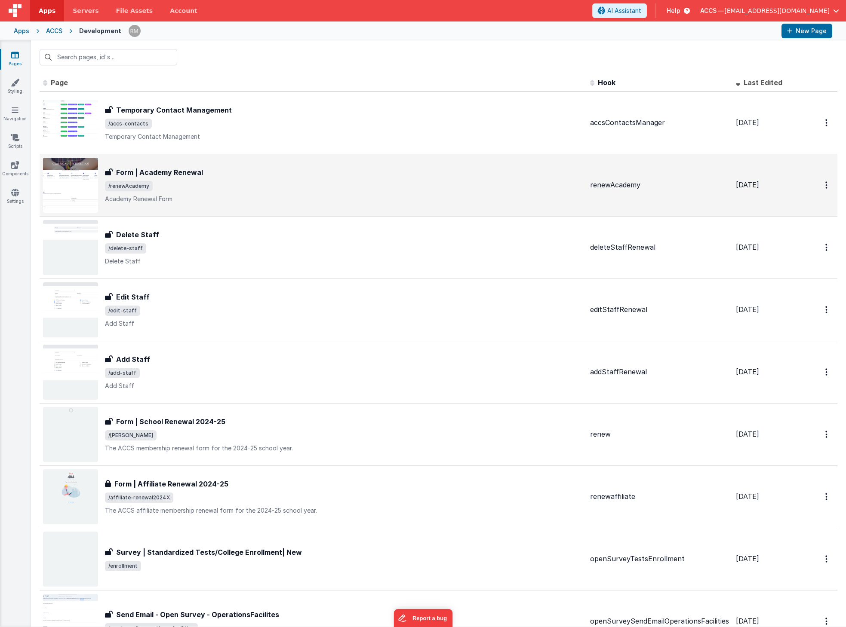
click at [225, 174] on div "Form | Academy Renewal" at bounding box center [344, 172] width 478 height 10
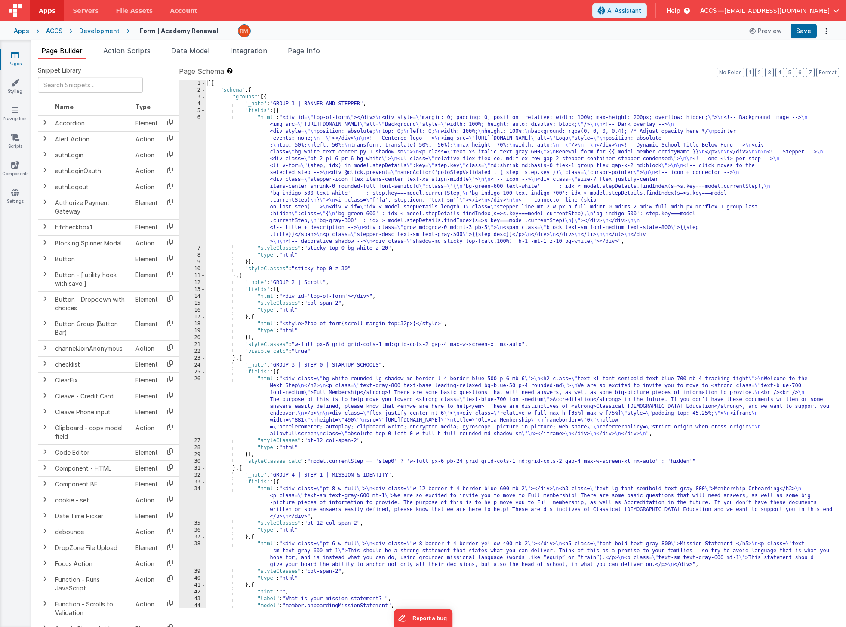
click at [265, 118] on div "[{ "schema" : { "groups" : [{ "_note" : "GROUP 1 | BANNER AND STEPPER" , "field…" at bounding box center [519, 351] width 626 height 542
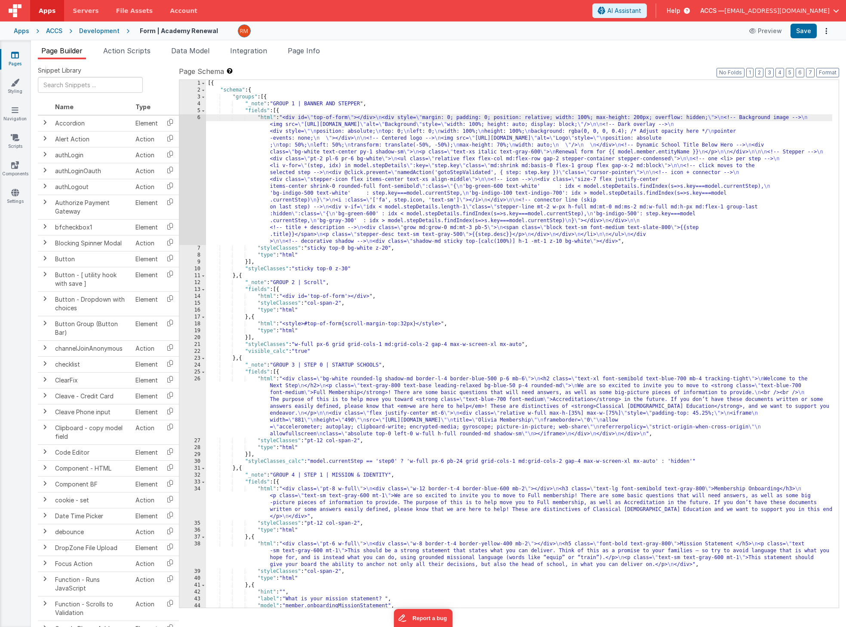
click at [200, 116] on div "6" at bounding box center [192, 179] width 27 height 131
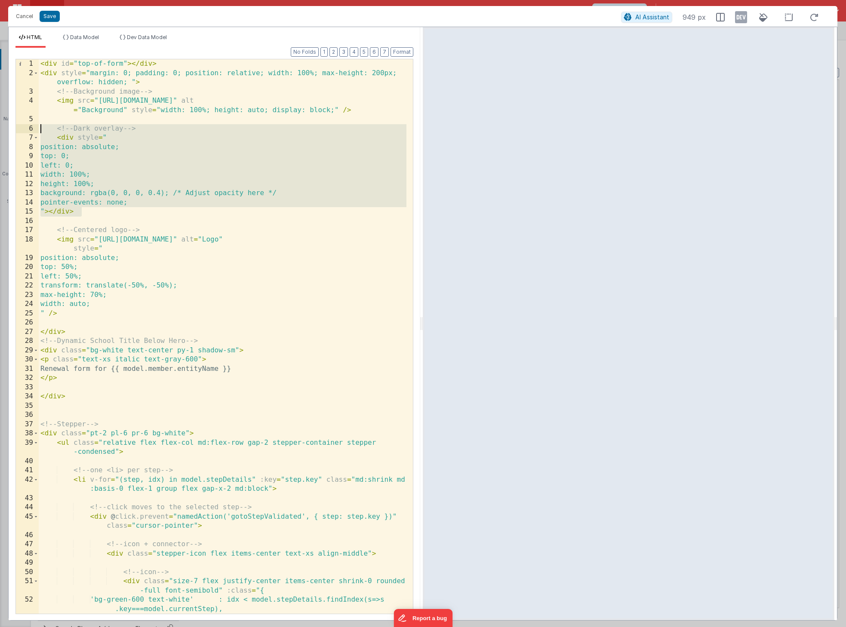
drag, startPoint x: 122, startPoint y: 213, endPoint x: 23, endPoint y: 125, distance: 132.5
click at [23, 125] on div "1 2 3 4 5 6 7 8 9 10 11 12 13 14 15 16 17 18 19 20 21 22 23 24 25 26 27 28 29 3…" at bounding box center [214, 337] width 398 height 556
click at [131, 209] on div "< div id = "top-of-form" > </ div > < div style = "margin: 0; padding: 0; posit…" at bounding box center [223, 345] width 368 height 573
drag, startPoint x: 137, startPoint y: 216, endPoint x: 23, endPoint y: 128, distance: 144.0
click at [23, 128] on div "1 2 3 4 5 6 7 8 9 10 11 12 13 14 15 16 17 18 19 20 21 22 23 24 25 26 27 28 29 3…" at bounding box center [214, 337] width 398 height 556
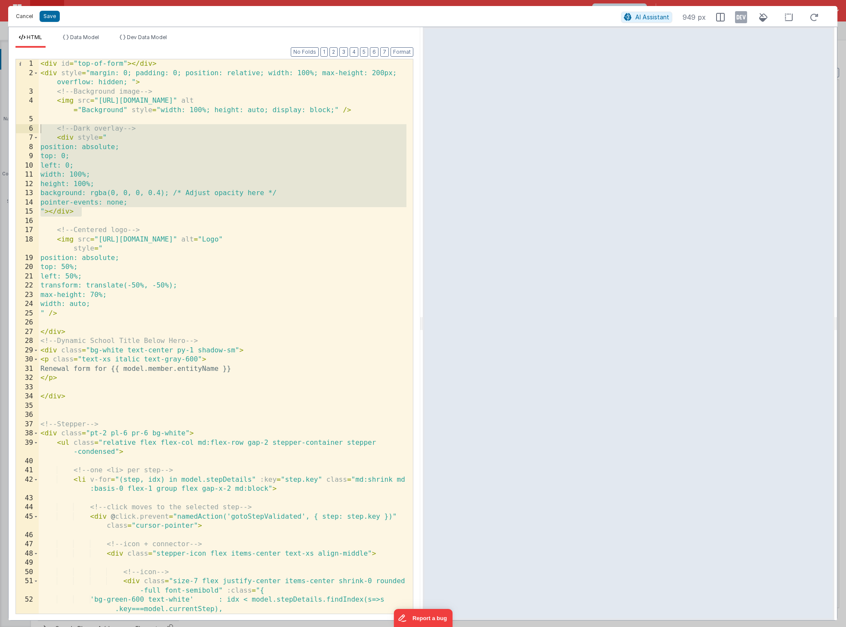
click at [21, 16] on button "Cancel" at bounding box center [25, 16] width 26 height 12
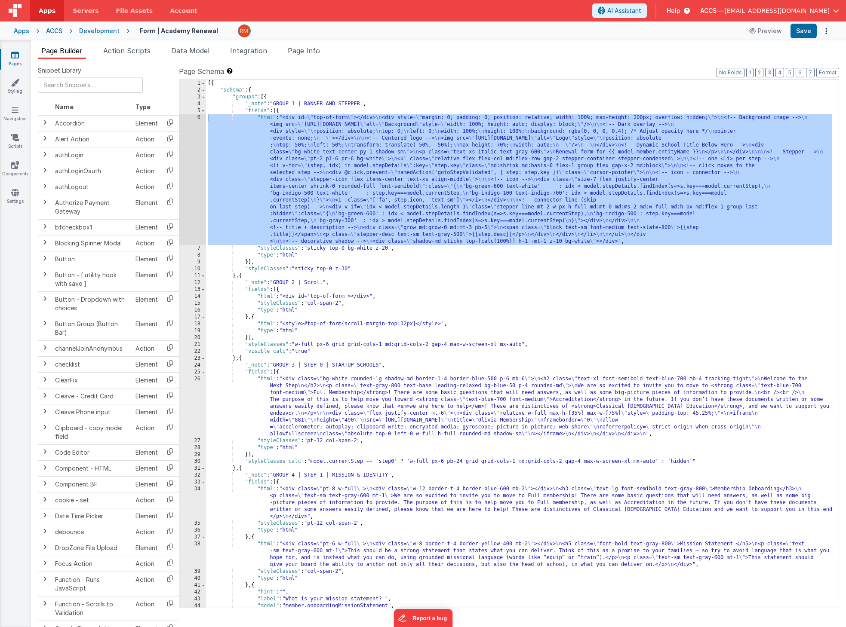
click at [27, 30] on div "Apps" at bounding box center [21, 31] width 15 height 9
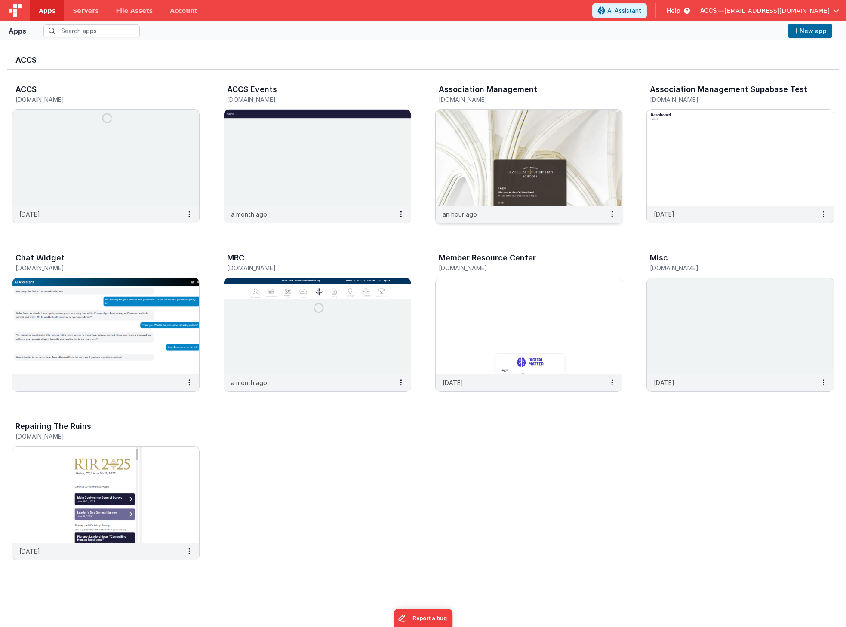
click at [459, 136] on img at bounding box center [529, 158] width 187 height 96
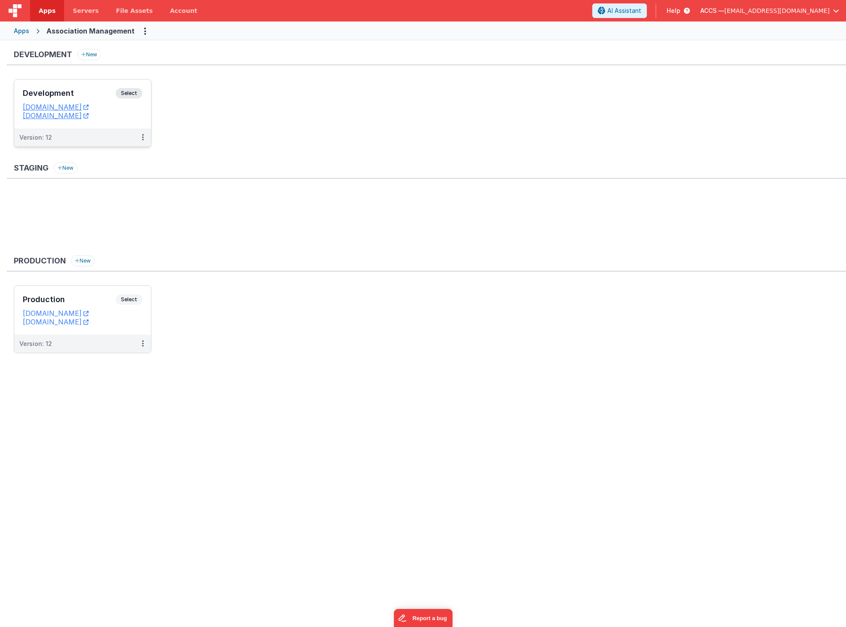
click at [110, 94] on h3 "Development" at bounding box center [69, 93] width 93 height 9
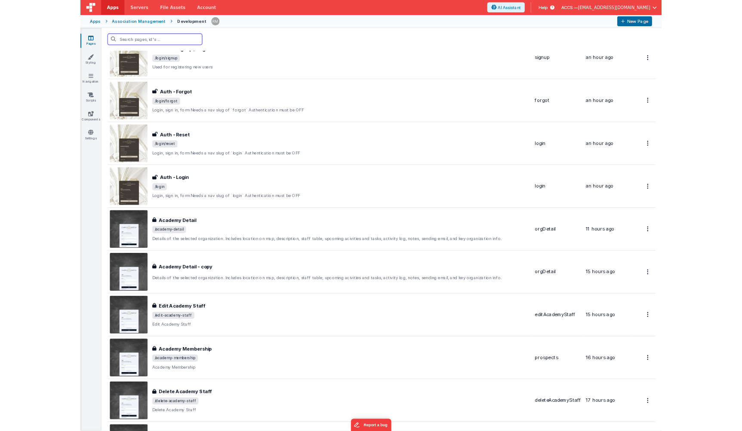
scroll to position [209, 0]
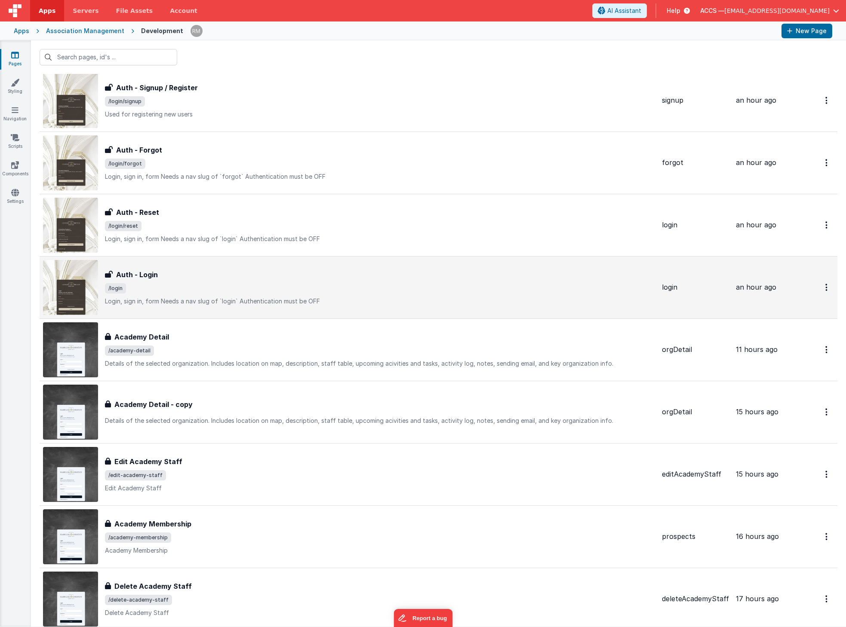
click at [220, 298] on p "Login, sign in, formNeeds a nav slug of `login`Authentication must be OFF" at bounding box center [380, 301] width 550 height 9
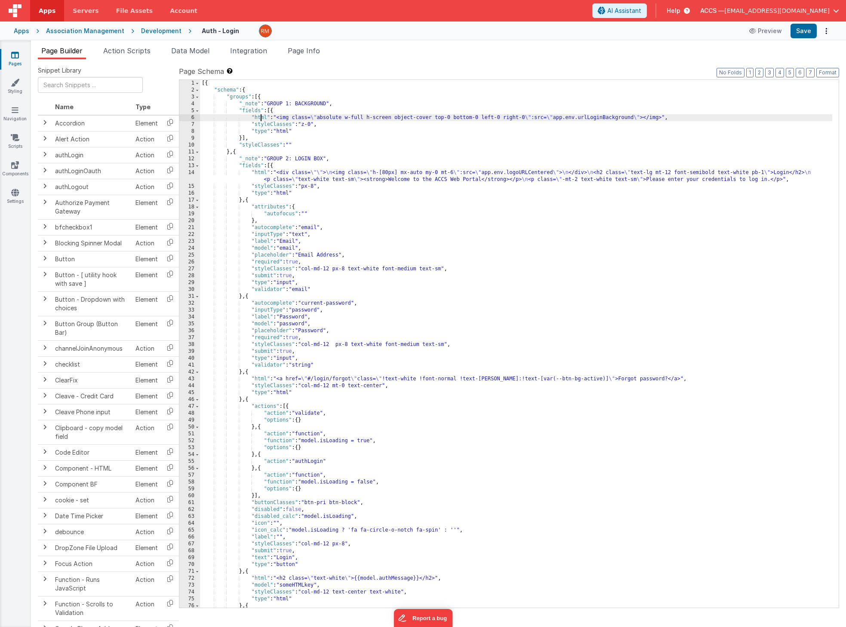
click at [261, 118] on div "[{ "schema" : { "groups" : [{ "_note" : "GROUP 1: BACKGROUND" , "fields" : [{ "…" at bounding box center [516, 354] width 632 height 549
click at [193, 117] on div "6" at bounding box center [189, 117] width 21 height 7
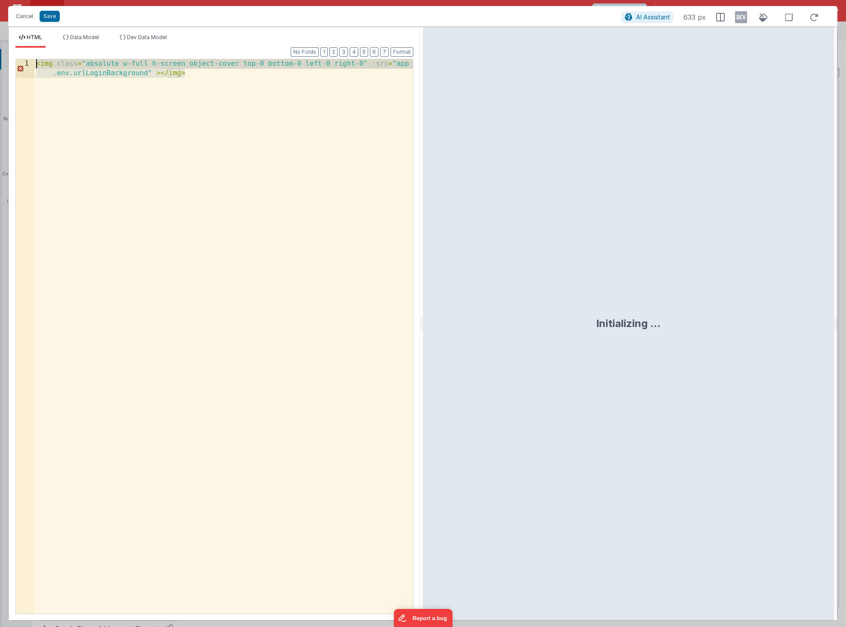
drag, startPoint x: 228, startPoint y: 86, endPoint x: 35, endPoint y: 53, distance: 196.3
click at [35, 53] on div "Format 7 6 5 4 3 2 1 No Folds 1 < img class = "absolute w-full h-screen object-…" at bounding box center [214, 331] width 398 height 566
drag, startPoint x: 240, startPoint y: 86, endPoint x: -81, endPoint y: 60, distance: 322.6
click at [0, 60] on html "Cancel Save AI Assistant 949 px HTML Data Model Dev Data Model Format 7 6 5 4 3…" at bounding box center [423, 313] width 846 height 627
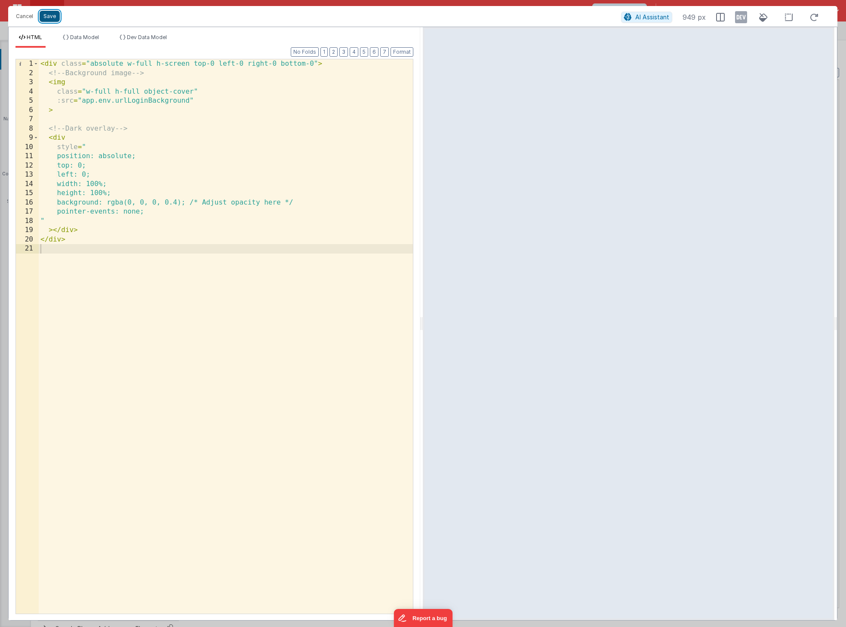
click at [49, 14] on button "Save" at bounding box center [50, 16] width 20 height 11
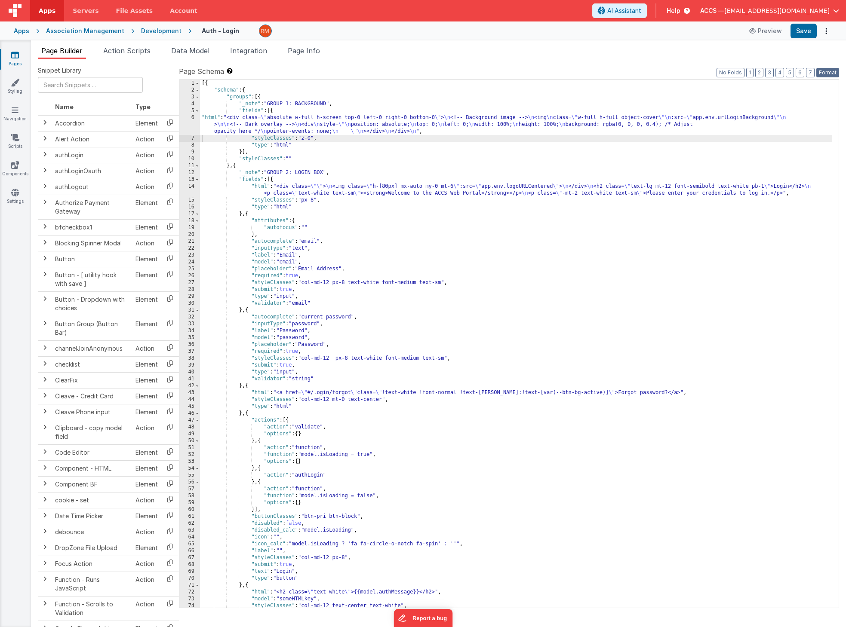
click at [837, 74] on button "Format" at bounding box center [827, 72] width 23 height 9
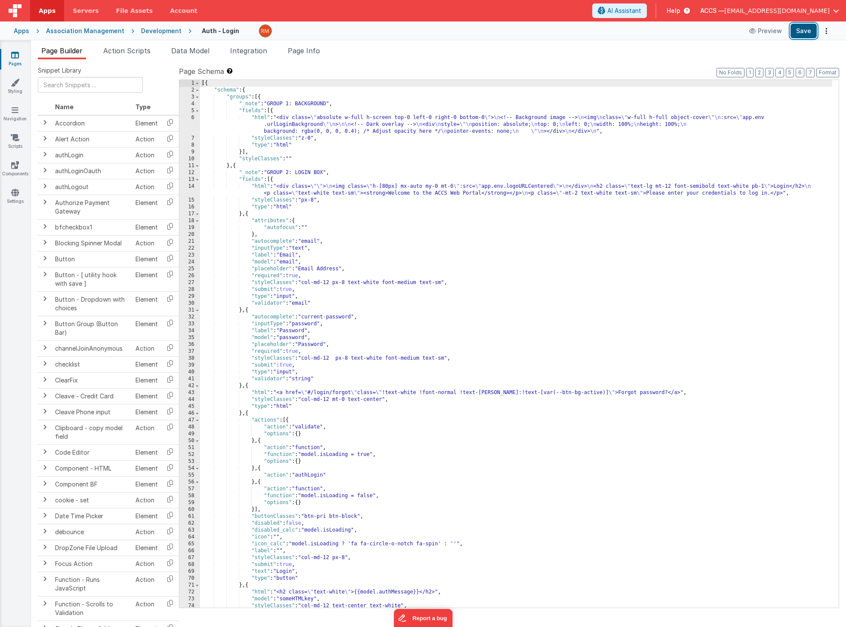
click at [805, 33] on button "Save" at bounding box center [803, 31] width 26 height 15
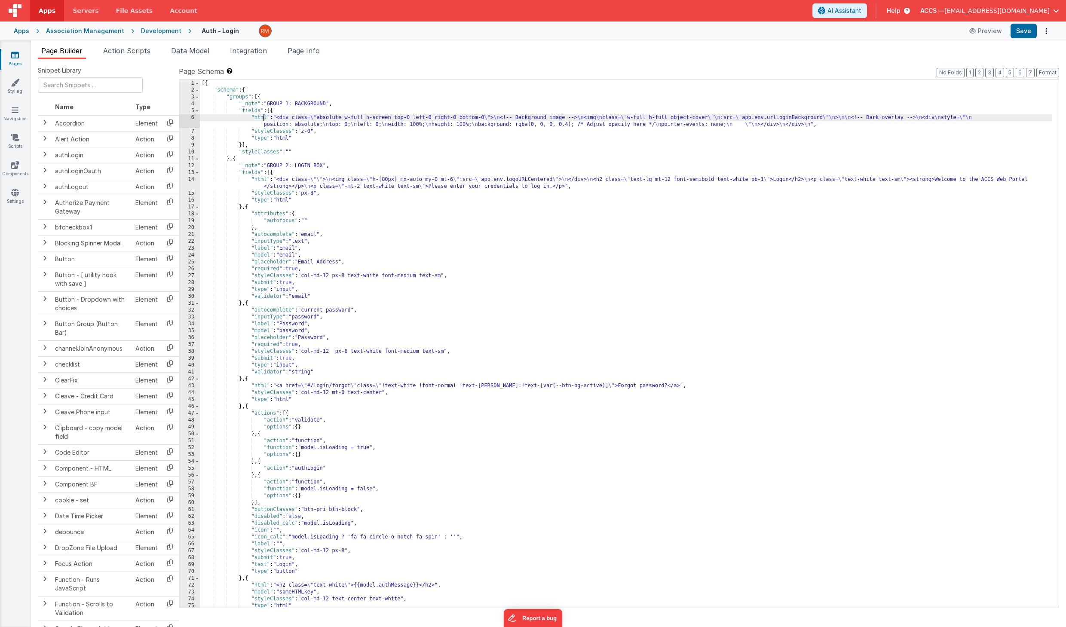
click at [264, 118] on div "[{ "schema" : { "groups" : [{ "_note" : "GROUP 1: BACKGROUND" , "fields" : [{ "…" at bounding box center [626, 351] width 853 height 542
click at [194, 118] on div "6" at bounding box center [189, 121] width 21 height 14
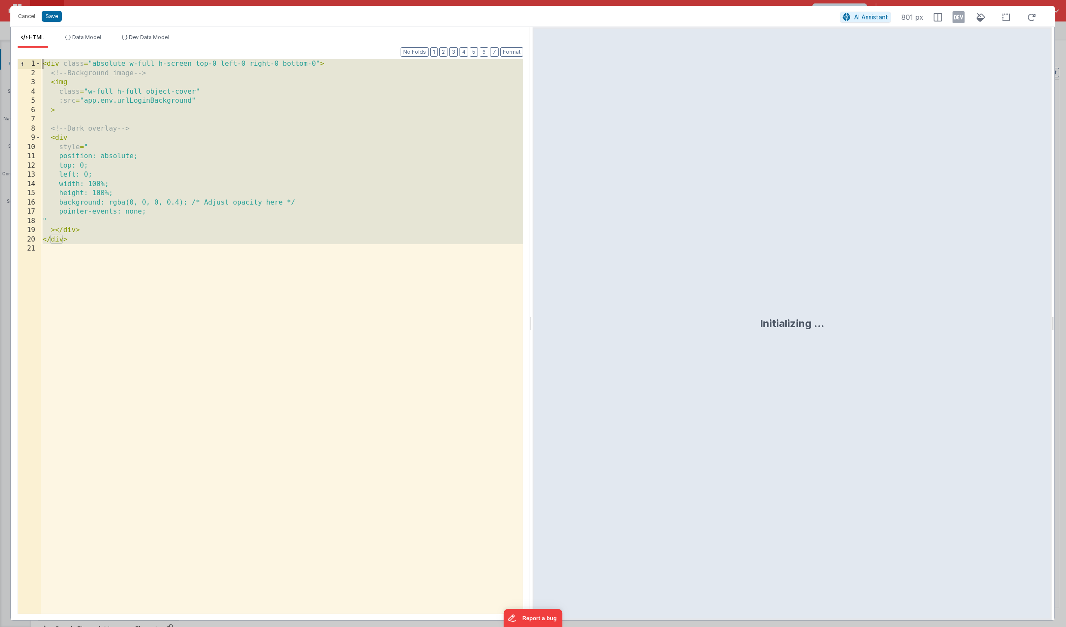
drag, startPoint x: 99, startPoint y: 254, endPoint x: -4, endPoint y: 9, distance: 265.4
click at [0, 9] on html "Cancel Save AI Assistant 801 px HTML Data Model Dev Data Model Format 7 6 5 4 3…" at bounding box center [533, 313] width 1066 height 627
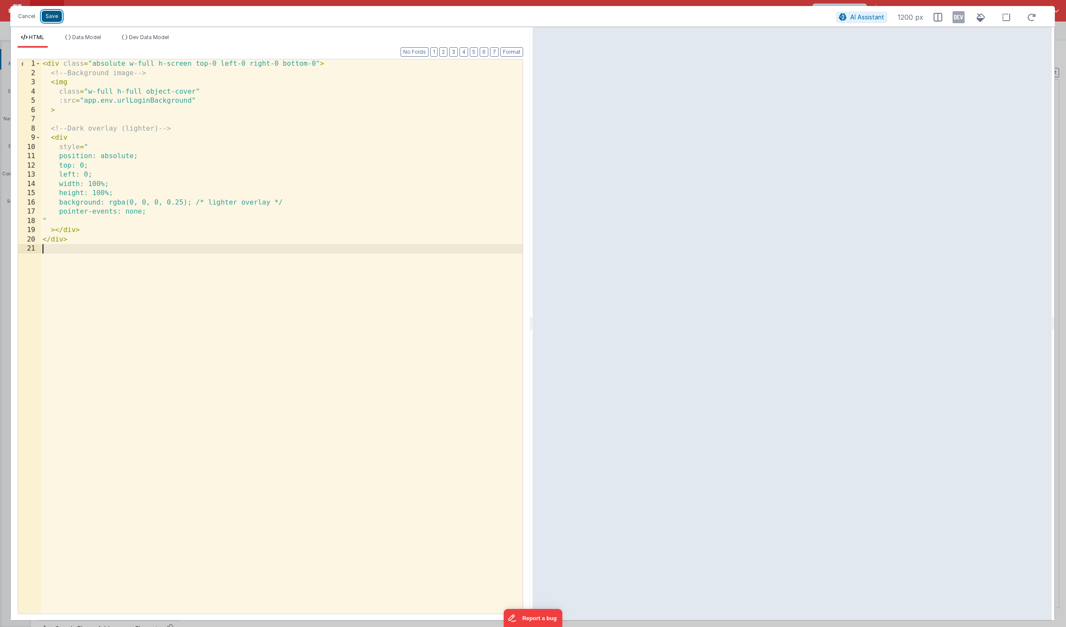
click at [56, 15] on button "Save" at bounding box center [52, 16] width 20 height 11
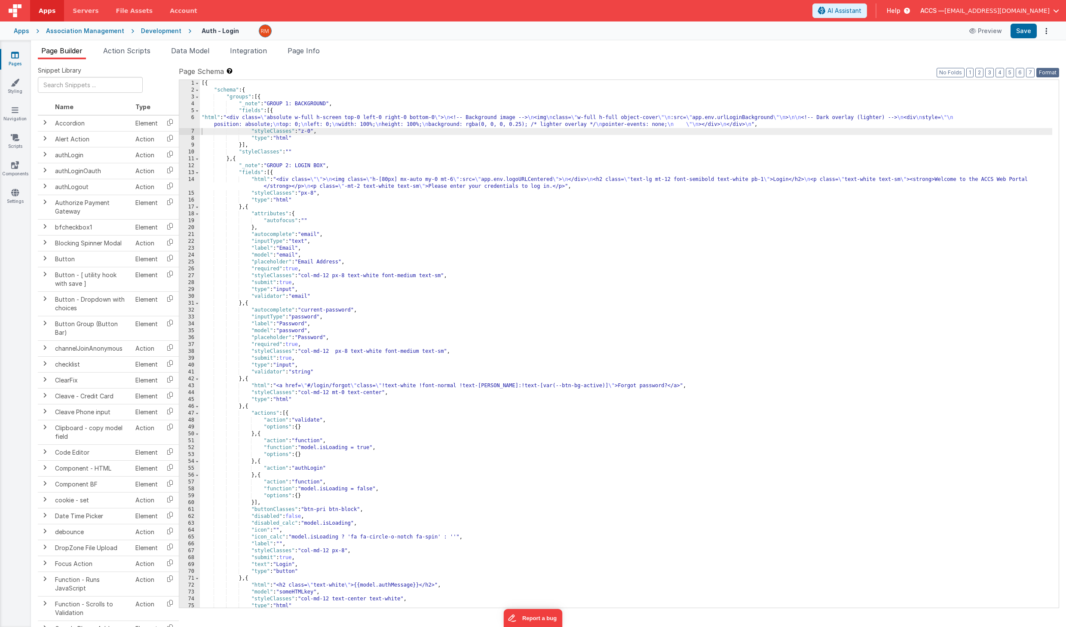
click at [954, 74] on button "Format" at bounding box center [1048, 72] width 23 height 9
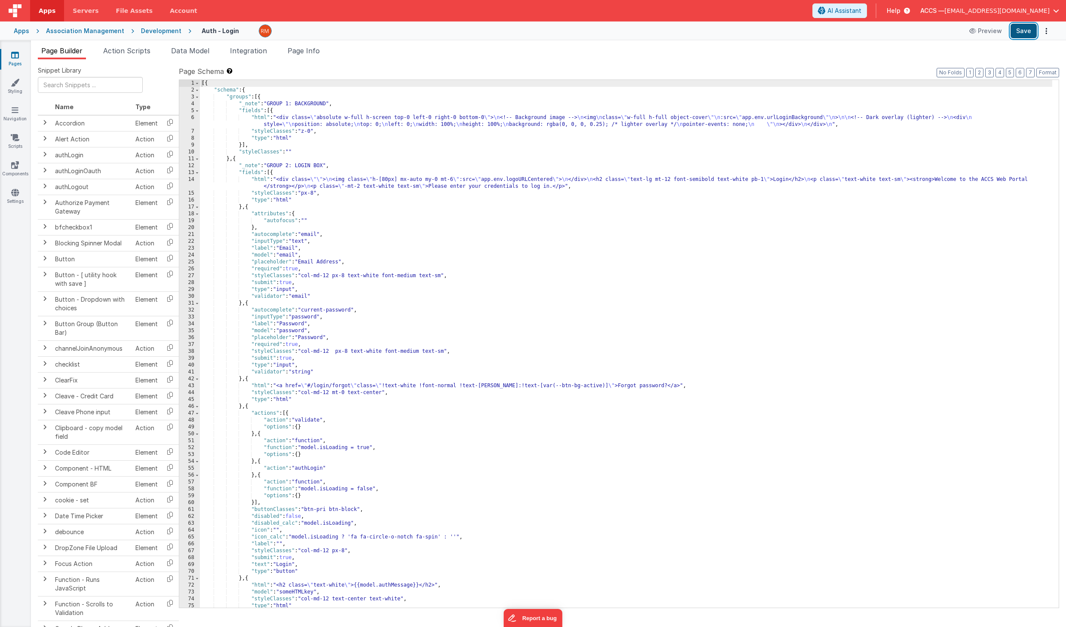
click at [954, 35] on button "Save" at bounding box center [1024, 31] width 26 height 15
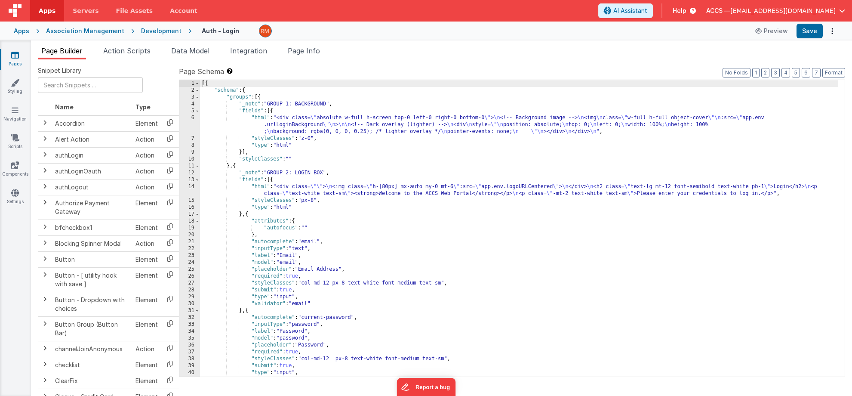
click at [261, 117] on div "[{ "schema" : { "groups" : [{ "_note" : "GROUP 1: BACKGROUND" , "fields" : [{ "…" at bounding box center [519, 235] width 638 height 310
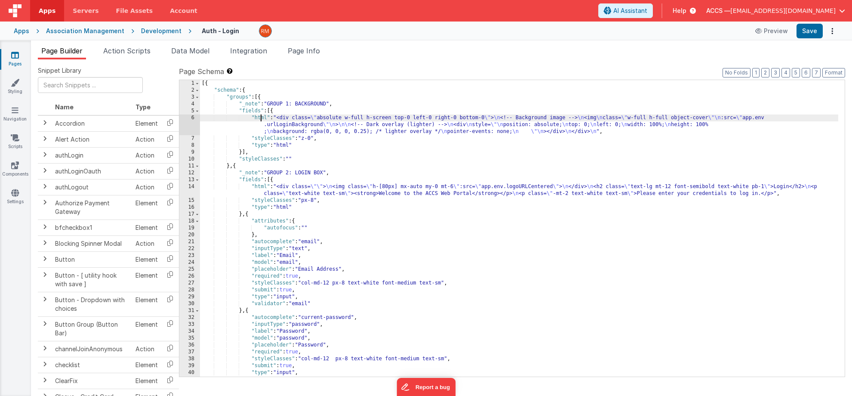
click at [193, 117] on div "6" at bounding box center [189, 124] width 21 height 21
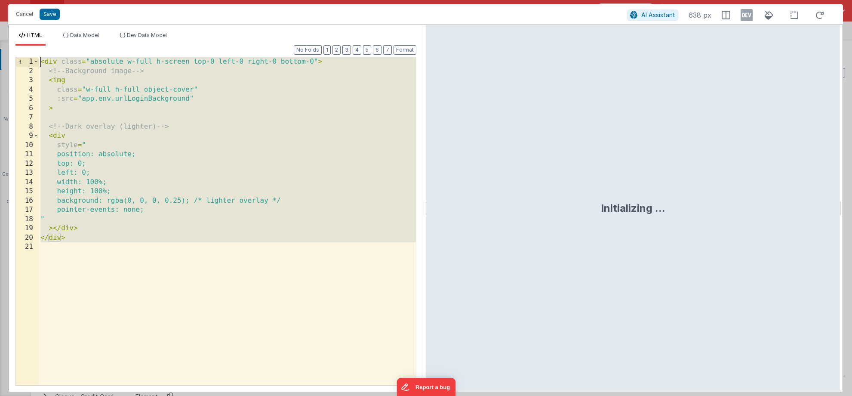
drag, startPoint x: 82, startPoint y: 255, endPoint x: -4, endPoint y: 1, distance: 268.4
click at [0, 1] on html "Cancel Save AI Assistant 638 px HTML Data Model Dev Data Model Format 7 6 5 4 3…" at bounding box center [426, 198] width 852 height 396
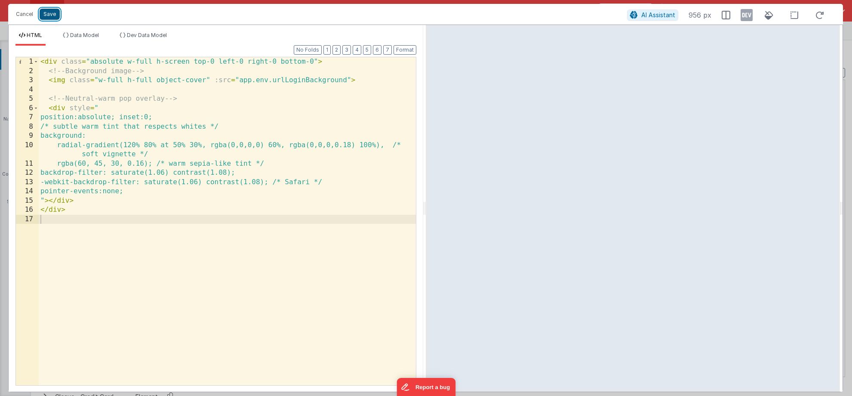
click at [55, 17] on button "Save" at bounding box center [50, 14] width 20 height 11
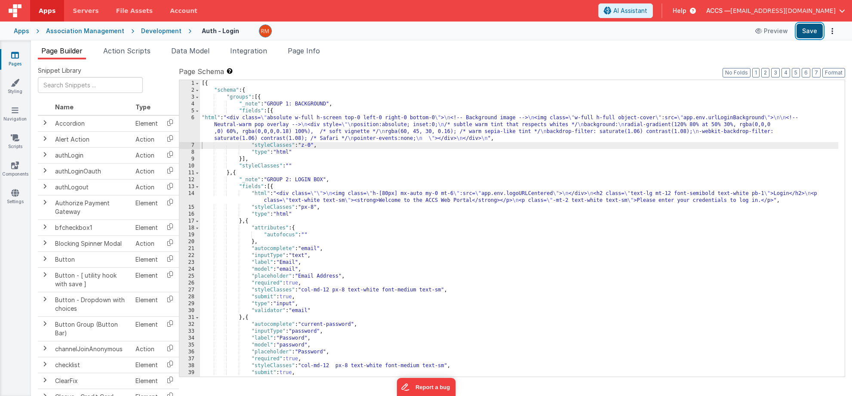
click at [799, 34] on button "Save" at bounding box center [809, 31] width 26 height 15
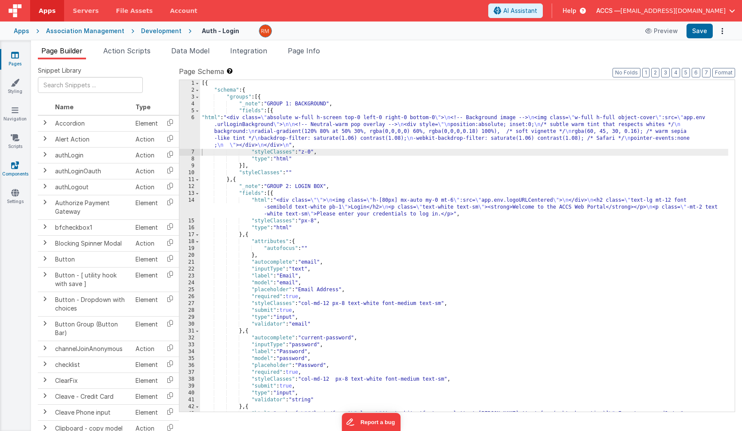
click at [13, 164] on icon at bounding box center [15, 165] width 8 height 9
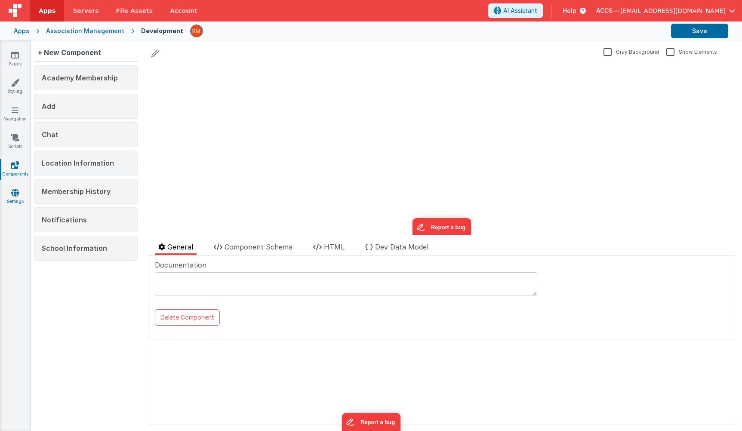
click at [10, 191] on link "Settings" at bounding box center [15, 196] width 31 height 17
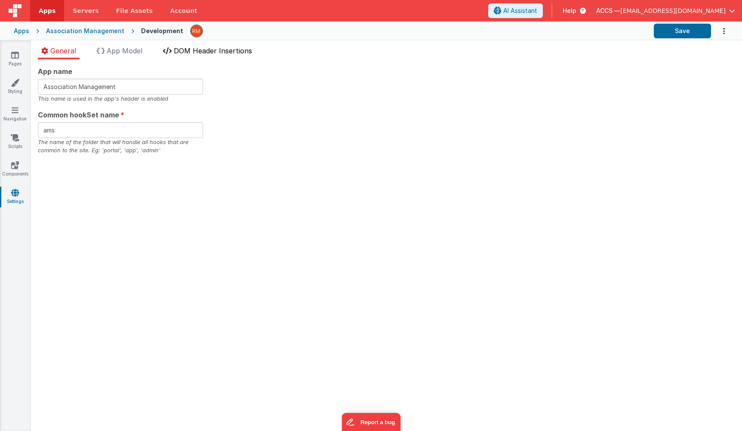
click at [206, 51] on span "DOM Header Insertions" at bounding box center [213, 50] width 78 height 9
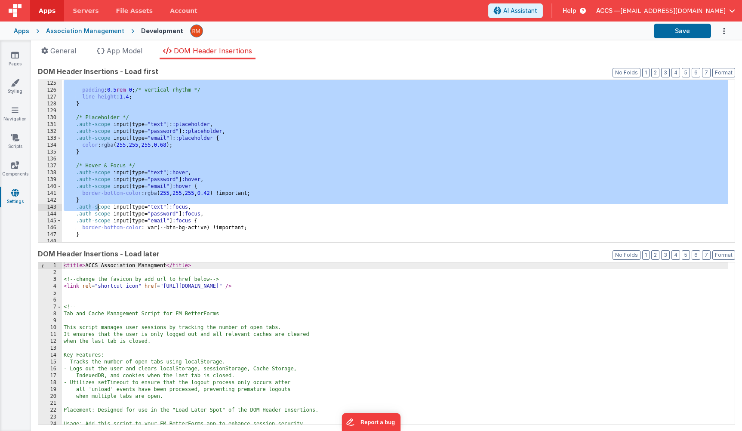
scroll to position [1083, 0]
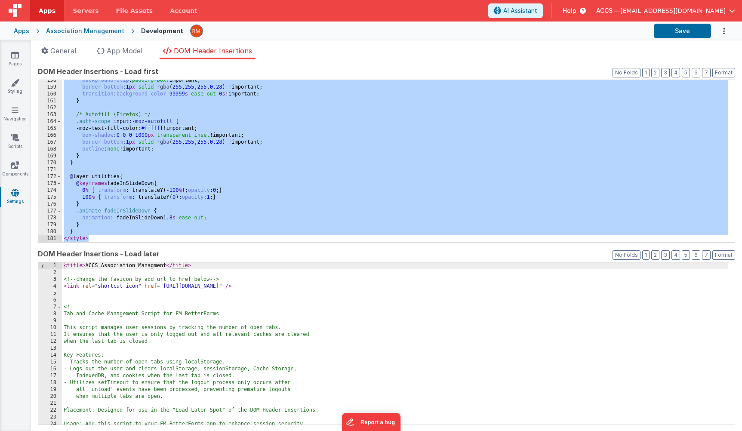
drag, startPoint x: 62, startPoint y: 146, endPoint x: 98, endPoint y: 237, distance: 97.9
click at [98, 237] on div "background-clip : padding-box !important; border-bottom : 1 px solid rgba ( 255…" at bounding box center [395, 165] width 666 height 176
click at [12, 58] on icon at bounding box center [15, 55] width 8 height 9
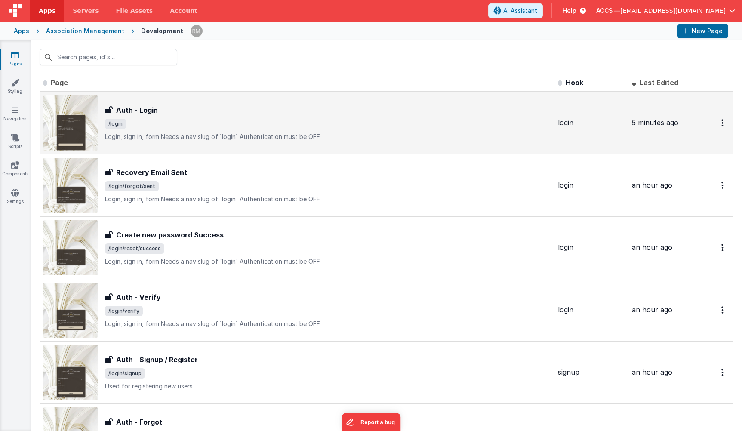
click at [172, 126] on span "/login" at bounding box center [328, 124] width 446 height 10
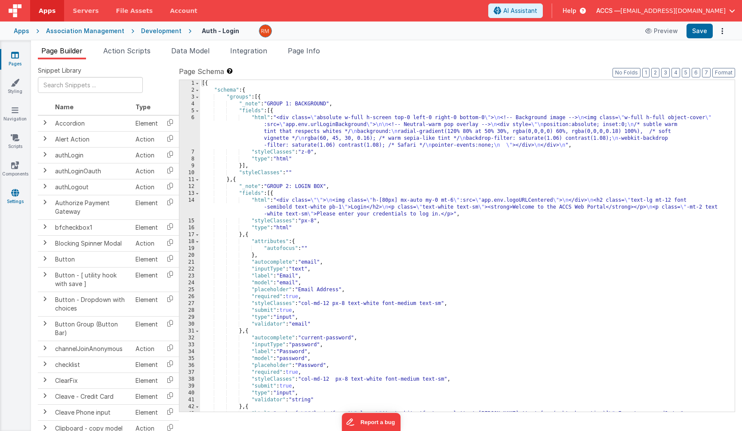
click at [12, 198] on link "Settings" at bounding box center [15, 196] width 31 height 17
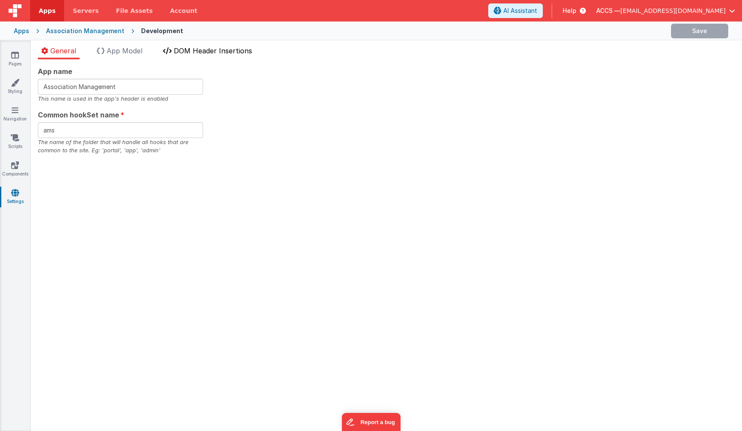
click at [187, 55] on li "DOM Header Insertions" at bounding box center [208, 53] width 96 height 14
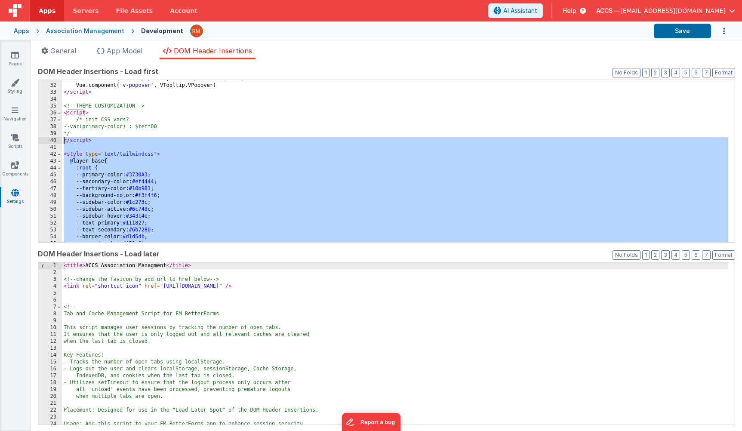
scroll to position [211, 0]
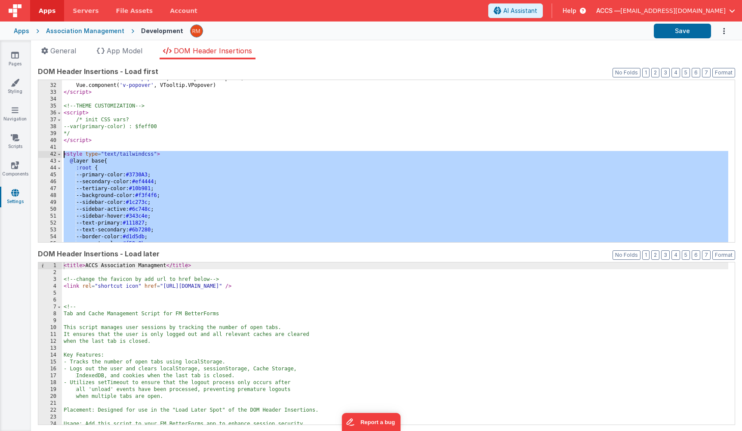
drag, startPoint x: 99, startPoint y: 239, endPoint x: 41, endPoint y: 156, distance: 101.6
click at [41, 156] on div "31 32 33 34 35 36 37 38 39 40 41 42 43 44 45 46 47 48 49 50 51 52 53 54 55 56 V…" at bounding box center [386, 161] width 697 height 163
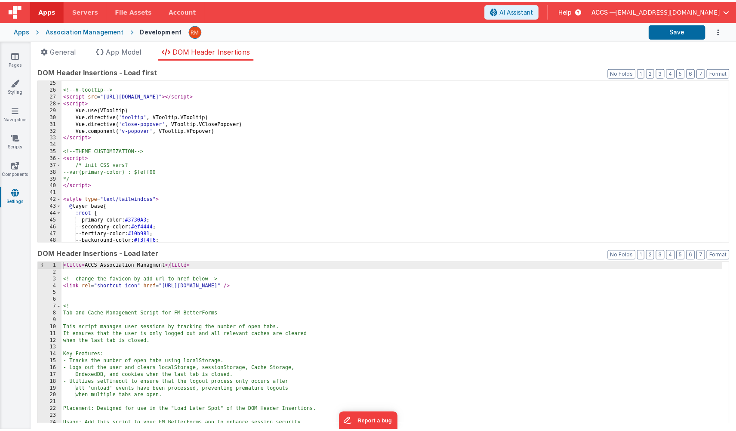
scroll to position [175, 0]
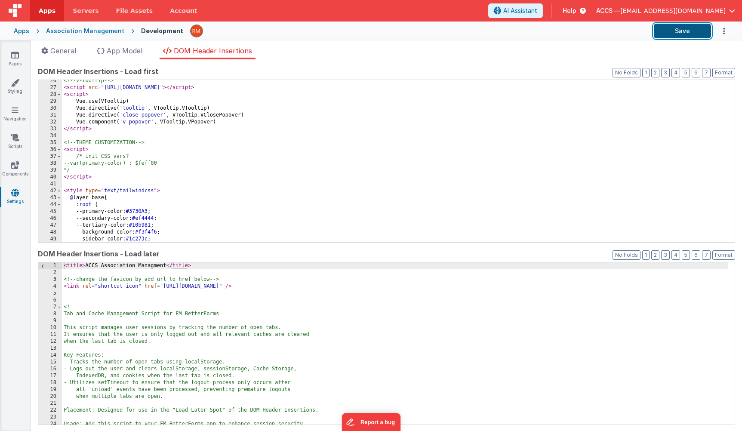
click at [673, 34] on button "Save" at bounding box center [682, 31] width 57 height 15
click at [15, 61] on link "Pages" at bounding box center [15, 59] width 31 height 17
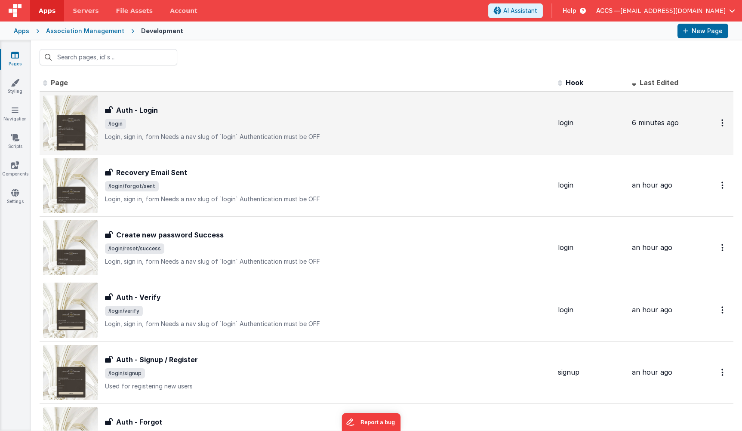
click at [123, 129] on div "Auth - Login Auth - Login /login Login, sign in, formNeeds a nav slug of `logi…" at bounding box center [328, 123] width 446 height 36
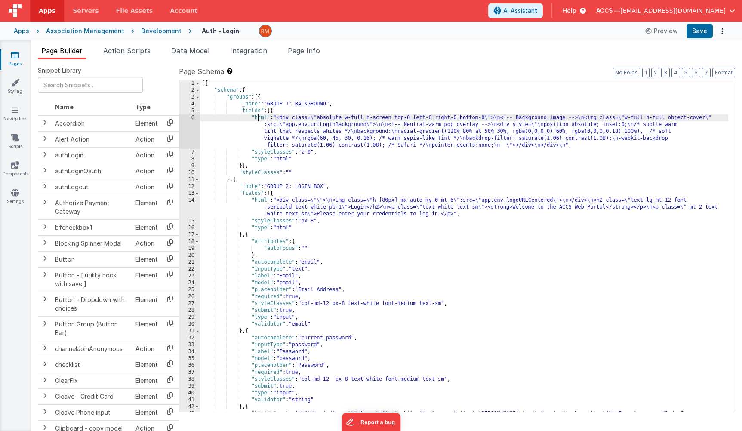
click at [258, 119] on div "[{ "schema" : { "groups" : [{ "_note" : "GROUP 1: BACKGROUND" , "fields" : [{ "…" at bounding box center [464, 252] width 528 height 345
click at [193, 118] on div "6" at bounding box center [189, 131] width 21 height 34
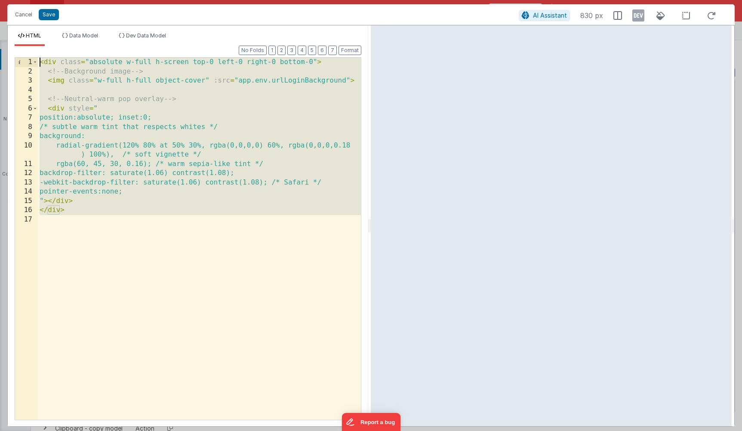
drag, startPoint x: 64, startPoint y: 215, endPoint x: -6, endPoint y: -5, distance: 230.2
click at [0, 0] on html "Cancel Save AI Assistant 830 px HTML Data Model Dev Data Model Format 7 6 5 4 3…" at bounding box center [371, 215] width 742 height 431
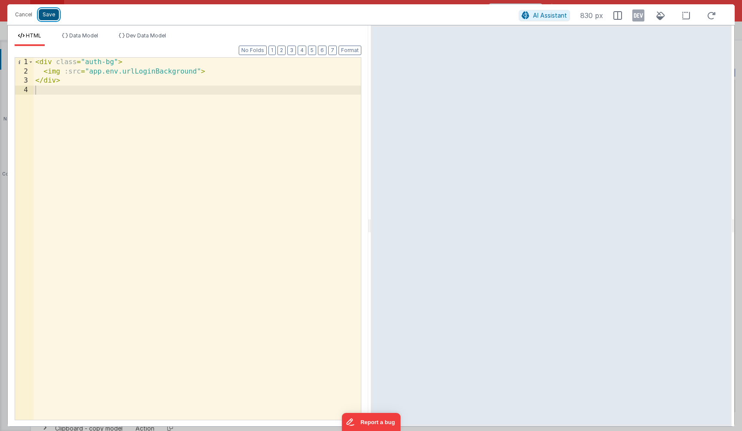
click at [47, 13] on button "Save" at bounding box center [49, 14] width 20 height 11
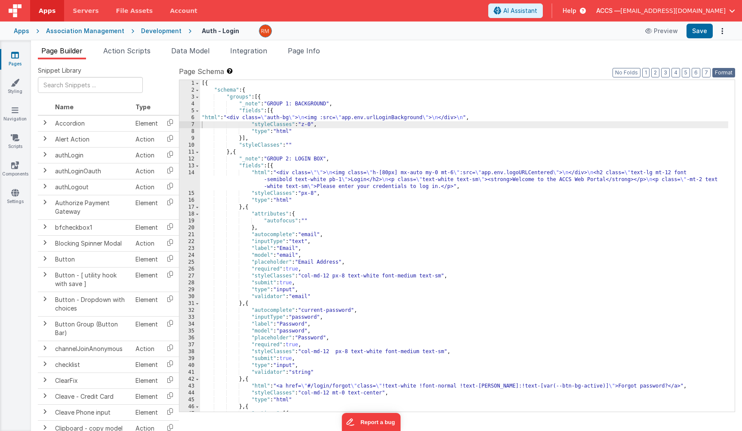
click at [725, 74] on button "Format" at bounding box center [723, 72] width 23 height 9
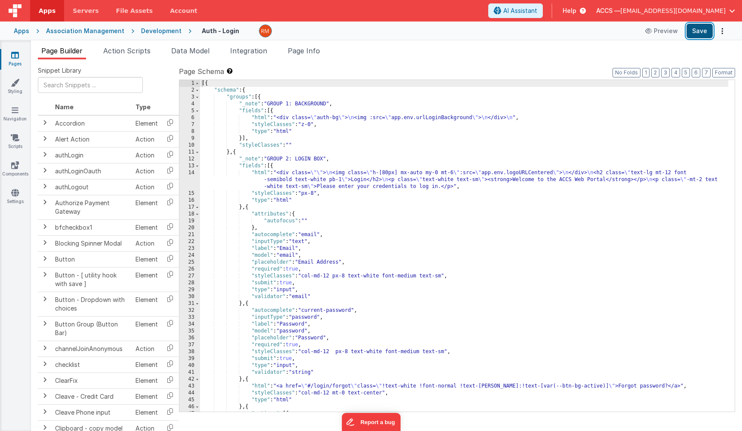
click at [698, 31] on button "Save" at bounding box center [699, 31] width 26 height 15
click at [19, 65] on link "Pages" at bounding box center [15, 59] width 31 height 17
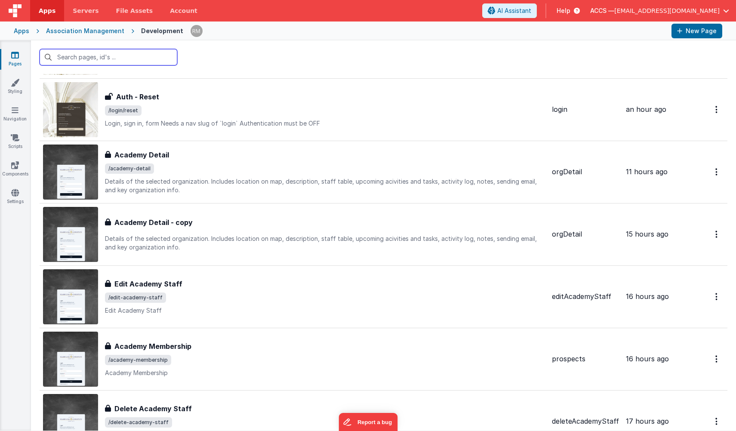
scroll to position [377, 0]
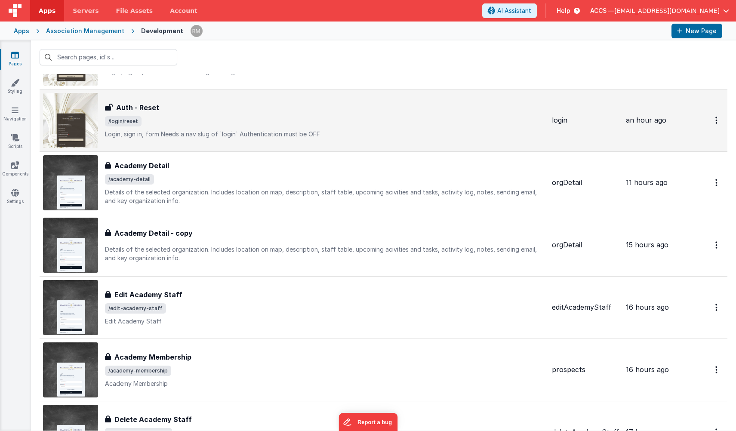
click at [191, 126] on div "Auth - Reset Auth - Reset /login/reset Login, sign in, formNeeds a nav slug of…" at bounding box center [325, 120] width 440 height 36
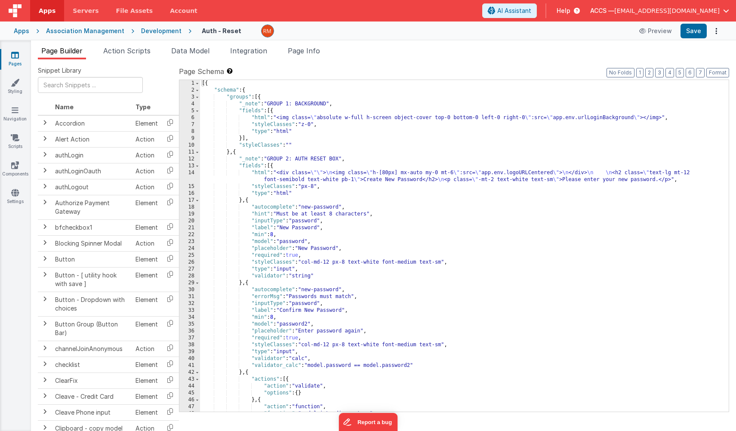
click at [251, 113] on div "[{ "schema" : { "groups" : [{ "_note" : "GROUP 1: BACKGROUND" , "fields" : [{ "…" at bounding box center [461, 252] width 522 height 345
click at [259, 118] on div "[{ "schema" : { "groups" : [{ "_note" : "GROUP 1: BACKGROUND" , "fields" : [{ "…" at bounding box center [461, 252] width 522 height 345
click at [191, 117] on div "6" at bounding box center [189, 117] width 21 height 7
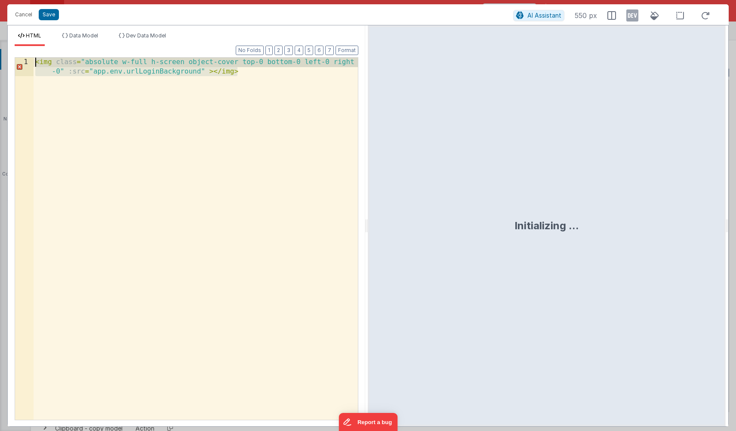
drag, startPoint x: 128, startPoint y: 145, endPoint x: -46, endPoint y: -7, distance: 230.7
click at [0, 0] on html "Cancel Save AI Assistant 550 px HTML Data Model Dev Data Model Format 7 6 5 4 3…" at bounding box center [368, 215] width 736 height 431
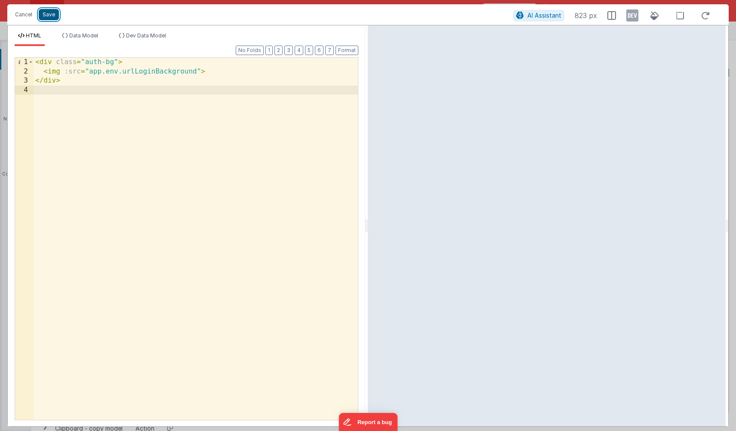
click at [47, 17] on button "Save" at bounding box center [49, 14] width 20 height 11
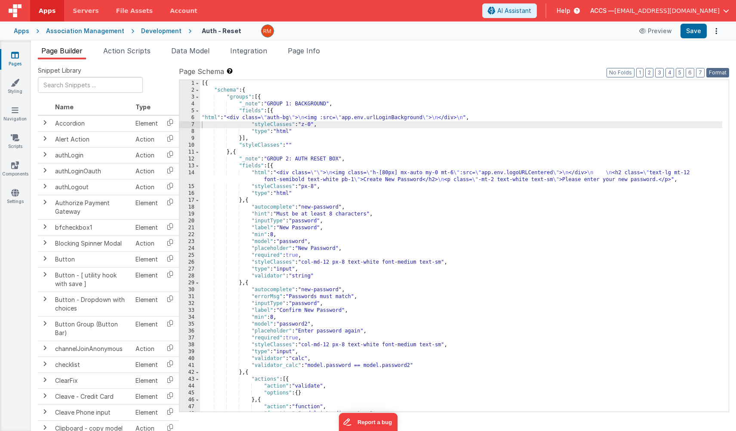
click at [712, 72] on button "Format" at bounding box center [717, 72] width 23 height 9
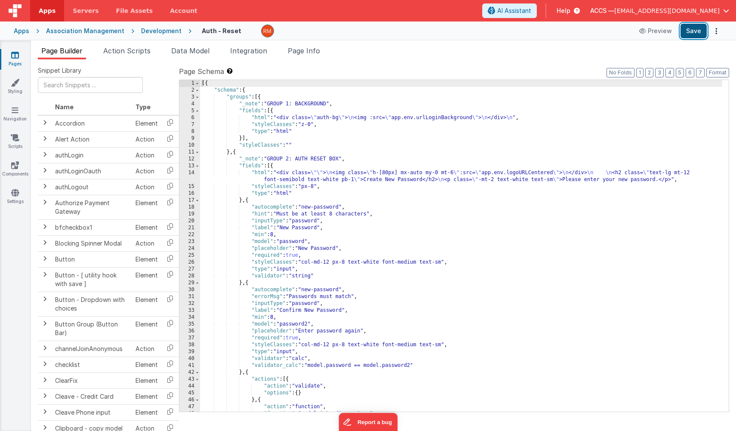
click at [692, 35] on button "Save" at bounding box center [693, 31] width 26 height 15
click at [20, 56] on link "Pages" at bounding box center [15, 59] width 31 height 17
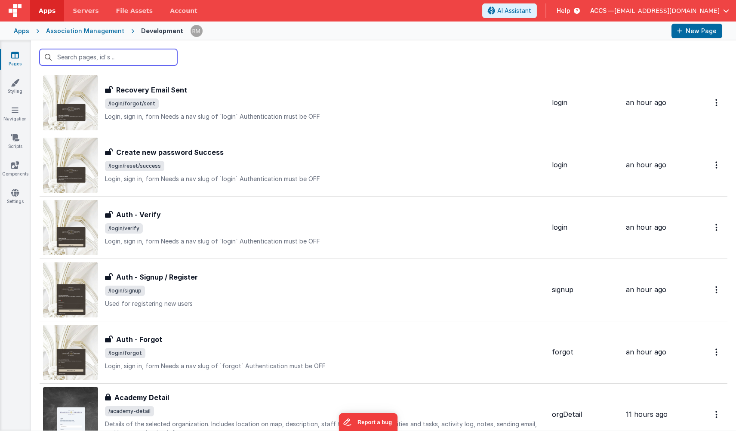
scroll to position [150, 0]
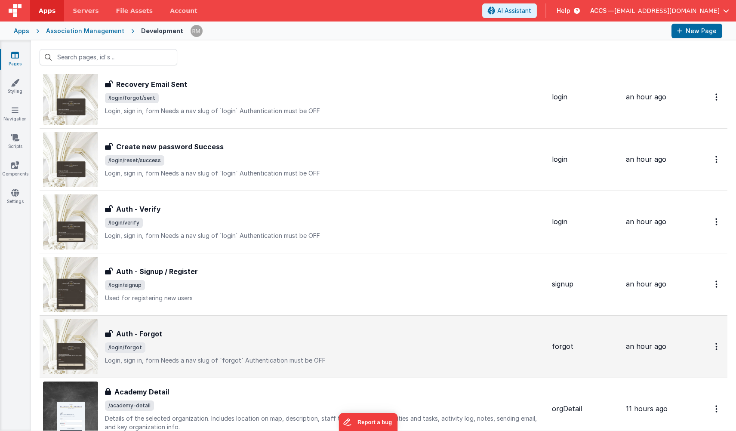
click at [251, 330] on div "Auth - Forgot" at bounding box center [325, 333] width 440 height 10
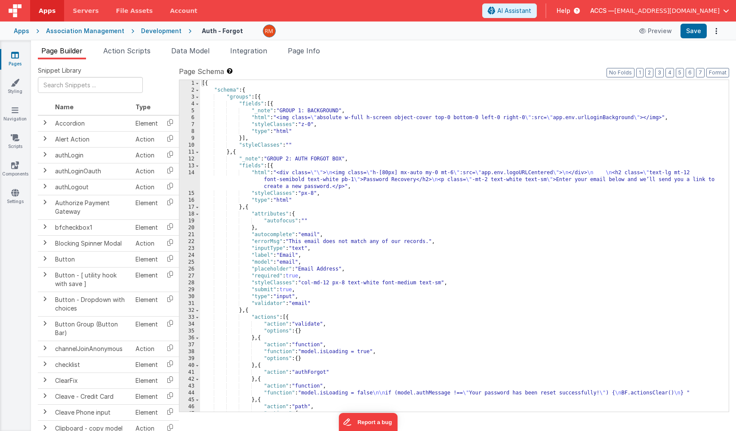
click at [261, 118] on div "[{ "schema" : { "groups" : [{ "fields" : [{ "_note" : "GROUP 1: BACKGROUND" , "…" at bounding box center [461, 252] width 522 height 345
click at [193, 117] on div "6" at bounding box center [189, 117] width 21 height 7
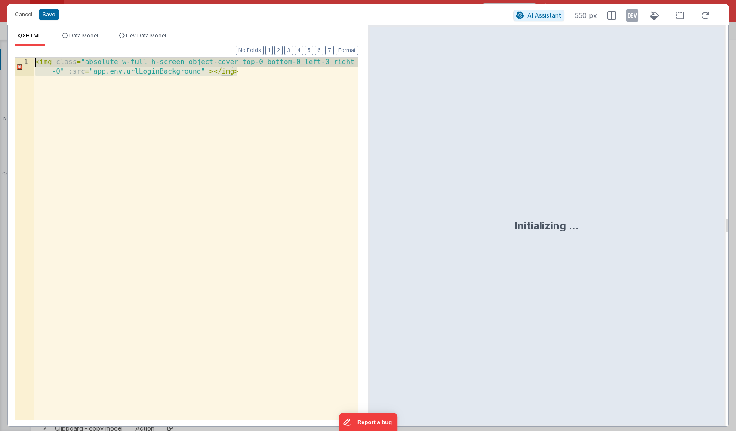
drag, startPoint x: 151, startPoint y: 162, endPoint x: 14, endPoint y: 30, distance: 189.7
click at [14, 30] on div "HTML Data Model Dev Data Model Format 7 6 5 4 3 2 1 No Folds 1 < img class = "a…" at bounding box center [186, 225] width 357 height 401
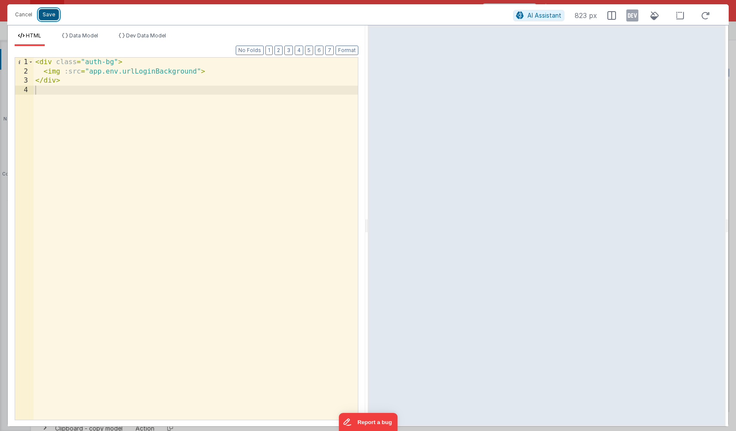
click at [53, 12] on button "Save" at bounding box center [49, 14] width 20 height 11
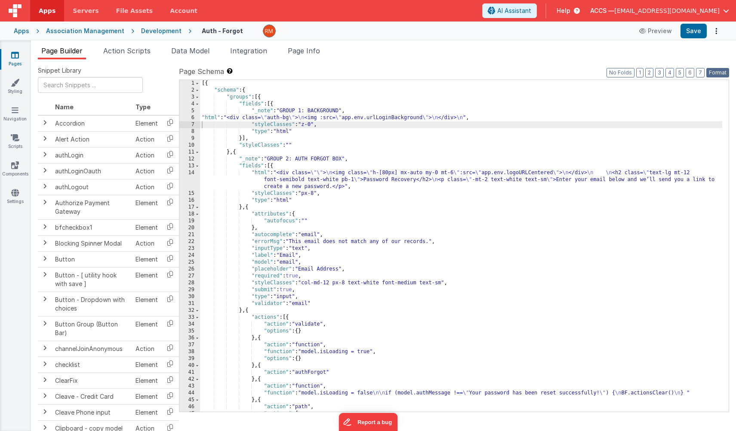
click at [714, 71] on button "Format" at bounding box center [717, 72] width 23 height 9
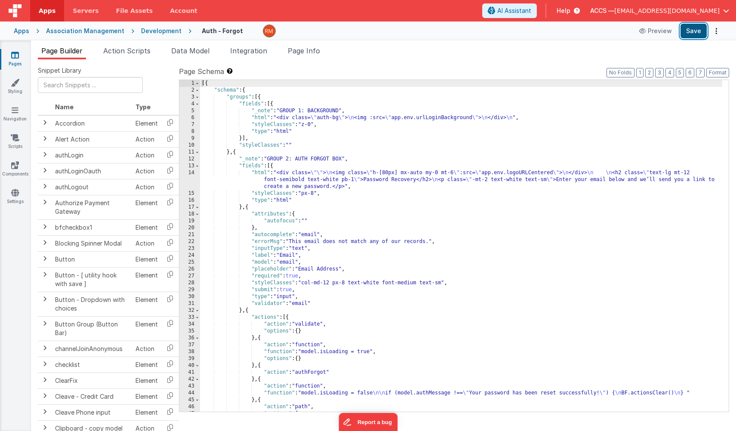
click at [694, 34] on button "Save" at bounding box center [693, 31] width 26 height 15
click at [22, 58] on link "Pages" at bounding box center [15, 59] width 31 height 17
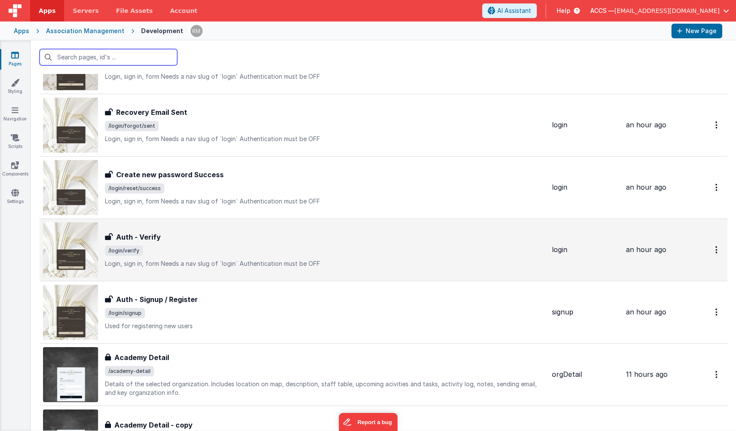
scroll to position [203, 0]
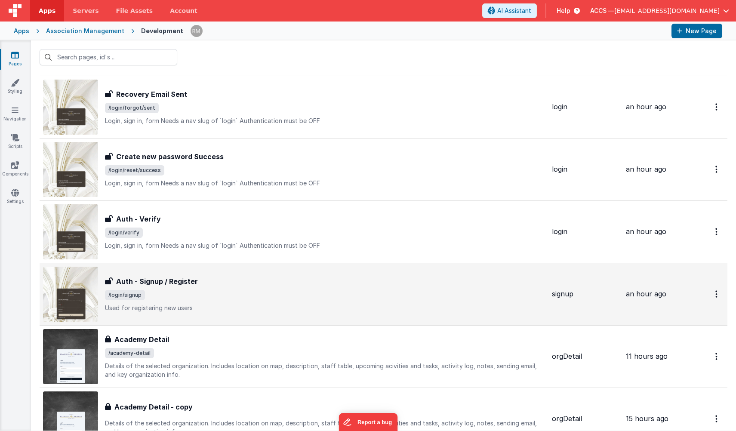
click at [200, 279] on div "Auth - Signup / Register" at bounding box center [325, 281] width 440 height 10
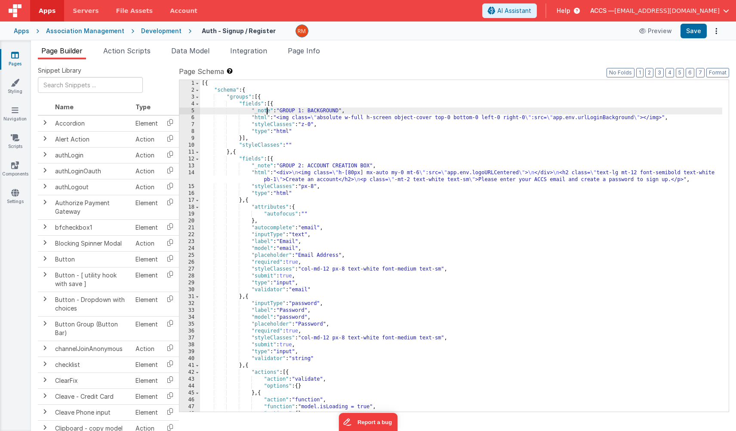
click at [266, 111] on div "[{ "schema" : { "groups" : [{ "fields" : [{ "_note" : "GROUP 1: BACKGROUND" , "…" at bounding box center [461, 252] width 522 height 345
click at [262, 117] on div "[{ "schema" : { "groups" : [{ "fields" : [{ "_note" : "GROUP 1: BACKGROUND" , "…" at bounding box center [461, 252] width 522 height 345
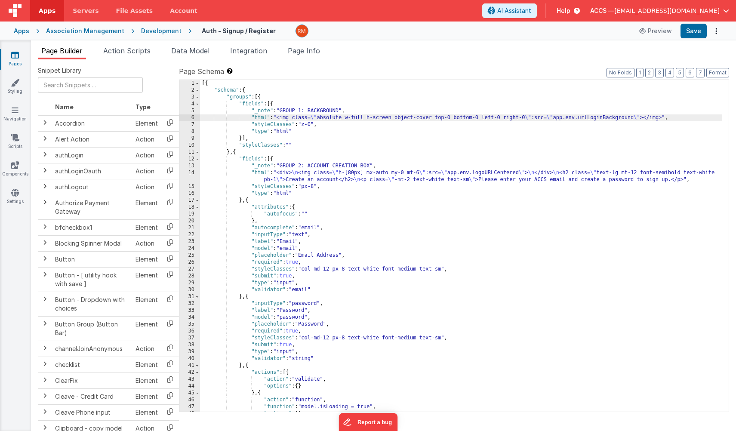
click at [191, 118] on div "6" at bounding box center [189, 117] width 21 height 7
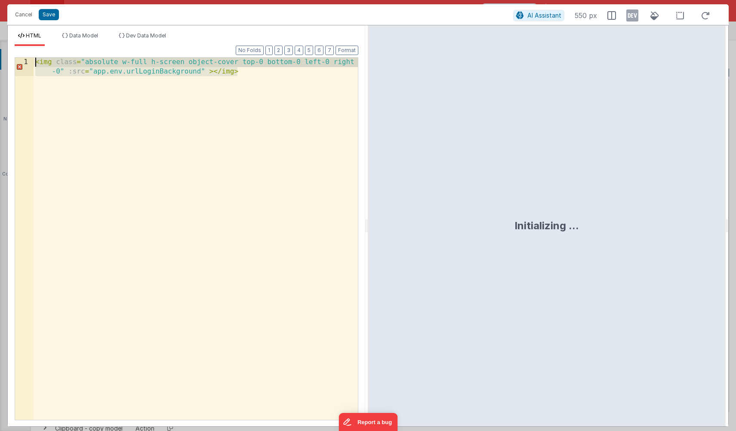
drag, startPoint x: 144, startPoint y: 198, endPoint x: 16, endPoint y: -3, distance: 238.3
click at [16, 0] on html "Cancel Save AI Assistant 550 px HTML Data Model Dev Data Model Format 7 6 5 4 3…" at bounding box center [368, 215] width 736 height 431
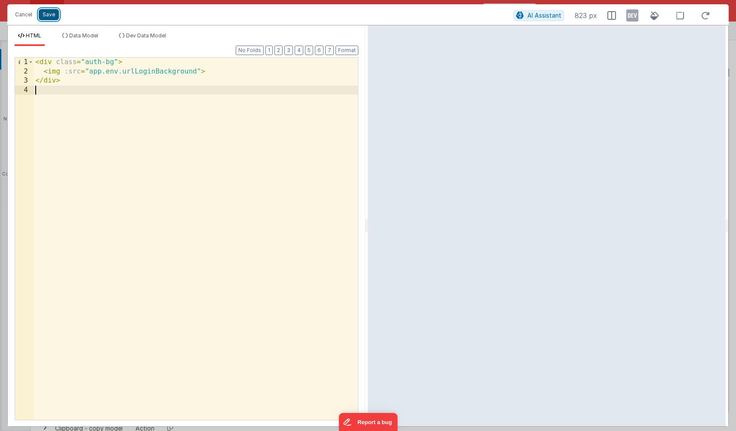
click at [51, 17] on button "Save" at bounding box center [49, 14] width 20 height 11
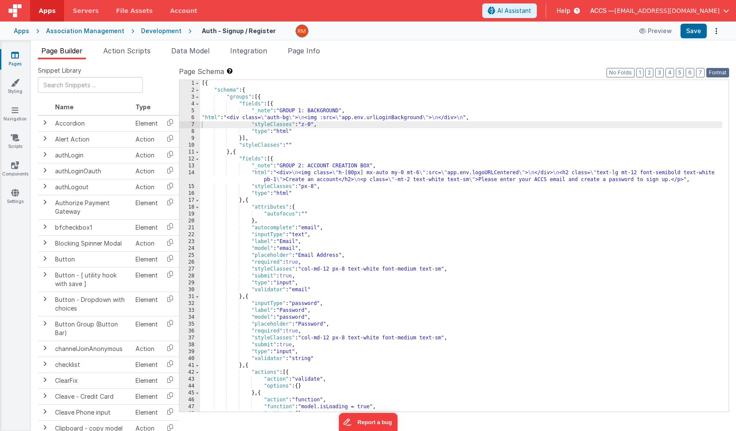
click at [720, 72] on button "Format" at bounding box center [717, 72] width 23 height 9
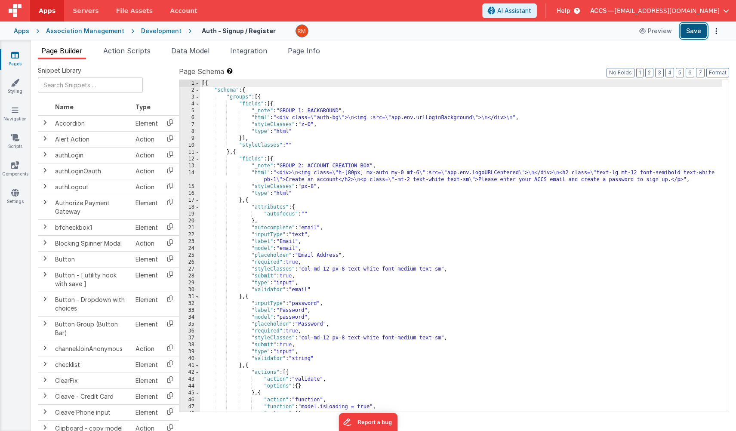
click at [697, 29] on button "Save" at bounding box center [693, 31] width 26 height 15
click at [20, 57] on link "Pages" at bounding box center [15, 59] width 31 height 17
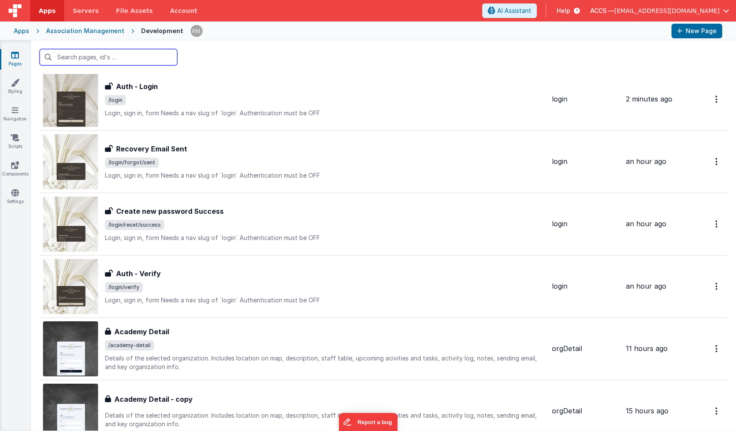
scroll to position [222, 0]
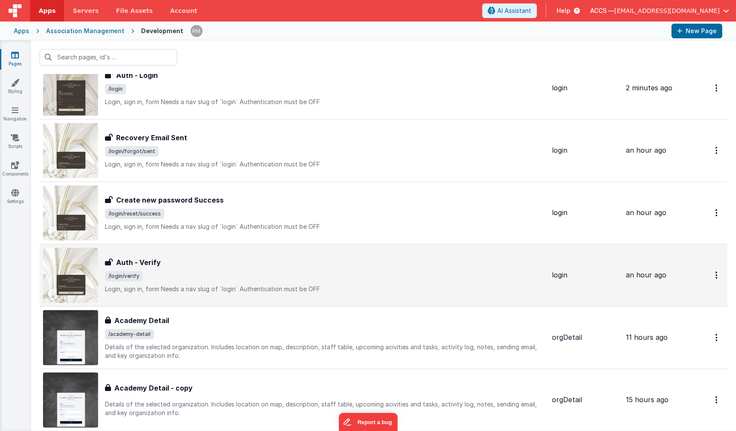
click at [241, 274] on span "/login/verify" at bounding box center [325, 276] width 440 height 10
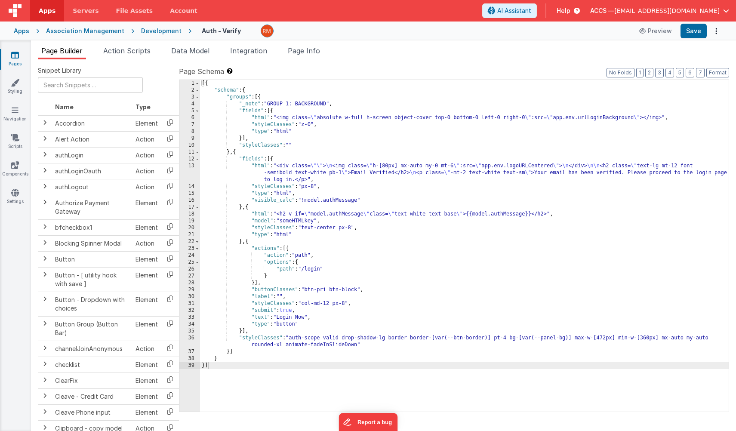
click at [264, 118] on div "[{ "schema" : { "groups" : [{ "_note" : "GROUP 1: BACKGROUND" , "fields" : [{ "…" at bounding box center [464, 252] width 528 height 345
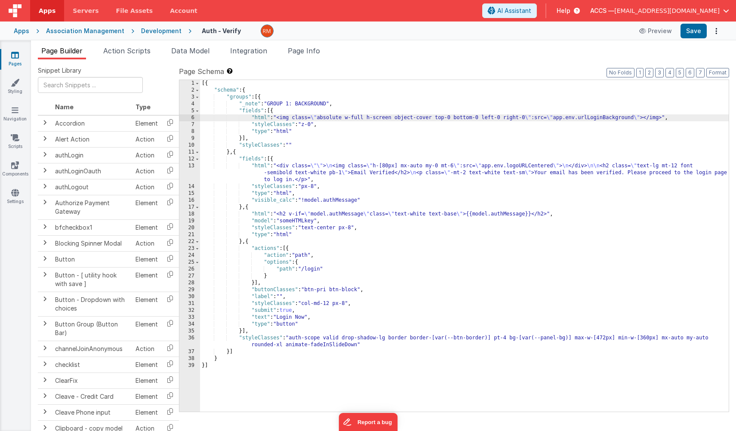
click at [193, 117] on div "6" at bounding box center [189, 117] width 21 height 7
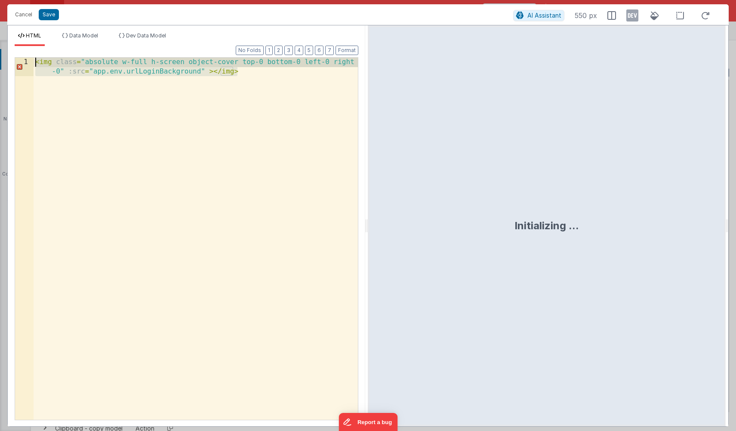
drag, startPoint x: 153, startPoint y: 140, endPoint x: -14, endPoint y: 32, distance: 199.4
click at [0, 32] on html "Cancel Save AI Assistant 550 px HTML Data Model Dev Data Model Format 7 6 5 4 3…" at bounding box center [368, 215] width 736 height 431
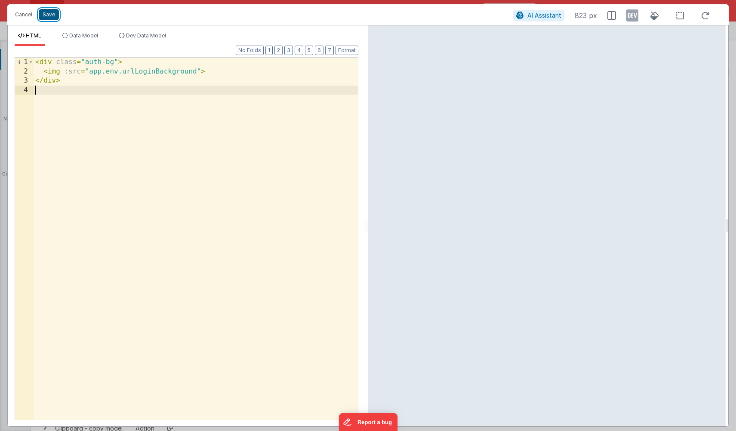
click at [53, 18] on button "Save" at bounding box center [49, 14] width 20 height 11
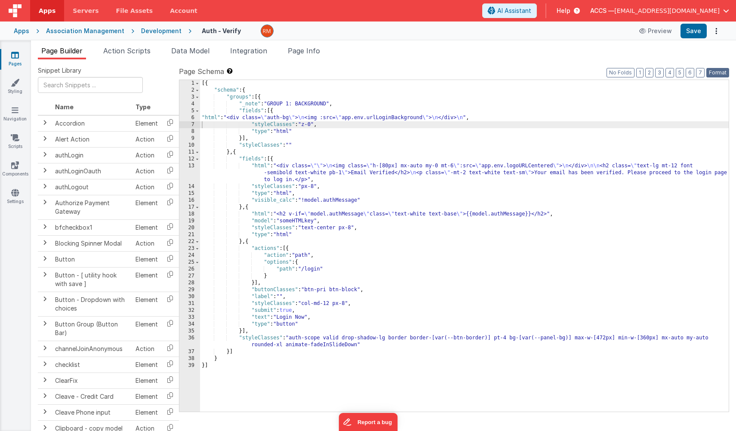
click at [727, 71] on button "Format" at bounding box center [717, 72] width 23 height 9
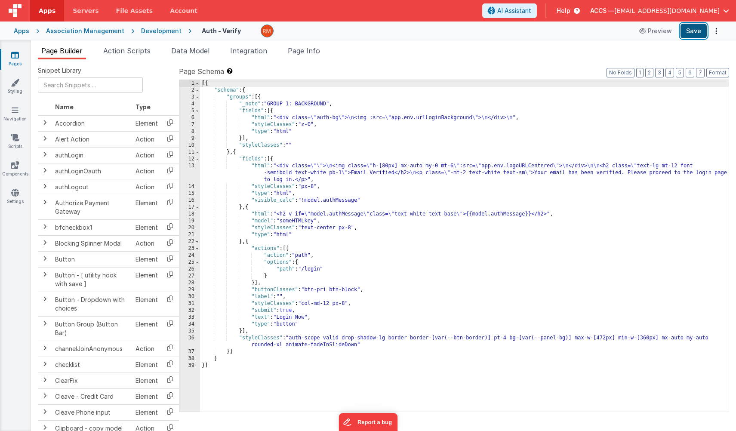
click at [689, 32] on button "Save" at bounding box center [693, 31] width 26 height 15
click at [16, 62] on link "Pages" at bounding box center [15, 59] width 31 height 17
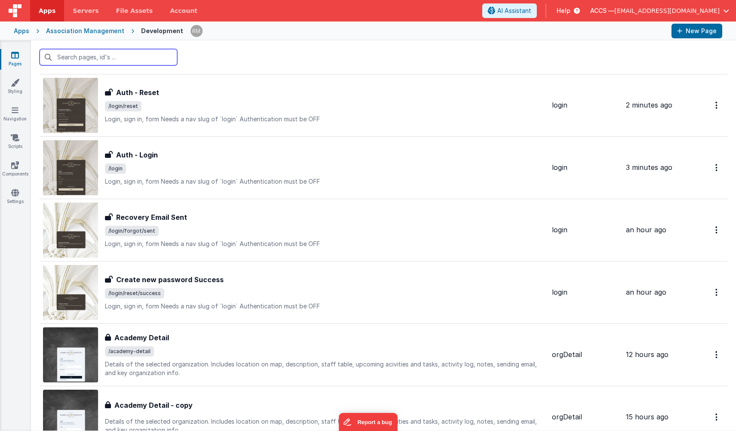
scroll to position [216, 0]
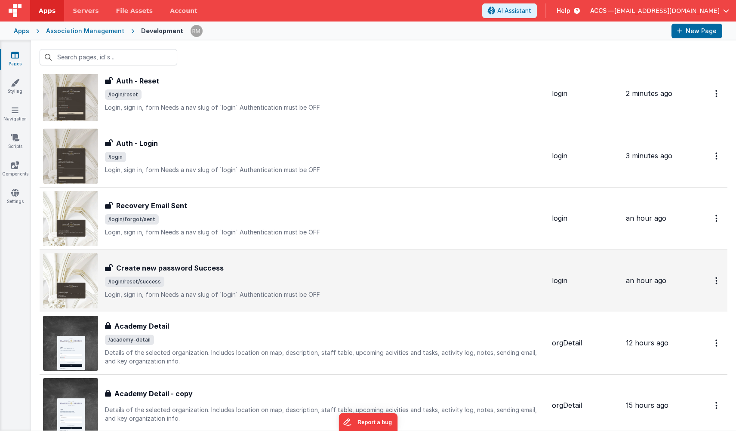
click at [215, 270] on h3 "Create new password Success" at bounding box center [169, 268] width 107 height 10
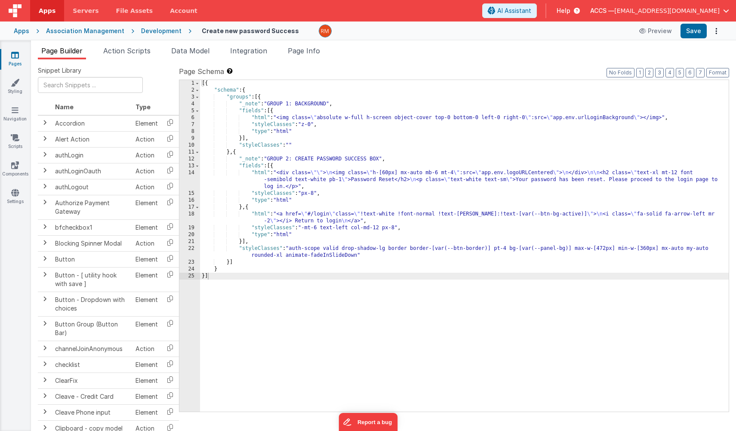
click at [258, 119] on div "[{ "schema" : { "groups" : [{ "_note" : "GROUP 1: BACKGROUND" , "fields" : [{ "…" at bounding box center [464, 252] width 528 height 345
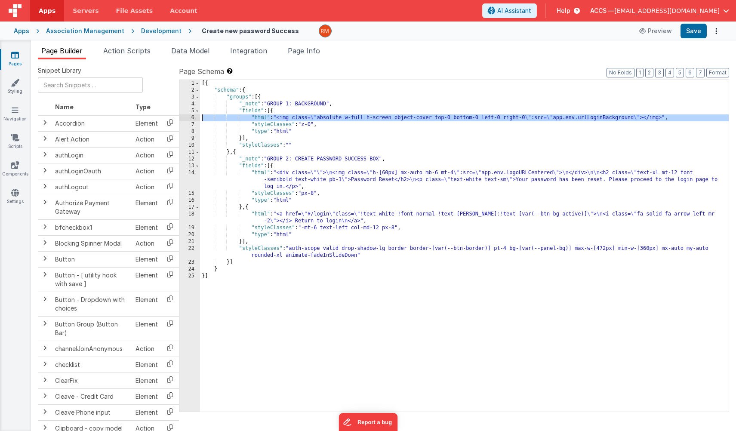
click at [193, 117] on div "6" at bounding box center [189, 117] width 21 height 7
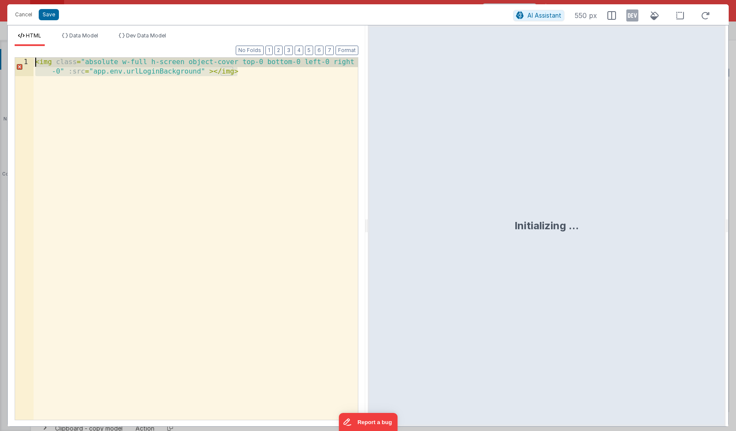
drag, startPoint x: 154, startPoint y: 254, endPoint x: 21, endPoint y: 28, distance: 262.4
click at [21, 28] on div "HTML Data Model Dev Data Model Format 7 6 5 4 3 2 1 No Folds 1 < img class = "a…" at bounding box center [186, 225] width 357 height 401
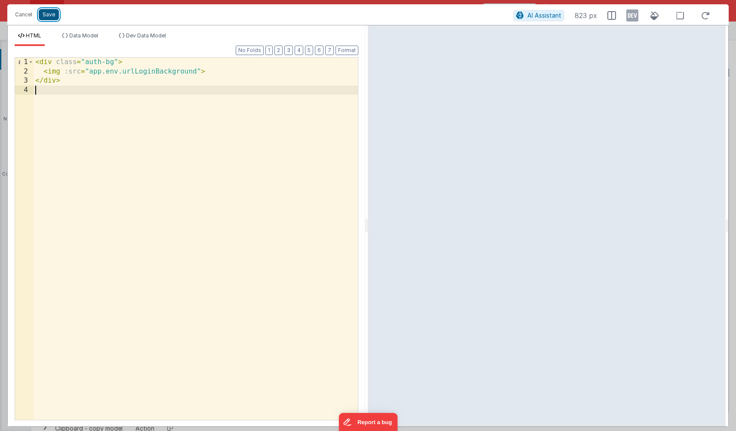
click at [52, 17] on button "Save" at bounding box center [49, 14] width 20 height 11
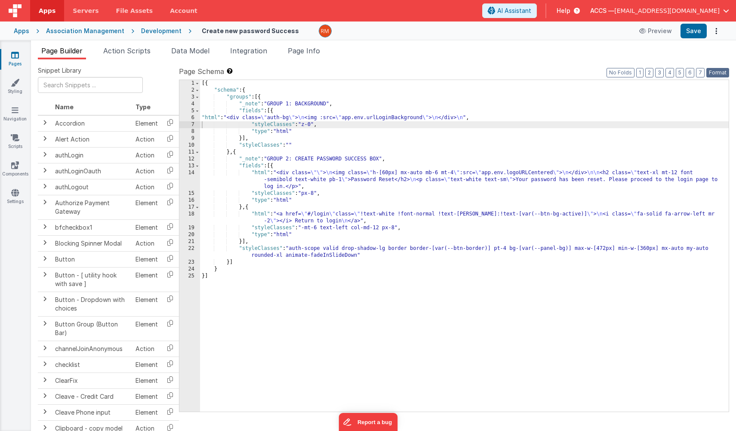
click at [719, 73] on button "Format" at bounding box center [717, 72] width 23 height 9
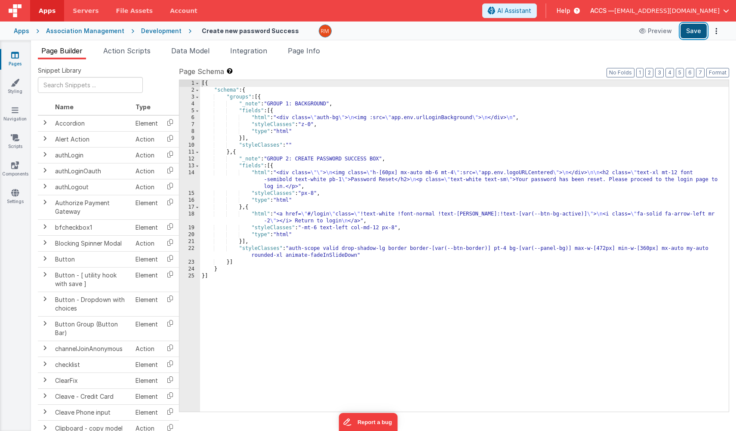
click at [694, 30] on button "Save" at bounding box center [693, 31] width 26 height 15
click at [21, 59] on link "Pages" at bounding box center [15, 59] width 31 height 17
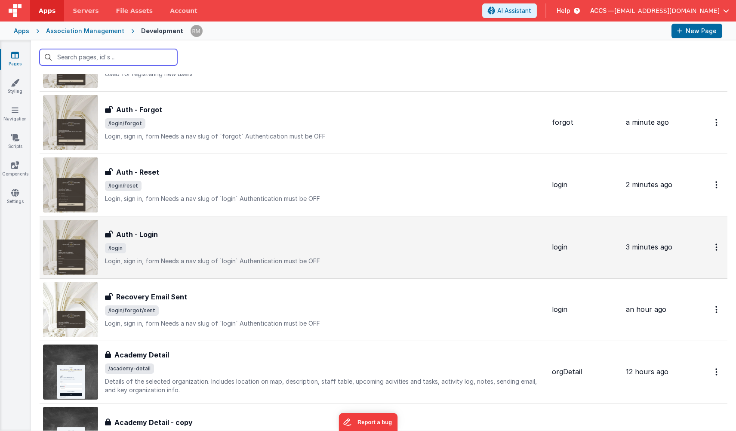
scroll to position [199, 0]
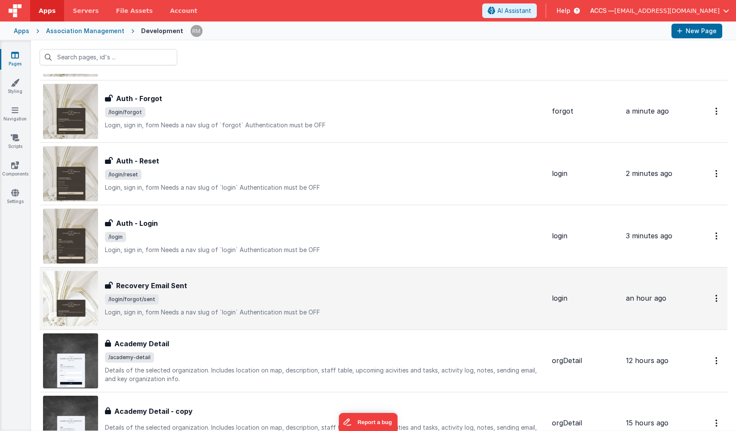
click at [180, 292] on div "Recovery Email Sent Recovery Email Sent /login/forgot/sent Login, sign in, form…" at bounding box center [325, 298] width 440 height 36
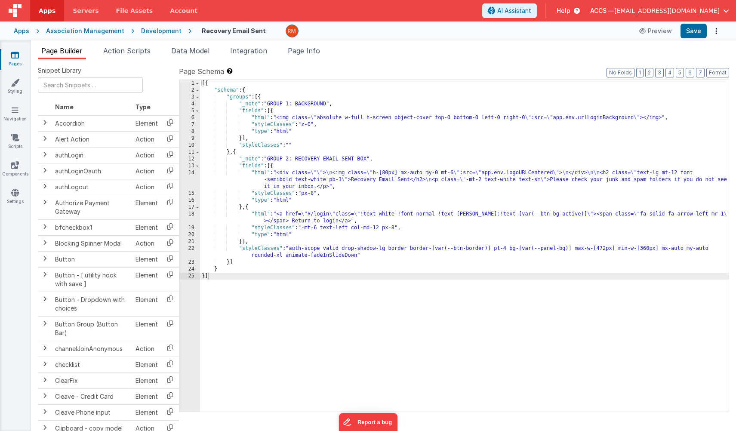
click at [258, 118] on div "[{ "schema" : { "groups" : [{ "_note" : "GROUP 1: BACKGROUND" , "fields" : [{ "…" at bounding box center [464, 252] width 528 height 345
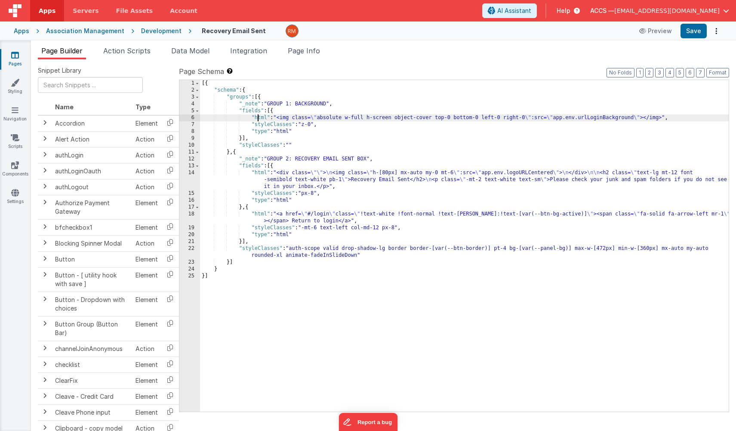
click at [193, 118] on div "6" at bounding box center [189, 117] width 21 height 7
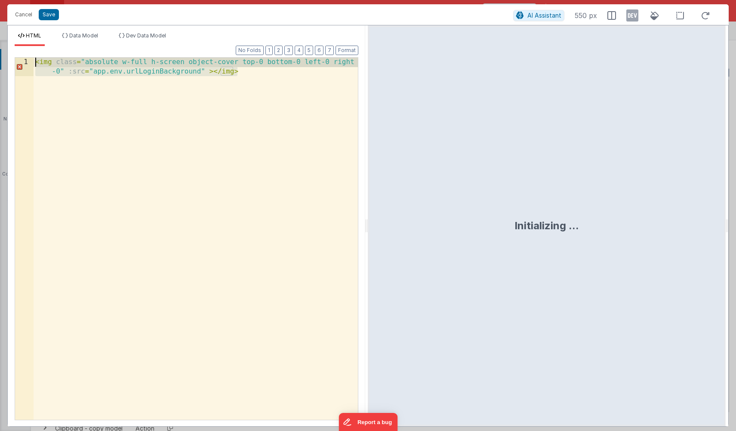
drag, startPoint x: 110, startPoint y: 189, endPoint x: -9, endPoint y: 23, distance: 204.5
click at [0, 23] on html "Cancel Save AI Assistant 550 px HTML Data Model Dev Data Model Format 7 6 5 4 3…" at bounding box center [368, 215] width 736 height 431
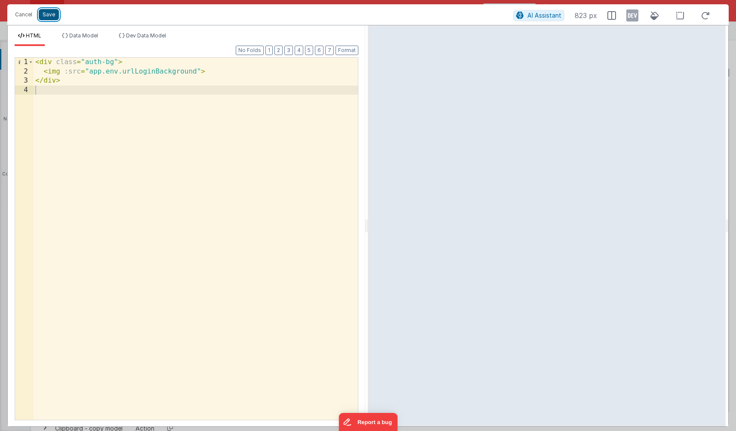
click at [53, 14] on button "Save" at bounding box center [49, 14] width 20 height 11
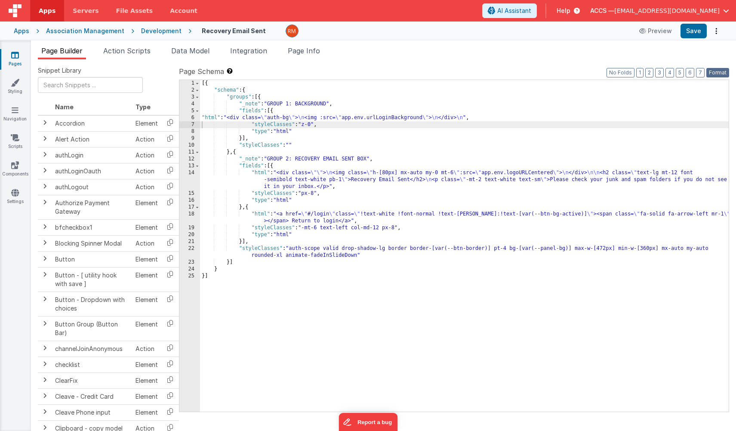
click at [715, 76] on button "Format" at bounding box center [717, 72] width 23 height 9
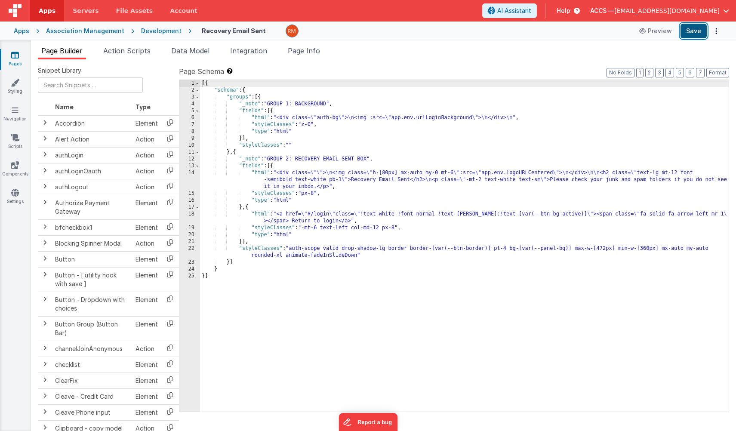
click at [696, 32] on button "Save" at bounding box center [693, 31] width 26 height 15
click at [19, 56] on link "Pages" at bounding box center [15, 59] width 31 height 17
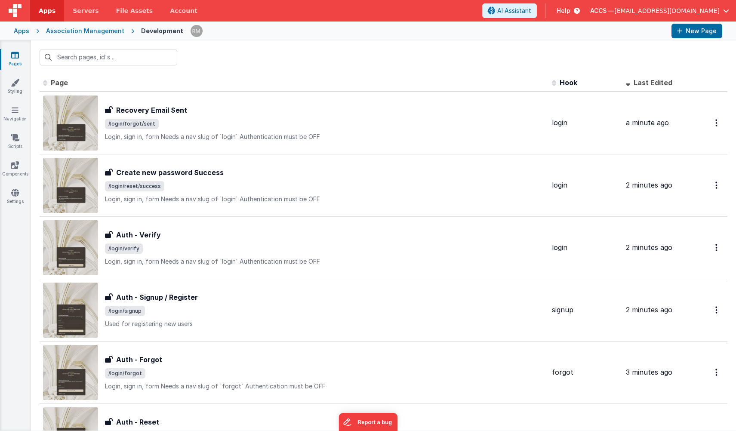
click at [66, 30] on div "Association Management" at bounding box center [85, 31] width 78 height 9
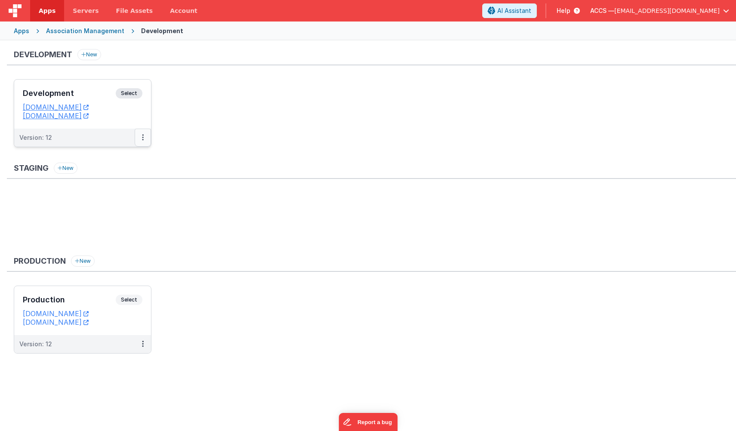
click at [141, 135] on button at bounding box center [143, 138] width 16 height 18
click at [141, 139] on button at bounding box center [143, 138] width 16 height 18
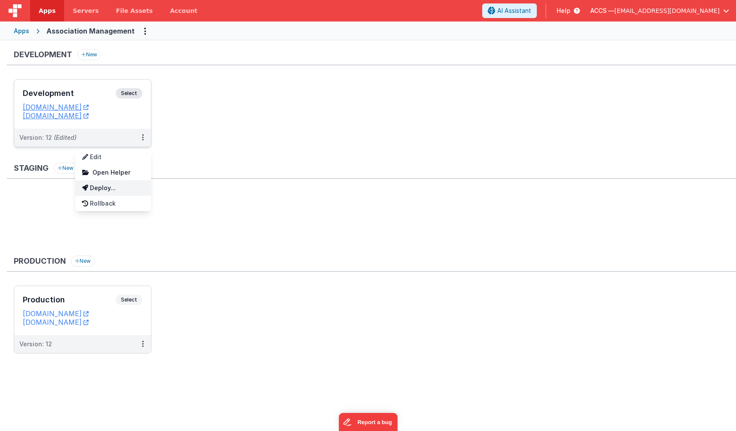
click at [127, 187] on link "Deploy..." at bounding box center [113, 187] width 76 height 15
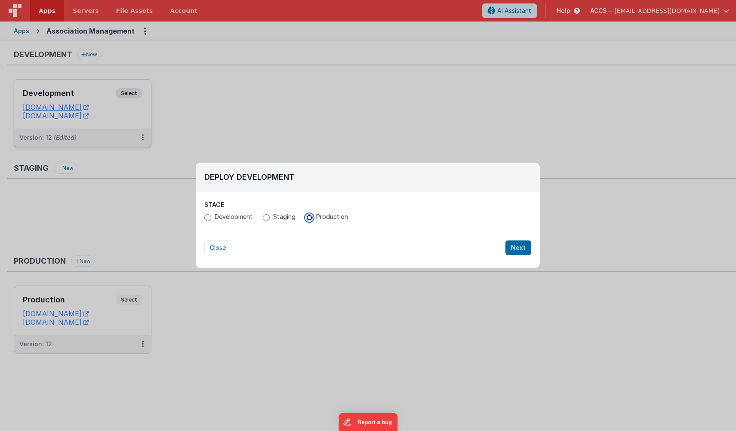
click at [306, 216] on input "Production" at bounding box center [309, 217] width 7 height 7
radio input "true"
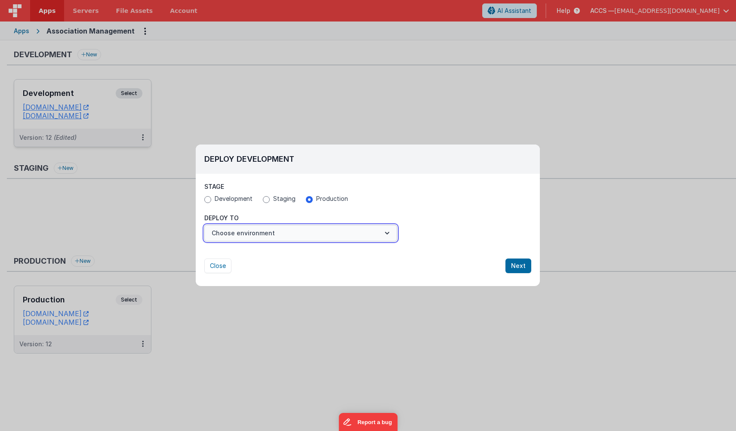
click at [321, 228] on button "Choose environment" at bounding box center [300, 233] width 193 height 16
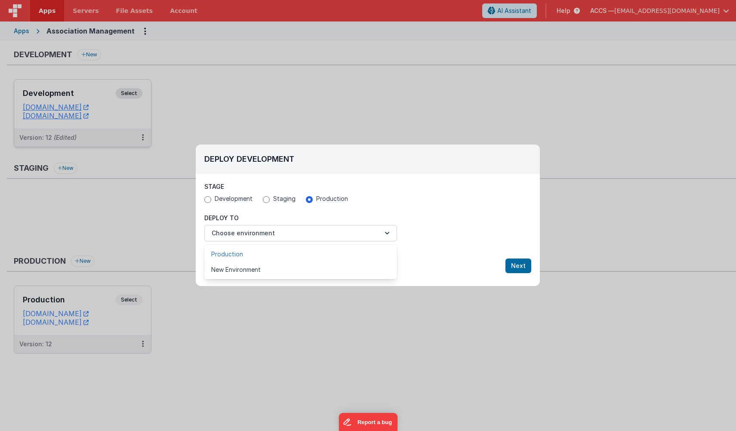
click at [313, 254] on link "Production" at bounding box center [300, 253] width 193 height 15
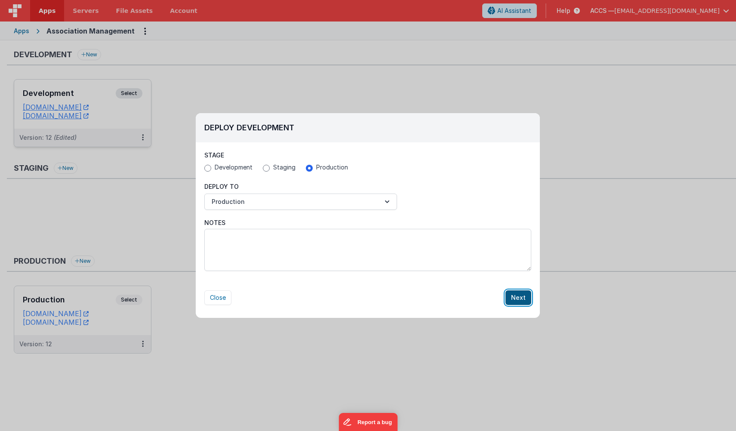
click at [521, 294] on button "Next" at bounding box center [518, 297] width 26 height 15
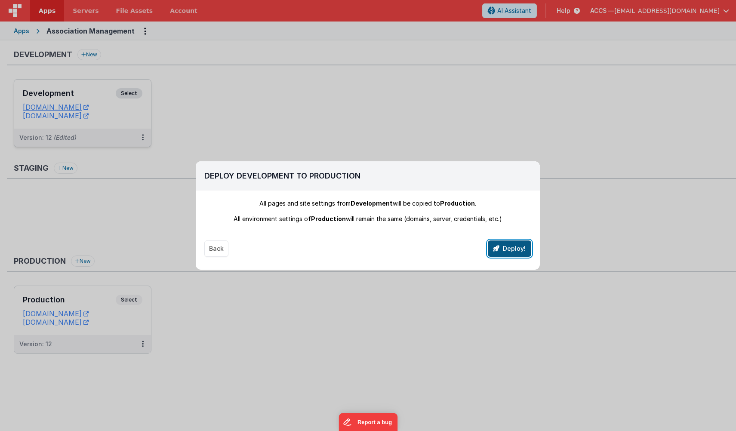
click at [513, 251] on button "Deploy!" at bounding box center [509, 248] width 43 height 16
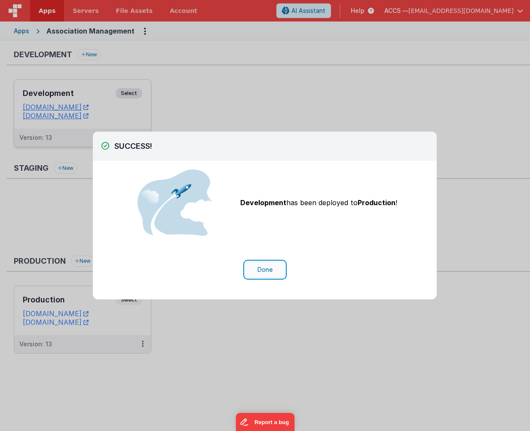
click at [259, 274] on button "Done" at bounding box center [265, 269] width 40 height 16
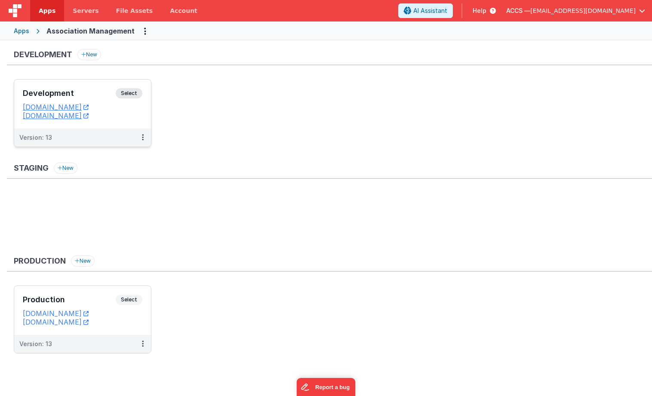
click at [89, 85] on div "Development Select URLs [DOMAIN_NAME] [DOMAIN_NAME]" at bounding box center [82, 104] width 137 height 49
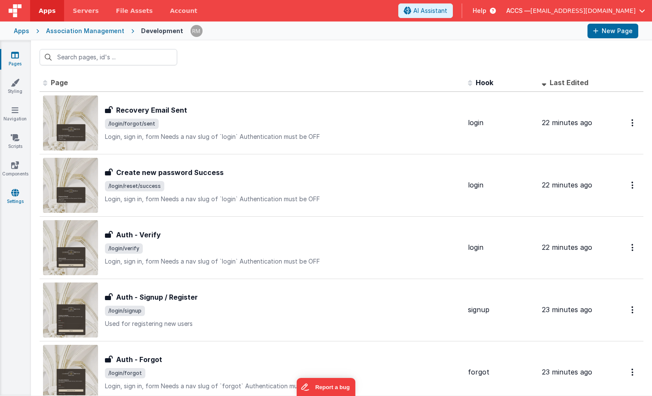
click at [20, 190] on link "Settings" at bounding box center [15, 196] width 31 height 17
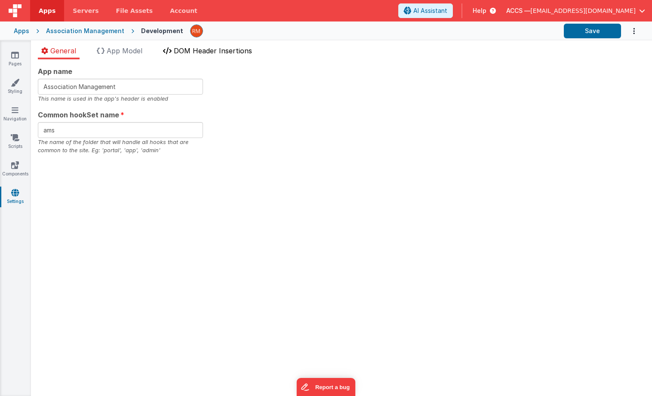
click at [193, 54] on span "DOM Header Insertions" at bounding box center [213, 50] width 78 height 9
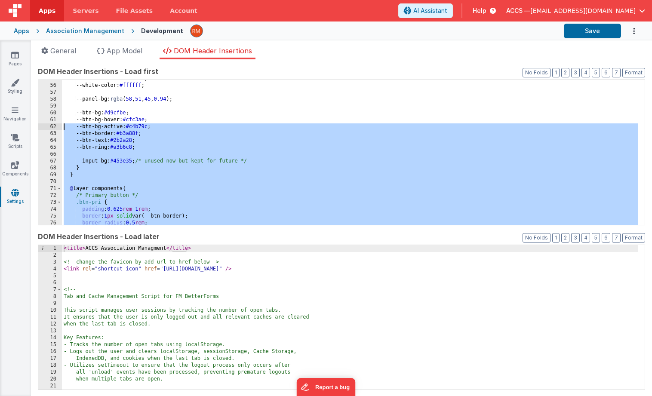
scroll to position [212, 0]
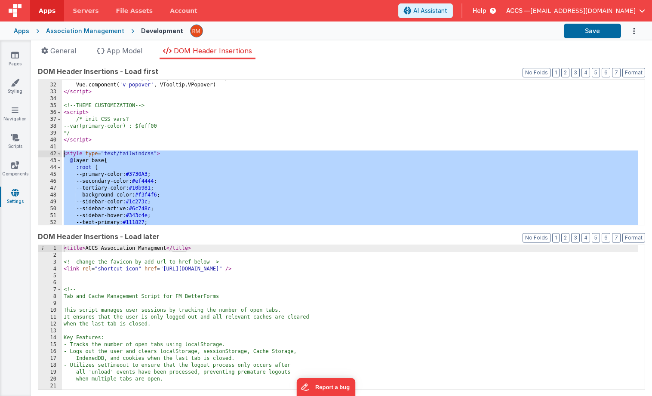
drag, startPoint x: 96, startPoint y: 221, endPoint x: 51, endPoint y: 150, distance: 83.1
click at [51, 150] on div "31 32 33 34 35 36 37 38 39 40 41 42 43 44 45 46 47 48 49 50 51 52 53 54 Vue . d…" at bounding box center [341, 153] width 607 height 146
